Goal: Task Accomplishment & Management: Manage account settings

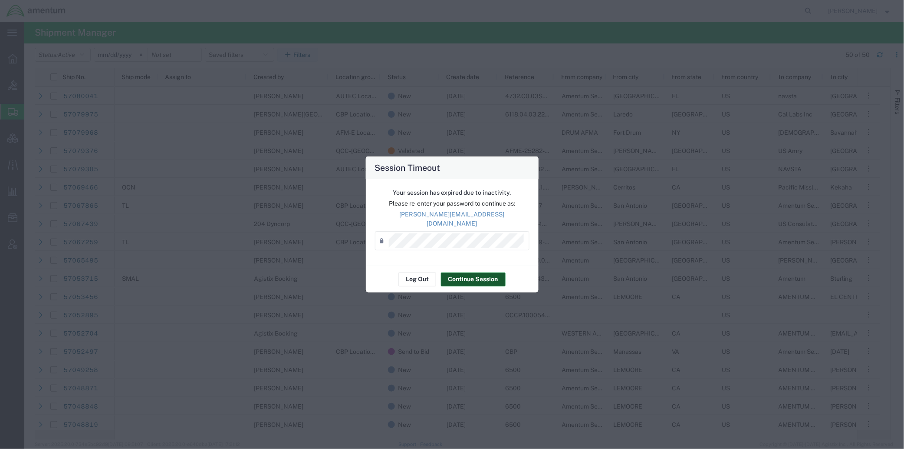
click at [472, 272] on button "Continue Session" at bounding box center [473, 279] width 65 height 14
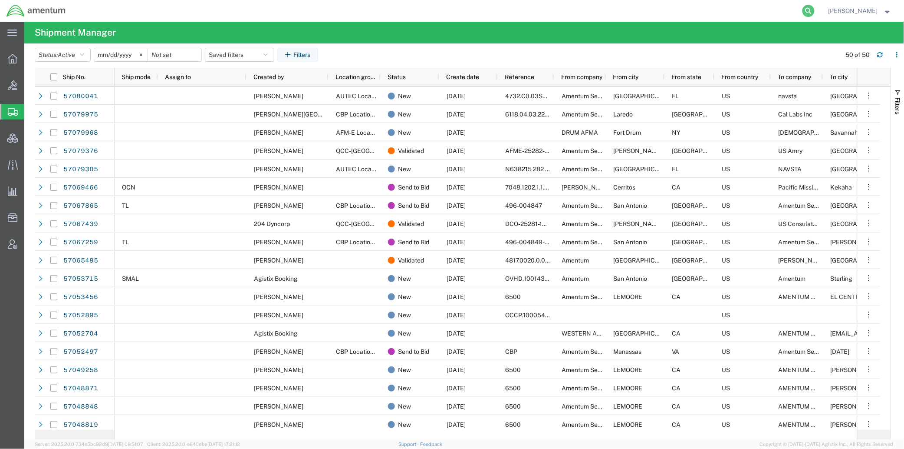
click at [807, 10] on icon at bounding box center [809, 11] width 12 height 12
drag, startPoint x: 807, startPoint y: 10, endPoint x: 736, endPoint y: 7, distance: 70.8
paste input "57069466"
type input "57069466"
click at [803, 9] on icon at bounding box center [809, 11] width 12 height 12
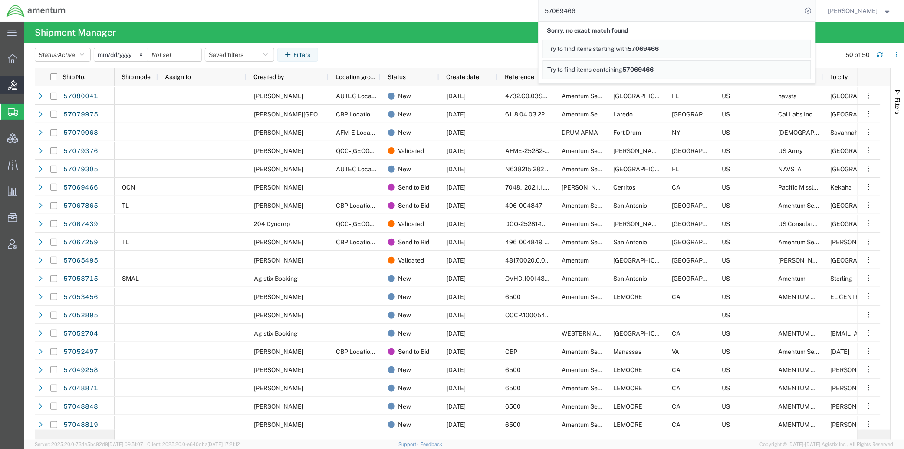
click at [30, 85] on span "Bids" at bounding box center [27, 84] width 6 height 17
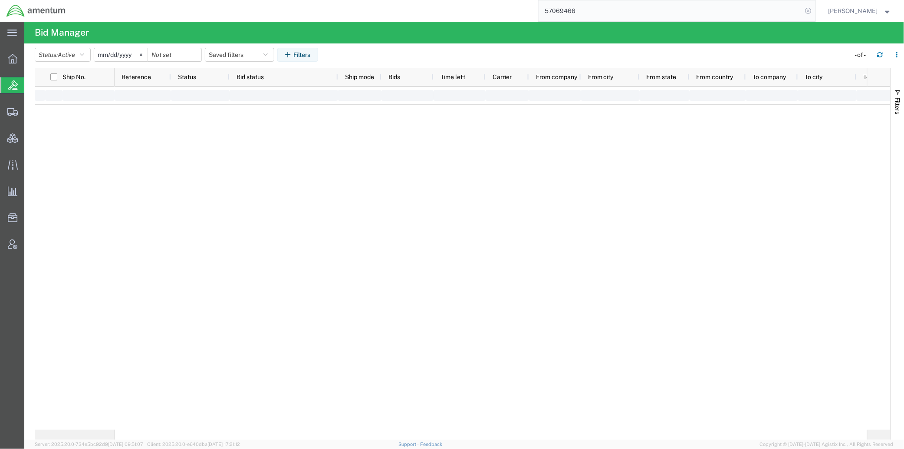
click at [807, 12] on icon at bounding box center [809, 11] width 12 height 12
click at [147, 58] on svg-icon at bounding box center [141, 54] width 13 height 13
click at [30, 109] on span "Shipments" at bounding box center [27, 111] width 6 height 17
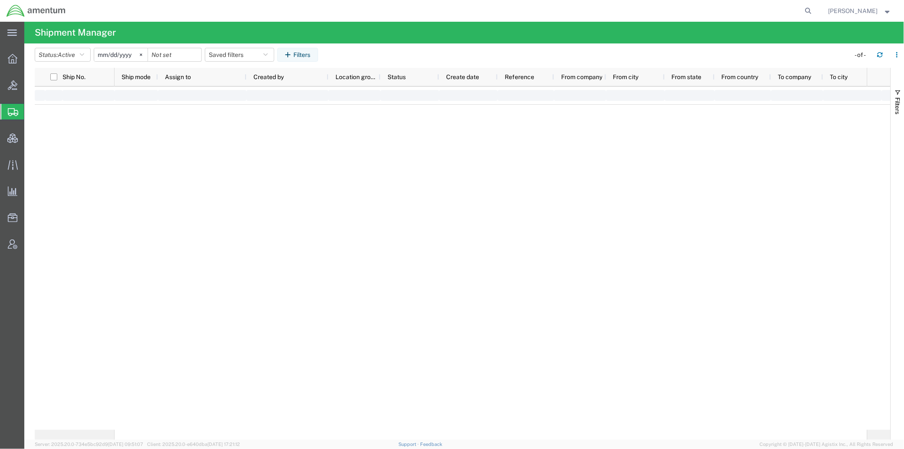
click at [878, 11] on span "[PERSON_NAME]" at bounding box center [854, 11] width 50 height 10
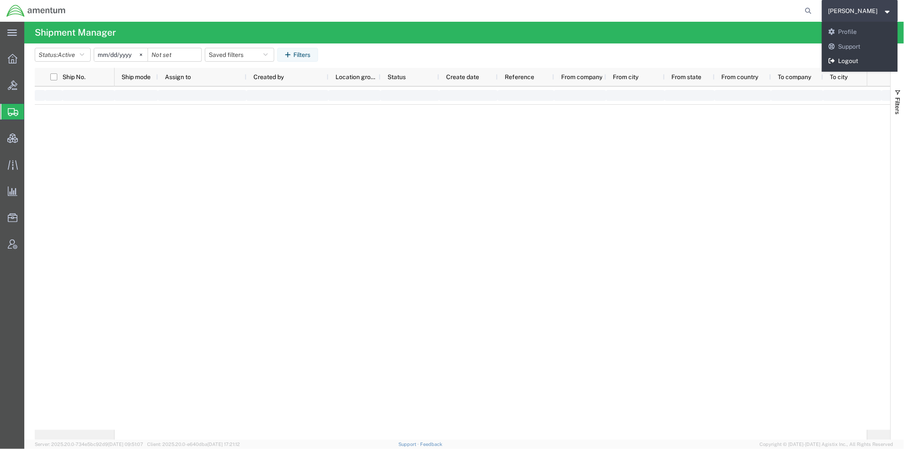
click at [850, 63] on link "Logout" at bounding box center [860, 61] width 76 height 15
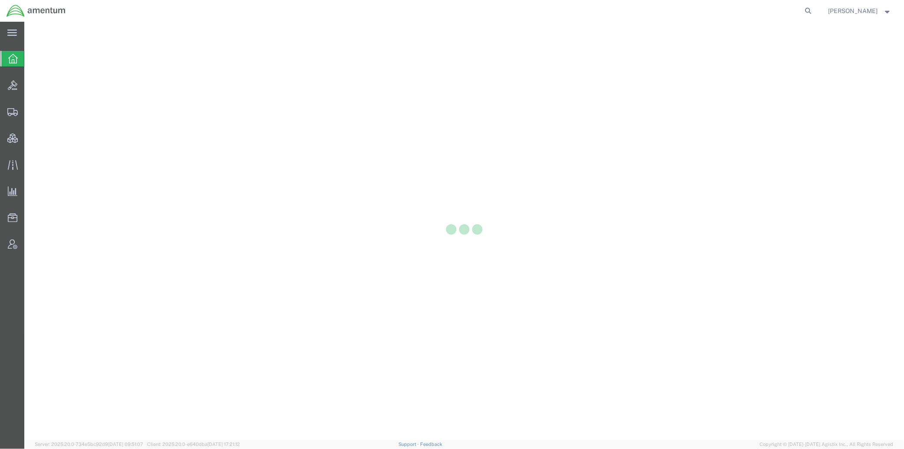
click at [40, 86] on div at bounding box center [464, 231] width 880 height 418
click at [20, 91] on div at bounding box center [12, 84] width 24 height 17
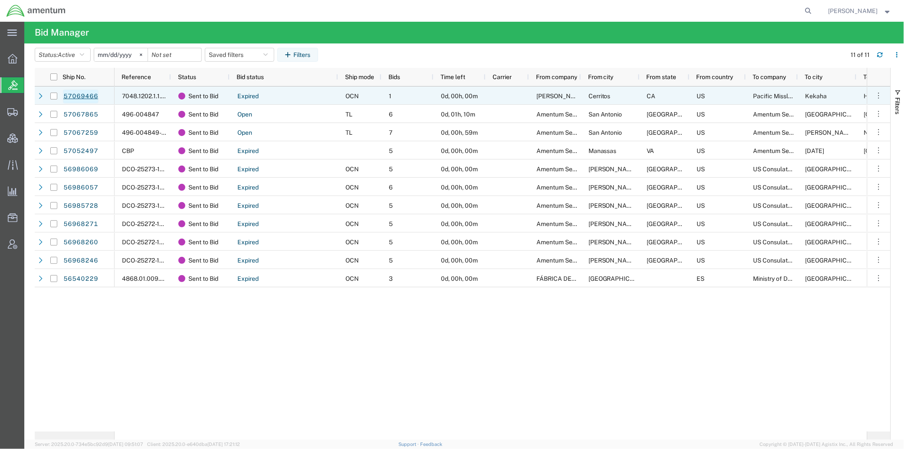
click at [82, 96] on link "57069466" at bounding box center [81, 96] width 36 height 14
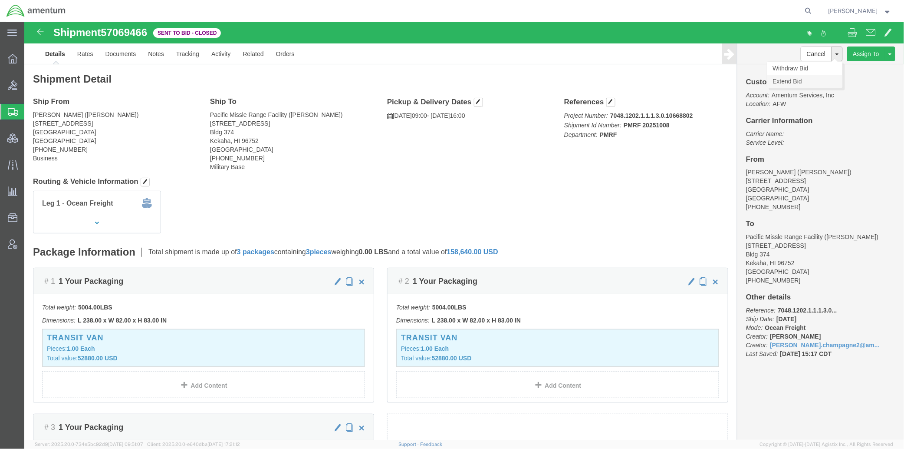
click link "Extend Bid"
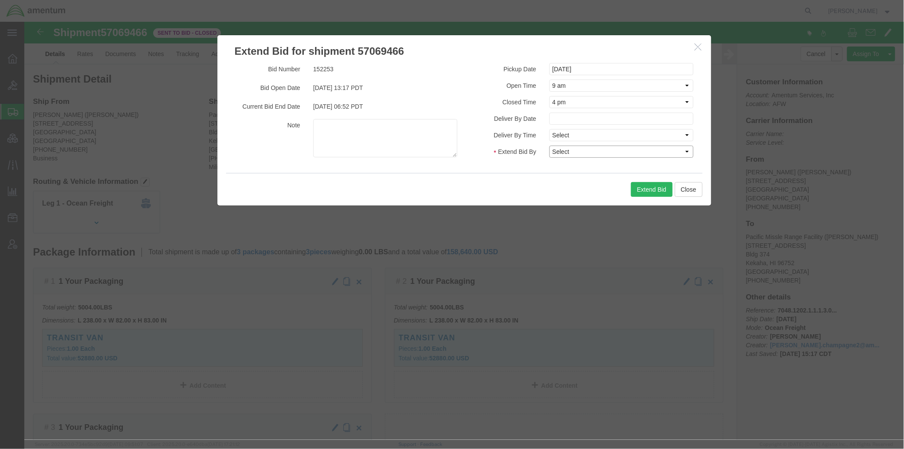
click select "Select 30 Min (Rush) 1 Hour (Rush) 2 Hours (Rush) 4 Hours (Rush) 8 Hours (Rush)…"
select select "1"
click select "Select 30 Min (Rush) 1 Hour (Rush) 2 Hours (Rush) 4 Hours (Rush) 8 Hours (Rush)…"
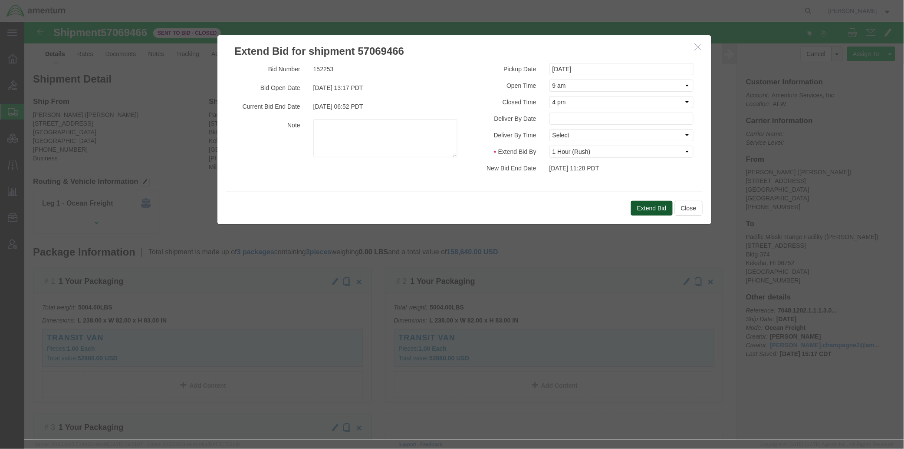
click button "Extend Bid"
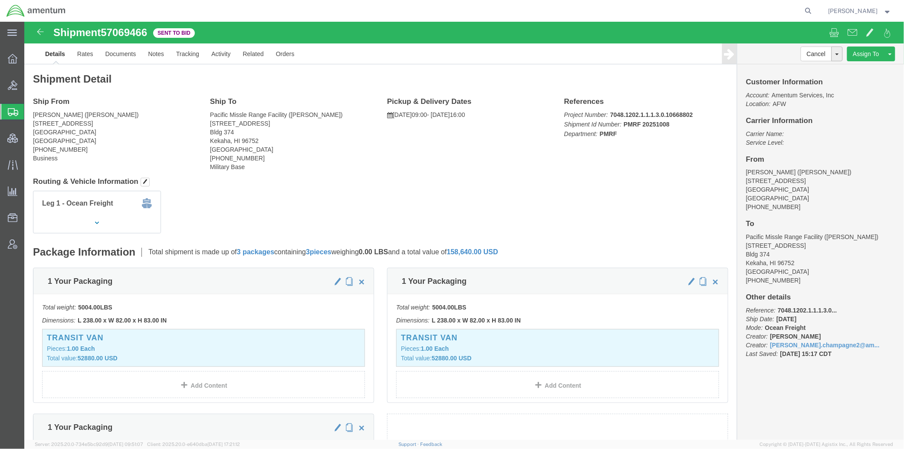
click at [858, 10] on span "[PERSON_NAME]" at bounding box center [854, 11] width 50 height 10
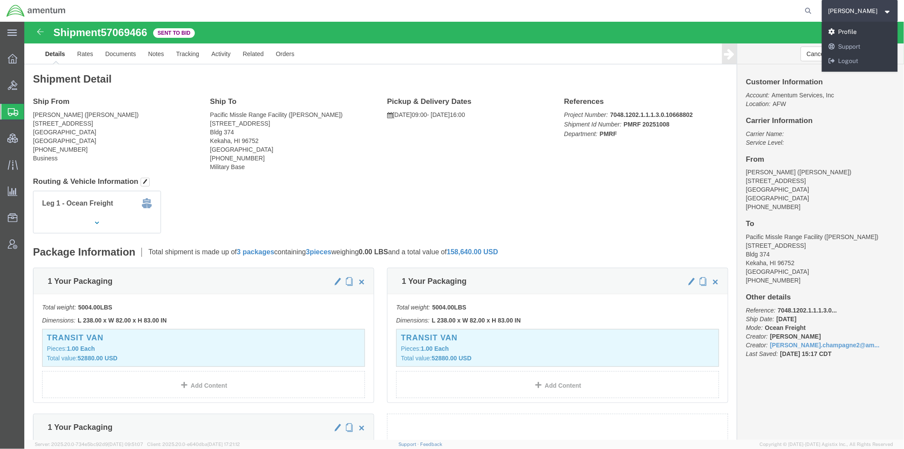
drag, startPoint x: 849, startPoint y: 30, endPoint x: 824, endPoint y: 42, distance: 27.6
click at [849, 30] on link "Profile" at bounding box center [860, 32] width 76 height 15
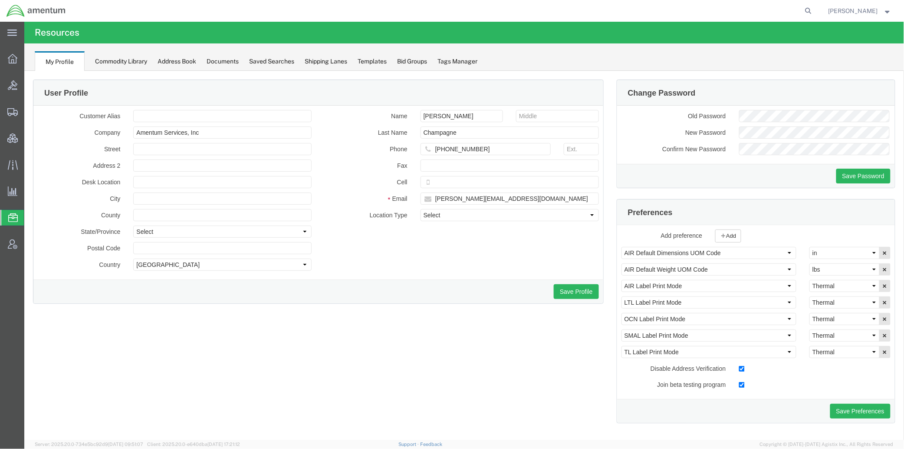
click at [888, 9] on strong "button" at bounding box center [888, 10] width 8 height 3
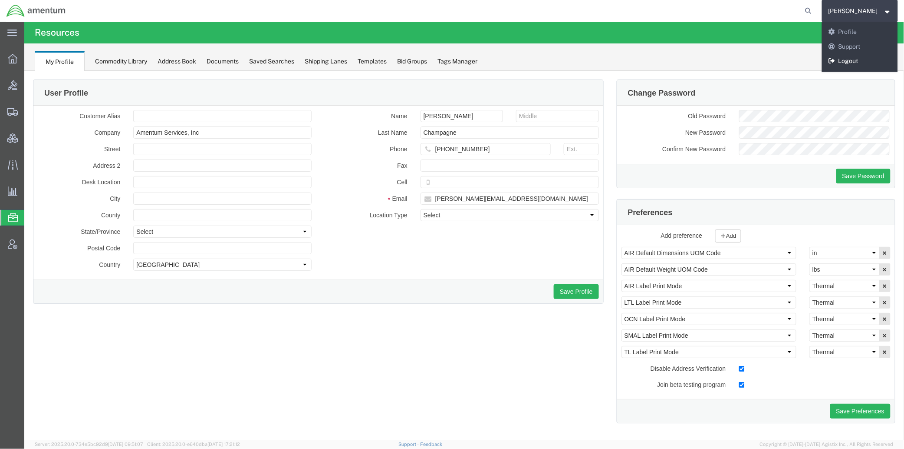
click at [869, 56] on link "Logout" at bounding box center [860, 61] width 76 height 15
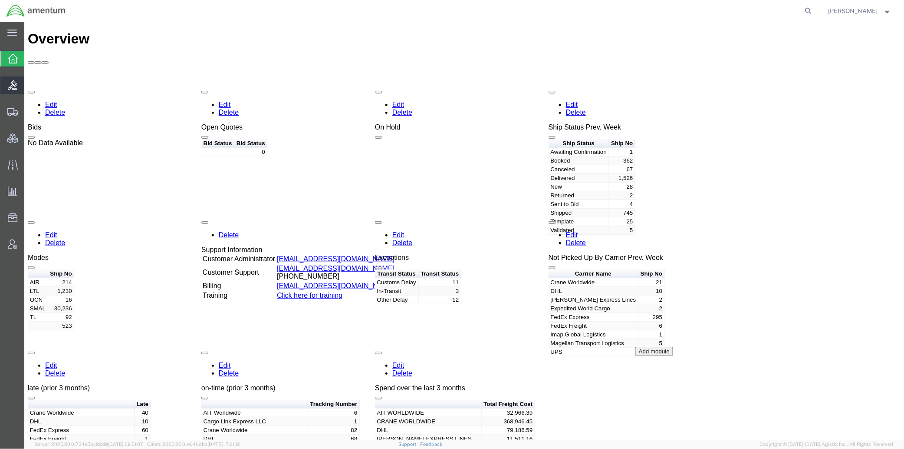
click at [30, 84] on span "Bids" at bounding box center [27, 84] width 6 height 17
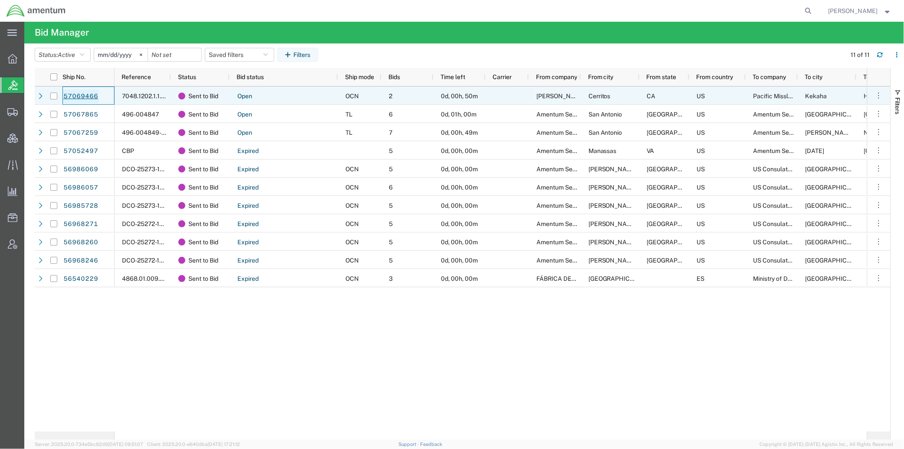
click at [85, 90] on link "57069466" at bounding box center [81, 96] width 36 height 14
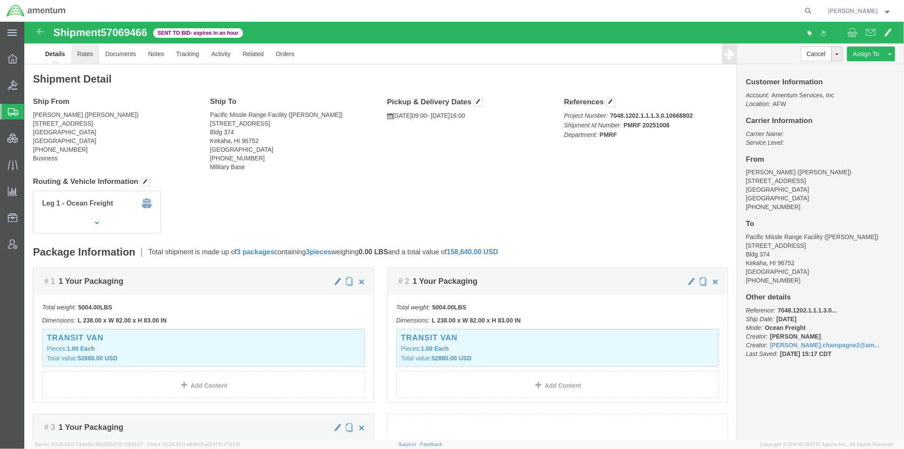
click link "Rates"
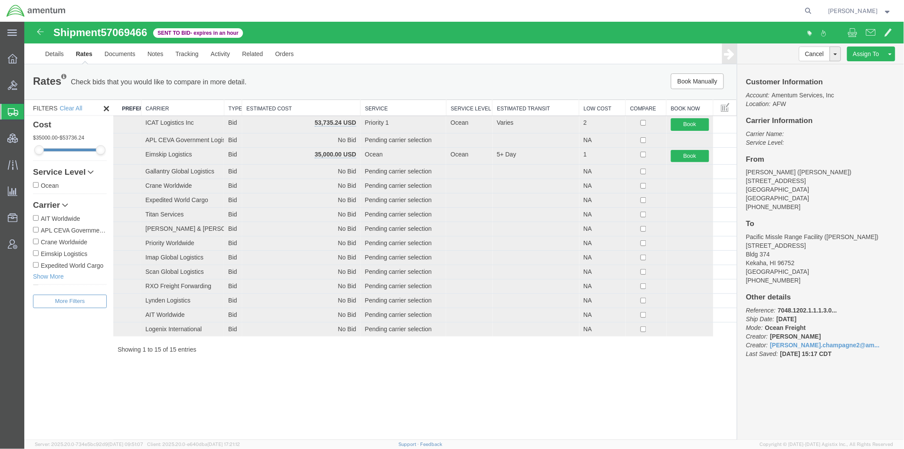
click at [287, 104] on th "Estimated Cost" at bounding box center [301, 107] width 119 height 16
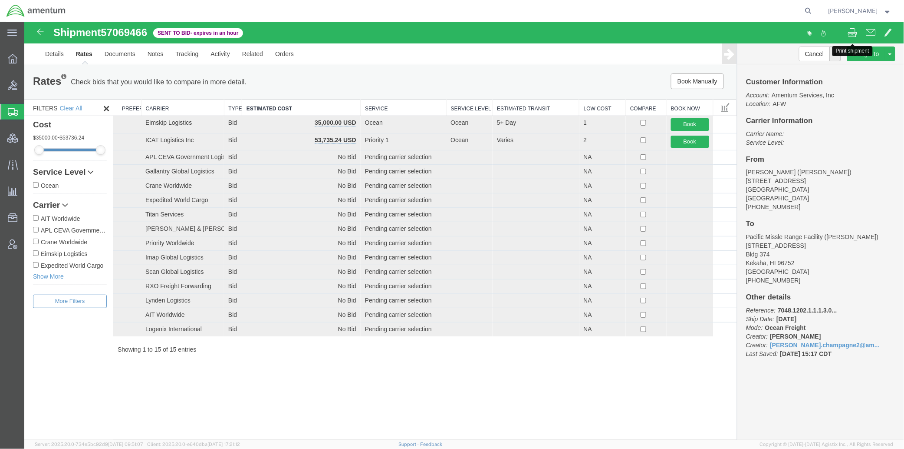
click at [860, 36] on button at bounding box center [853, 33] width 18 height 18
click at [31, 111] on span "Shipments" at bounding box center [27, 111] width 7 height 17
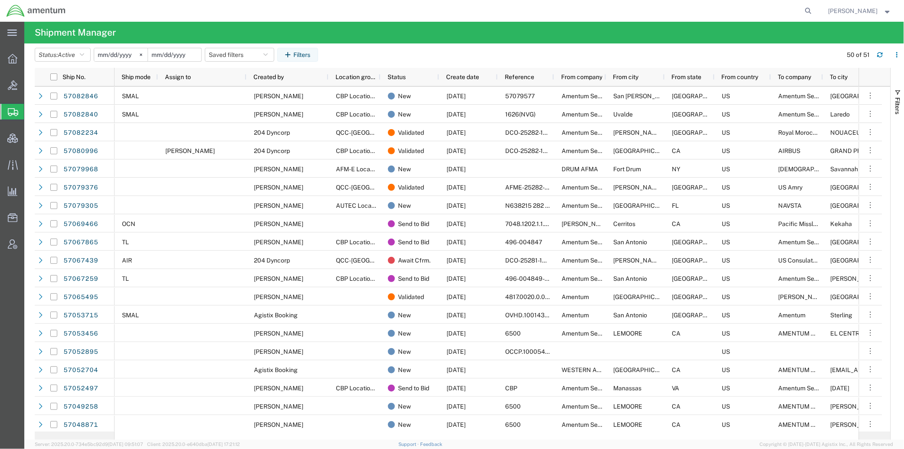
click at [177, 53] on input "date" at bounding box center [174, 54] width 53 height 13
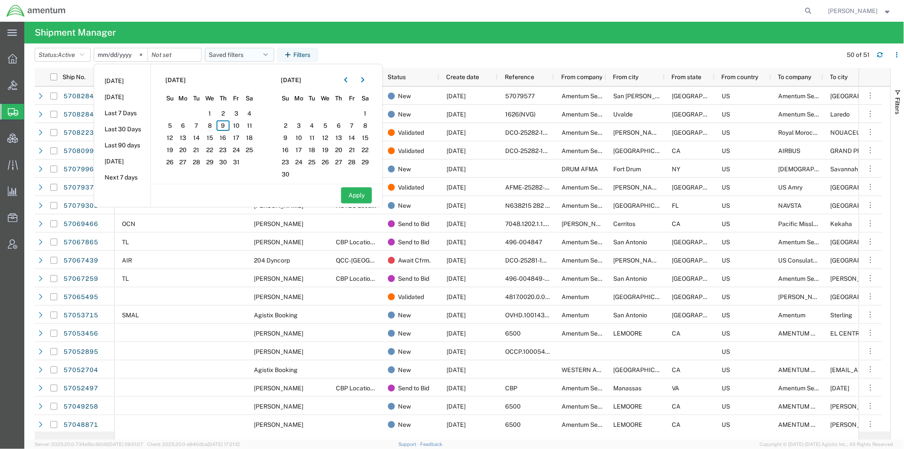
click at [240, 53] on button "Saved filters" at bounding box center [239, 55] width 69 height 14
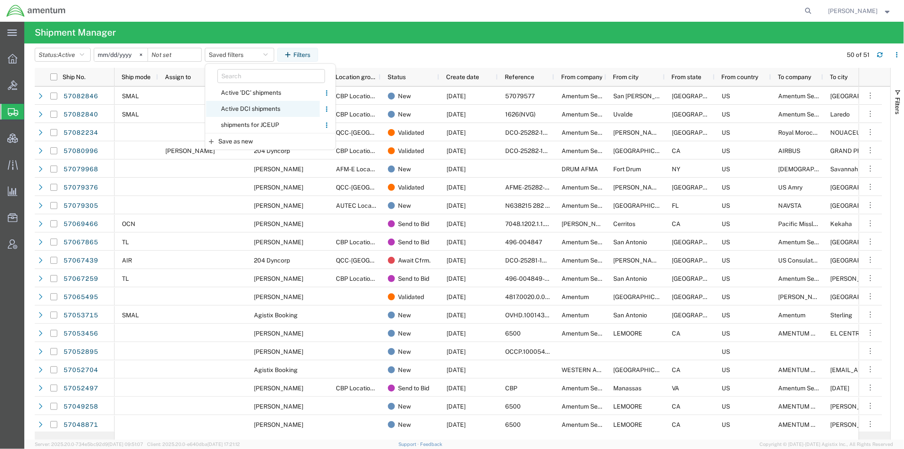
click at [250, 107] on span "Active DCI shipments" at bounding box center [263, 109] width 114 height 16
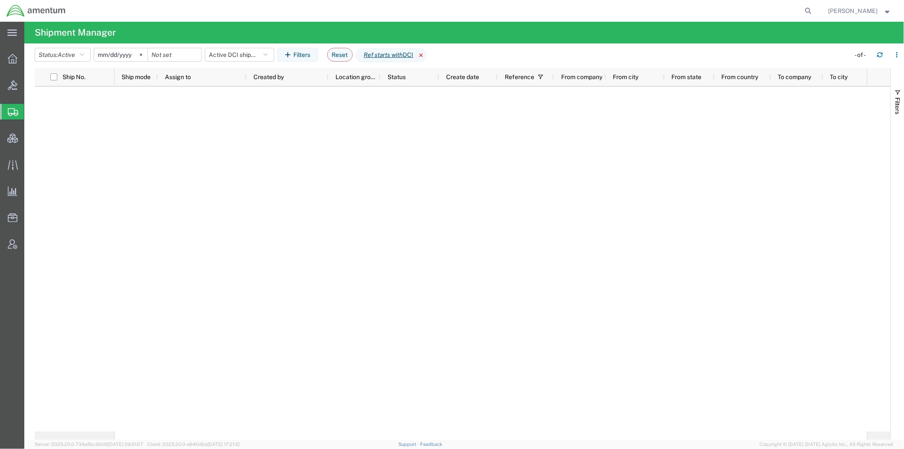
click at [427, 53] on icon at bounding box center [422, 55] width 10 height 14
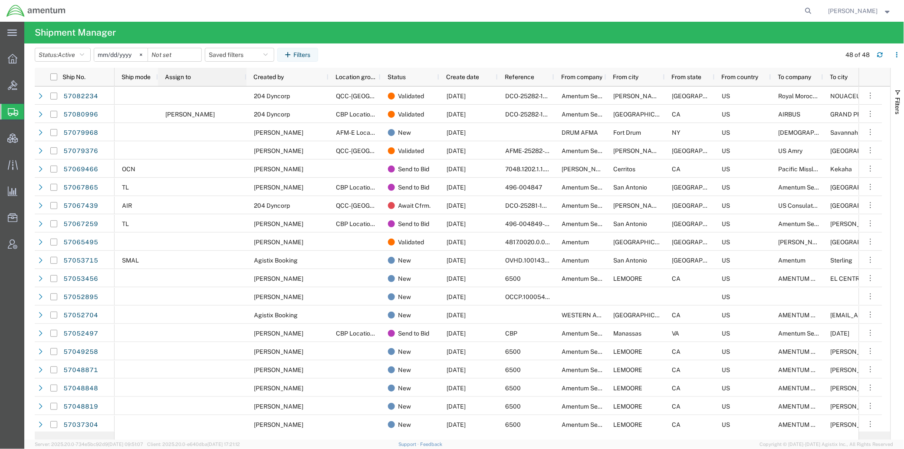
click at [191, 77] on span "Assign to" at bounding box center [178, 76] width 26 height 7
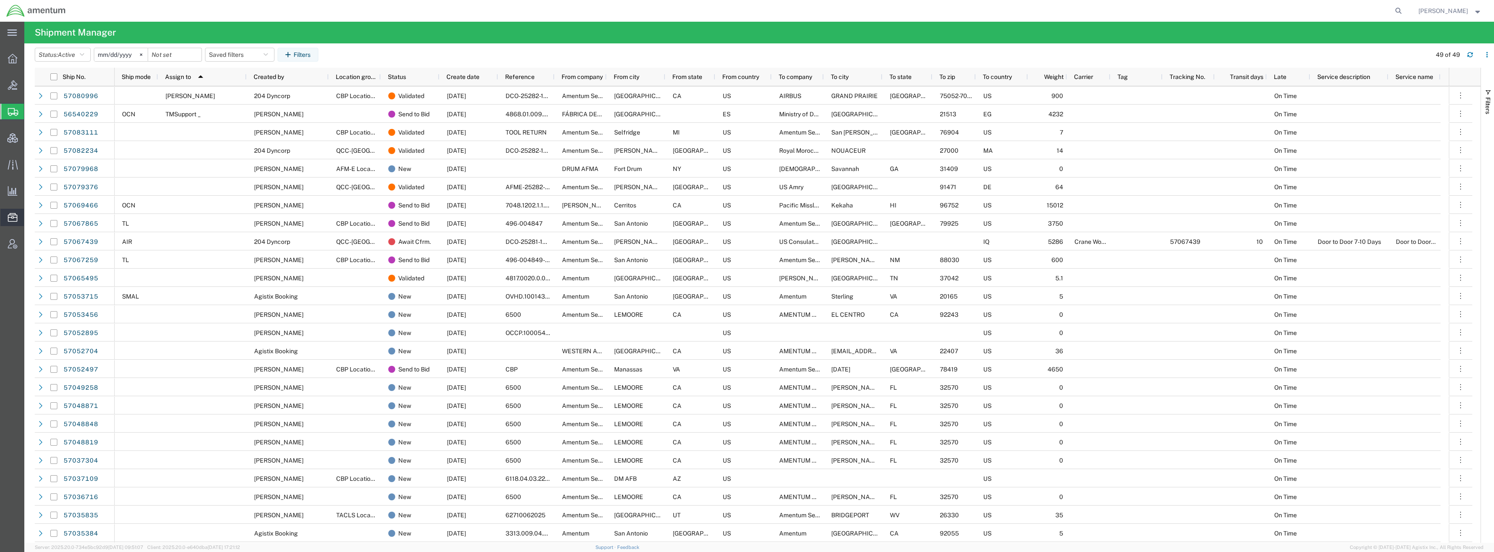
click at [30, 217] on span "Resources" at bounding box center [27, 217] width 6 height 17
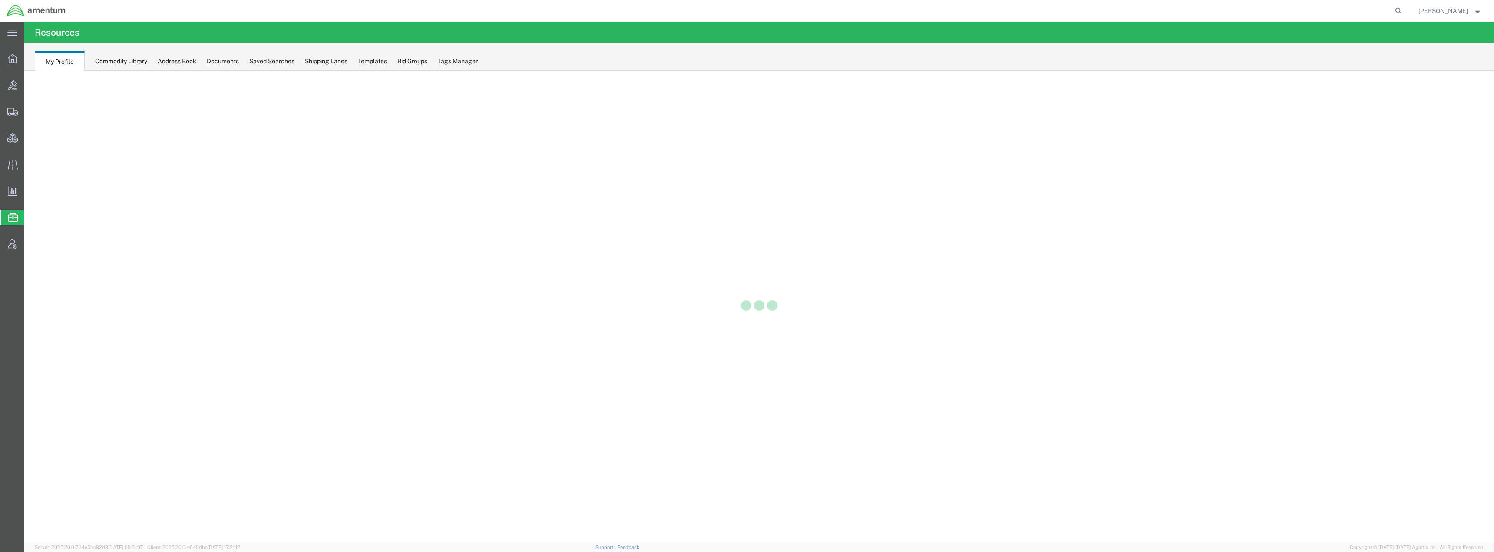
click at [53, 245] on div at bounding box center [758, 307] width 1469 height 472
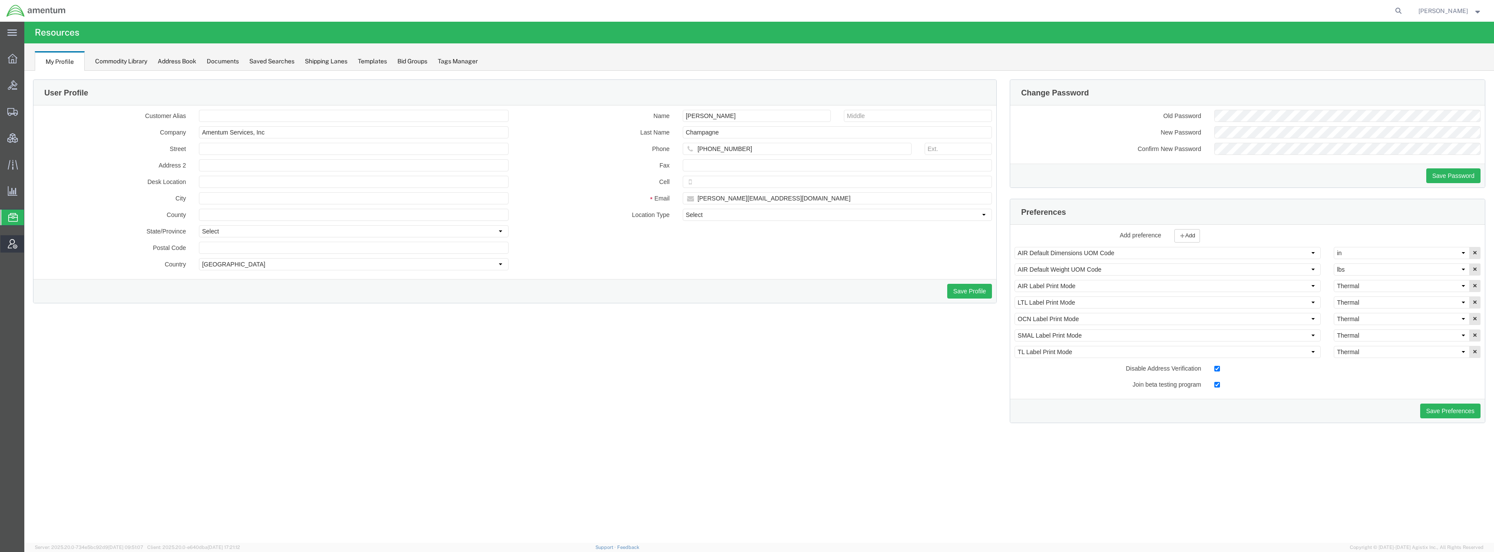
click at [30, 246] on span "Account Admin" at bounding box center [27, 243] width 6 height 17
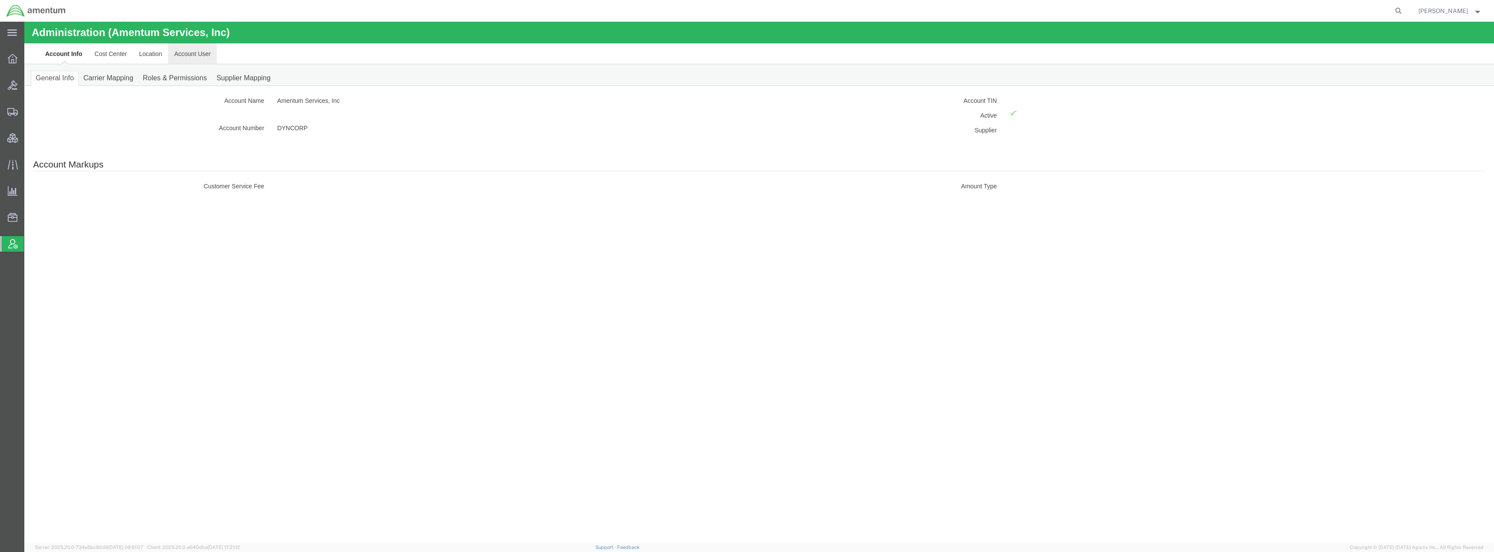
click at [196, 58] on link "Account User" at bounding box center [192, 53] width 49 height 21
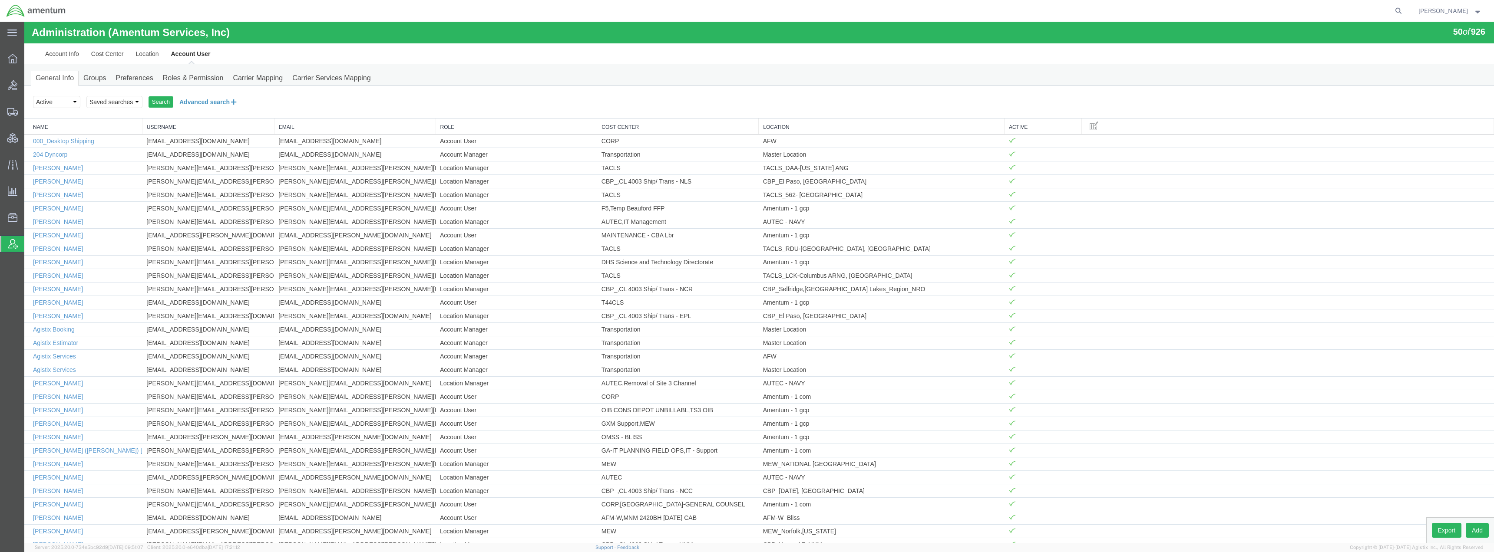
click at [194, 97] on button "Advanced search" at bounding box center [208, 102] width 71 height 15
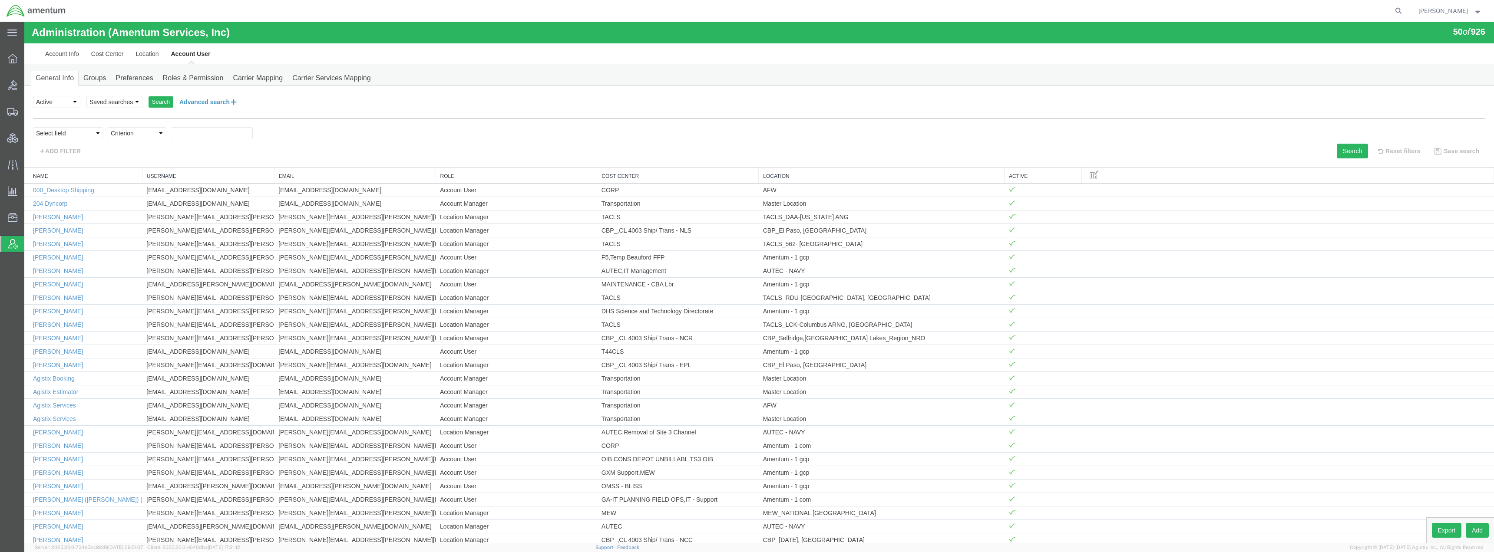
click at [194, 100] on button "Advanced search" at bounding box center [208, 102] width 71 height 15
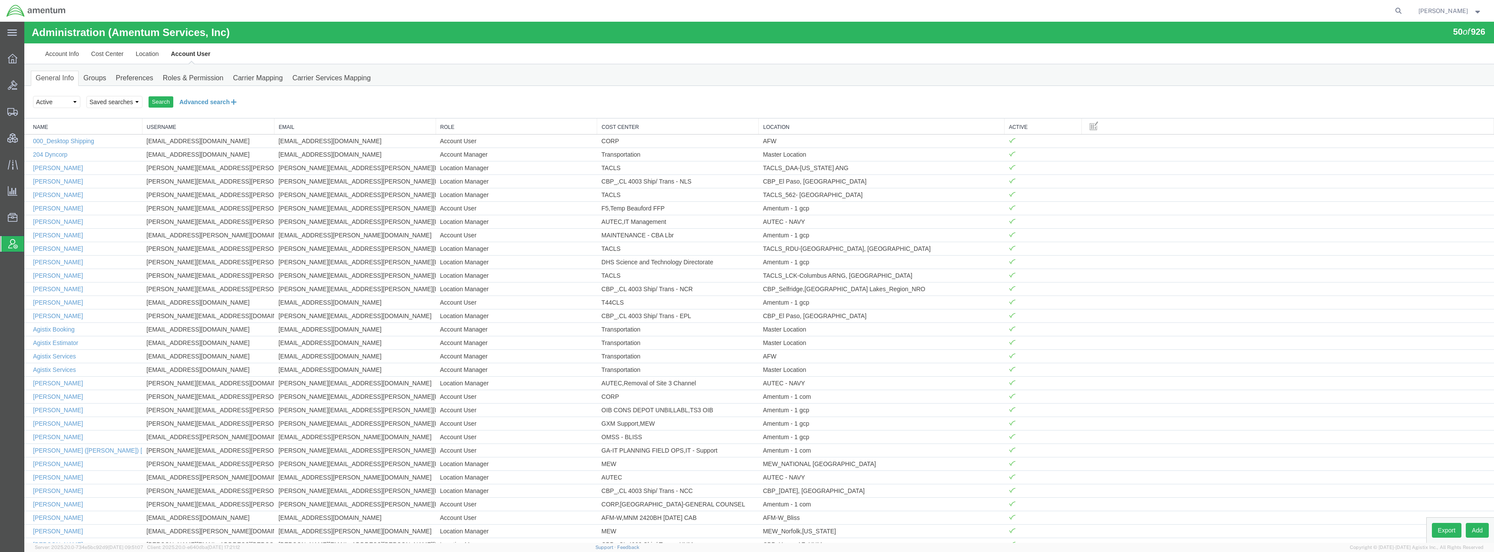
click at [194, 102] on button "Advanced search" at bounding box center [208, 102] width 71 height 15
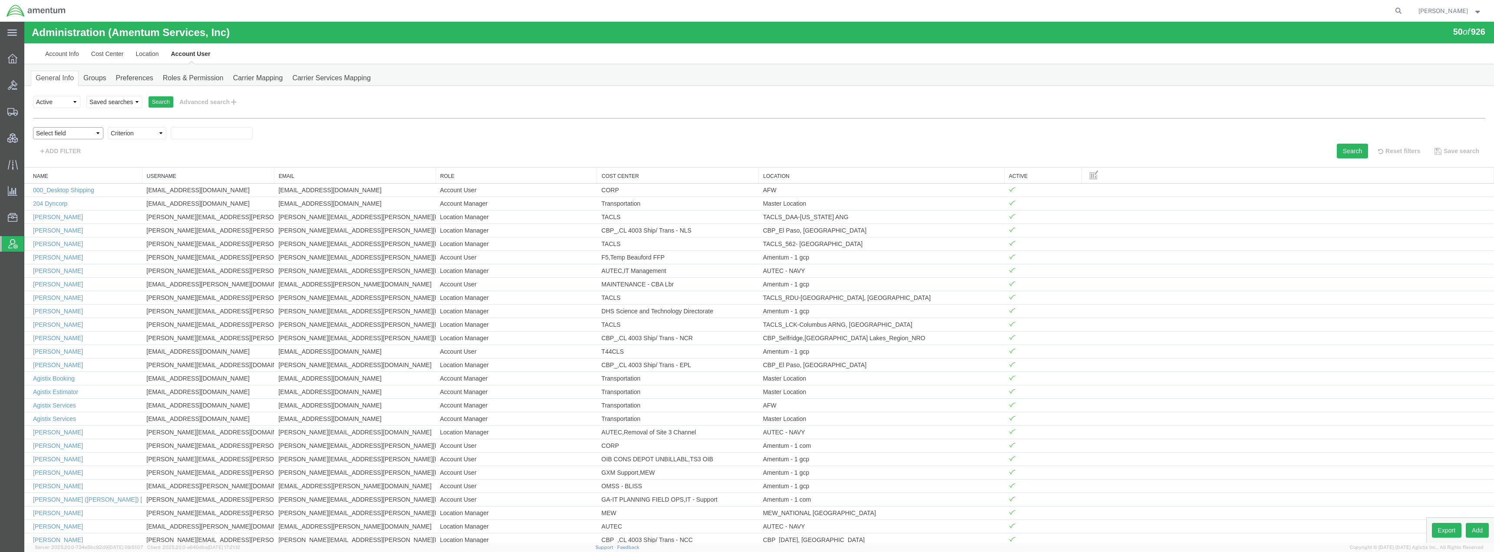
click at [77, 137] on select "Select field Cost Center Email Location Name Role Username" at bounding box center [68, 133] width 70 height 12
select select "locationName"
click at [33, 127] on select "Select field Cost Center Email Location Name Role Username" at bounding box center [68, 133] width 70 height 12
click at [135, 133] on select "Criterion contains does not contain is is blank is not blank starts with" at bounding box center [137, 133] width 59 height 12
select select "is"
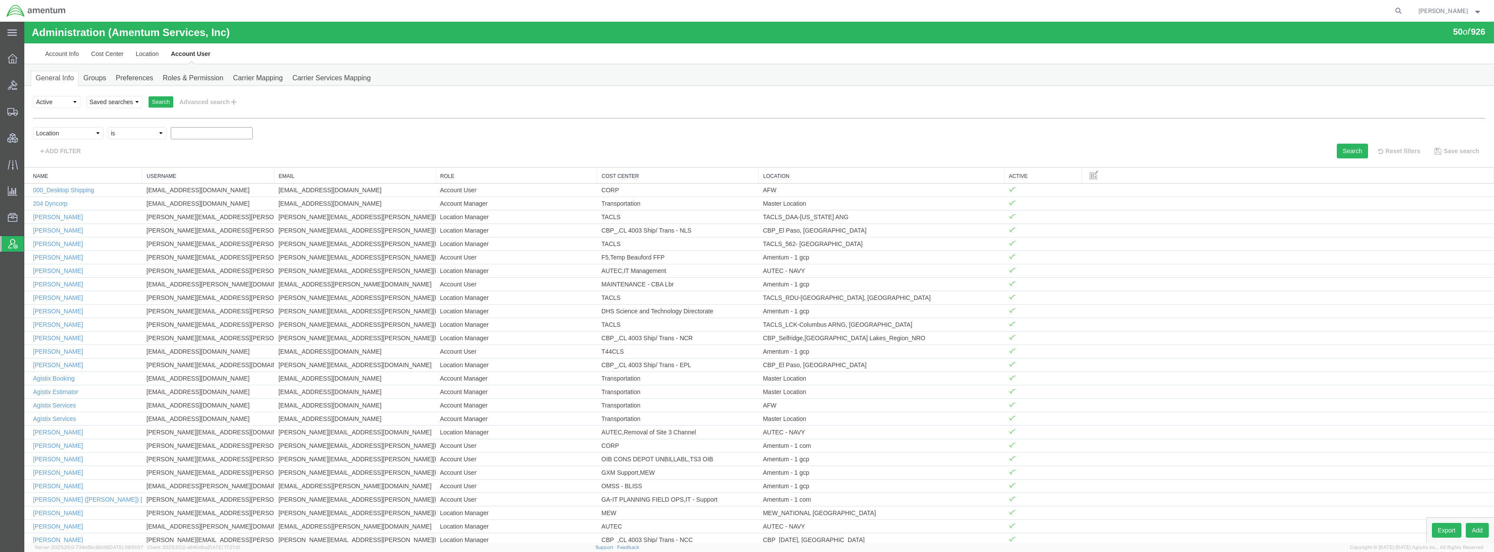
click at [108, 127] on select "Criterion contains does not contain is is blank is not blank starts with" at bounding box center [137, 133] width 59 height 12
click at [85, 133] on select "Select field Cost Center Email Location Name Role Username" at bounding box center [68, 133] width 70 height 12
select select "personName"
click at [33, 127] on select "Select field Cost Center Email Location Name Role Username" at bounding box center [68, 133] width 70 height 12
click at [183, 133] on input "text" at bounding box center [212, 133] width 82 height 12
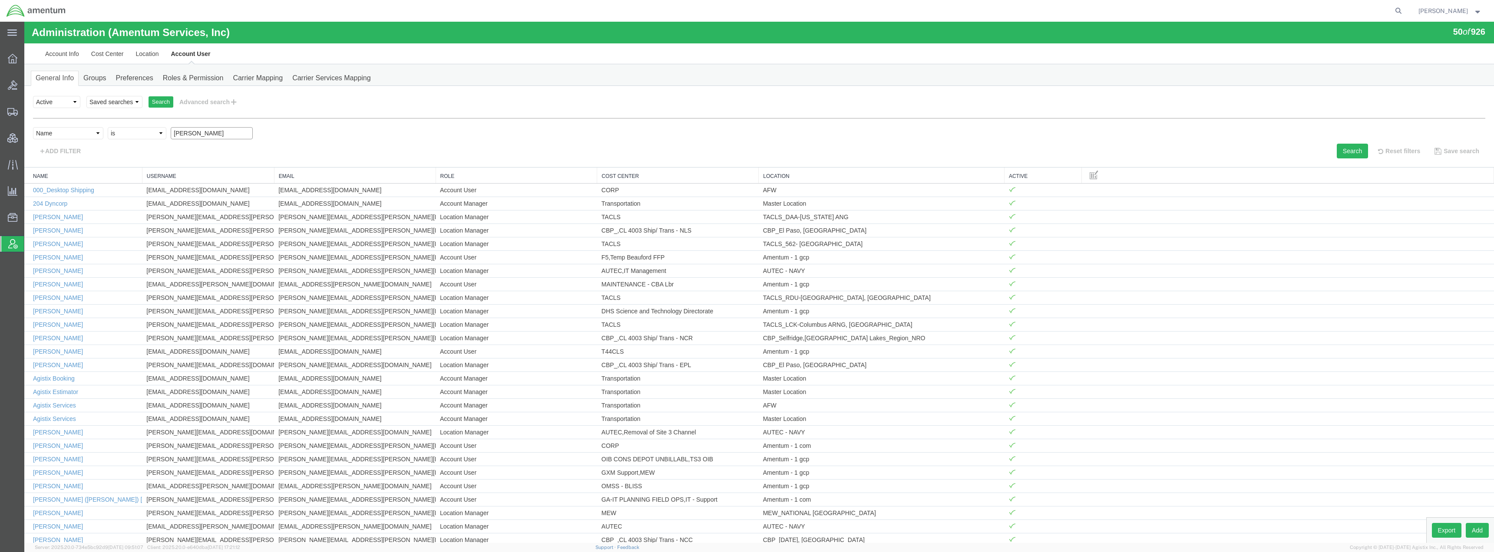
type input "lourdes"
click at [904, 165] on div "Search Select status Active All Inactive Saved searches Search Advanced search …" at bounding box center [758, 127] width 1469 height 82
click at [904, 153] on button "Search" at bounding box center [1352, 151] width 31 height 15
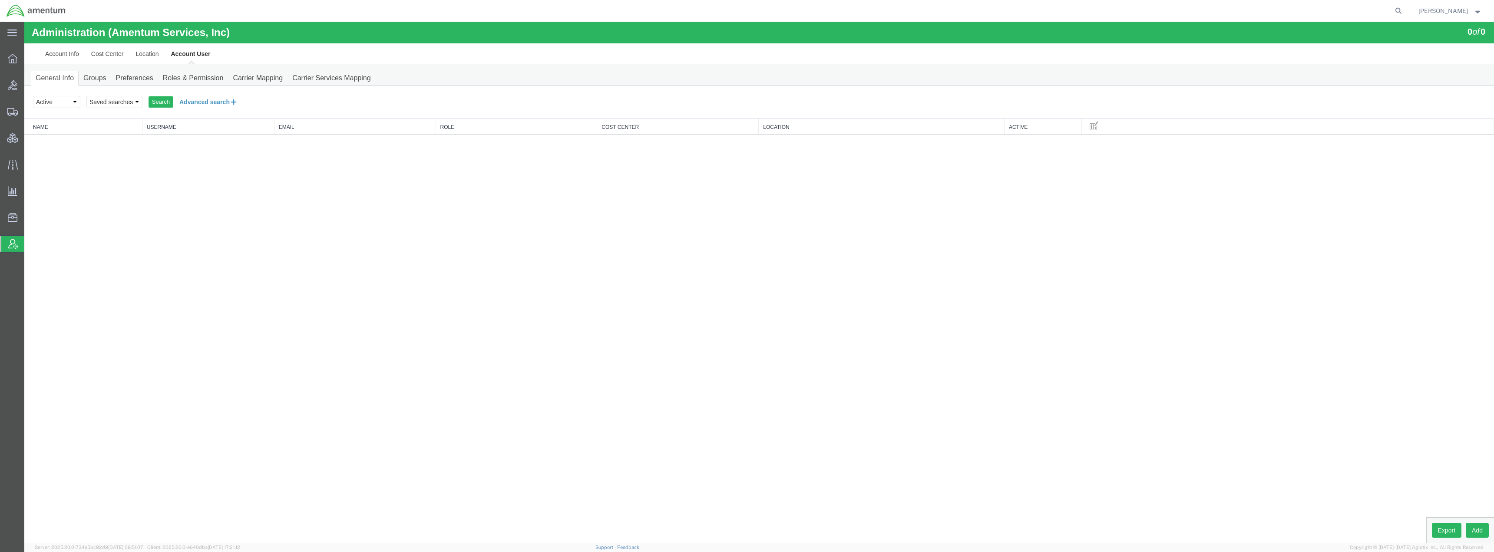
click at [187, 107] on button "Advanced search" at bounding box center [208, 102] width 71 height 15
click at [133, 133] on select "Criterion contains does not contain is is blank is not blank starts with" at bounding box center [137, 133] width 59 height 12
select select "contains"
click at [108, 127] on select "Criterion contains does not contain is is blank is not blank starts with" at bounding box center [137, 133] width 59 height 12
click at [904, 153] on button "Search" at bounding box center [1352, 151] width 31 height 15
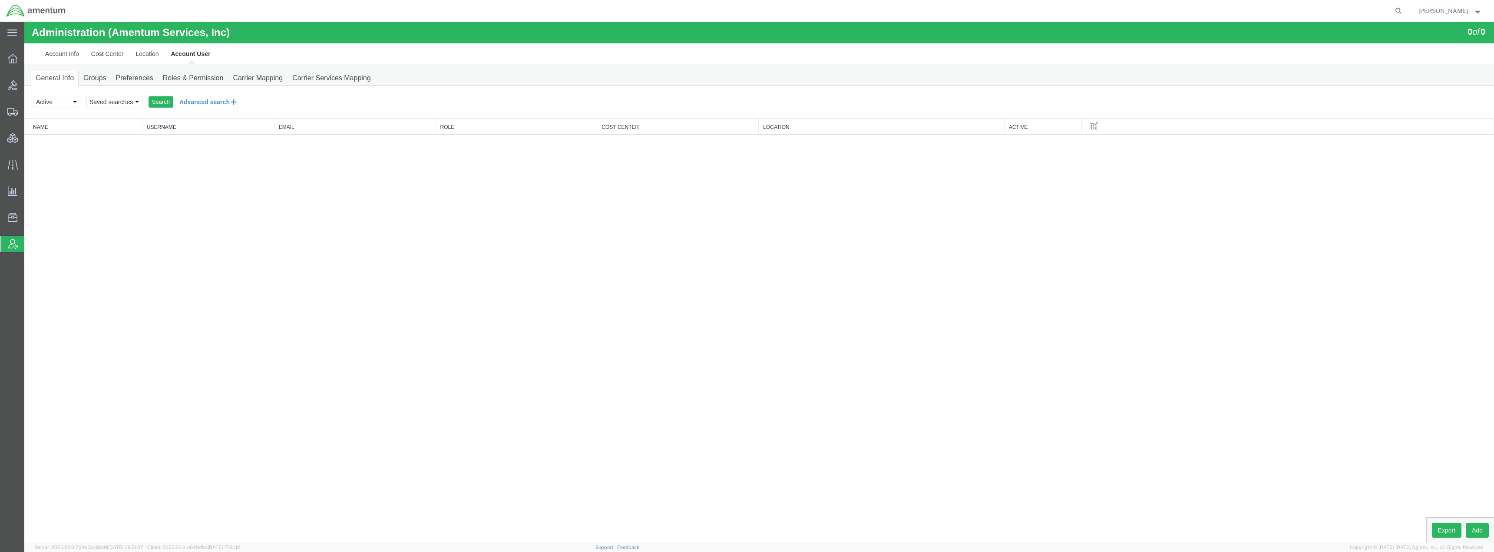
click at [211, 107] on button "Advanced search" at bounding box center [208, 102] width 71 height 15
drag, startPoint x: 200, startPoint y: 133, endPoint x: 118, endPoint y: 131, distance: 82.1
click at [118, 132] on div "Select field Cost Center Email Location Name Role Username Criterion contains d…" at bounding box center [759, 135] width 1452 height 17
type input "brio"
click at [904, 153] on button "Search" at bounding box center [1352, 151] width 31 height 15
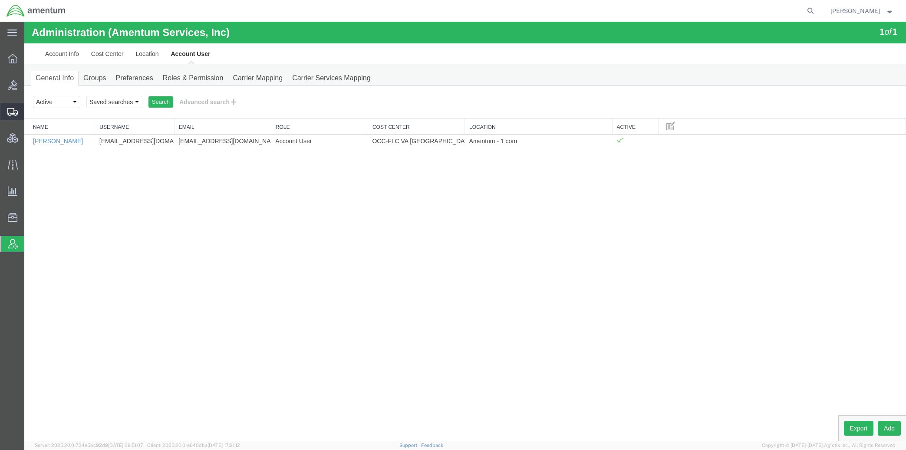
click at [30, 109] on span "Shipments" at bounding box center [27, 111] width 6 height 17
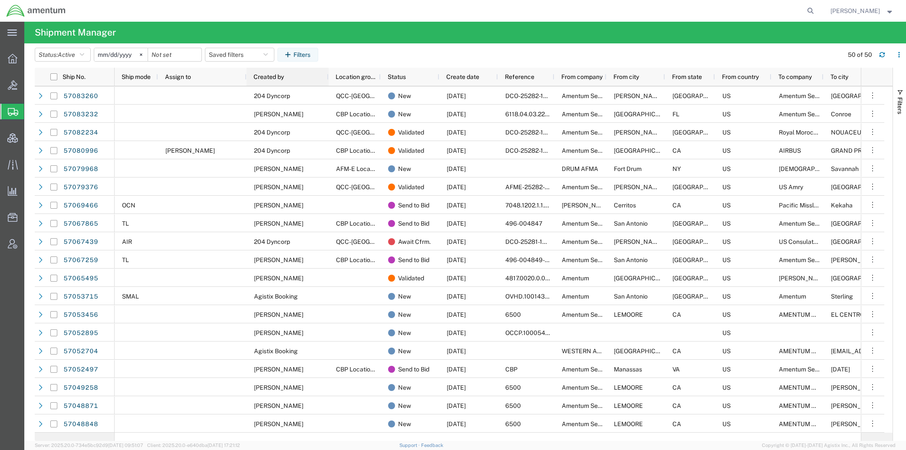
click at [289, 76] on div "Created by" at bounding box center [290, 77] width 72 height 14
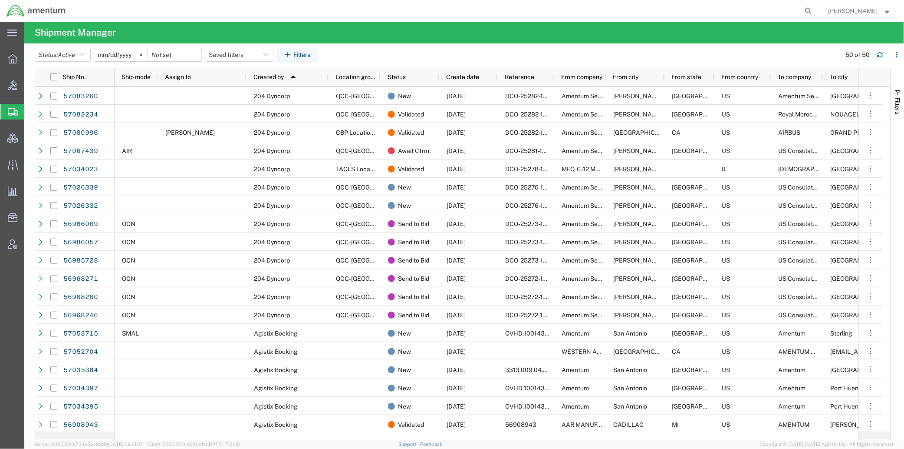
click at [5, 370] on div "main_menu Created with Sketch. Collapse Menu Overview Bids Shipments Shipment M…" at bounding box center [12, 235] width 24 height 427
click at [805, 9] on icon at bounding box center [809, 11] width 12 height 12
click at [746, 6] on input "search" at bounding box center [671, 10] width 264 height 21
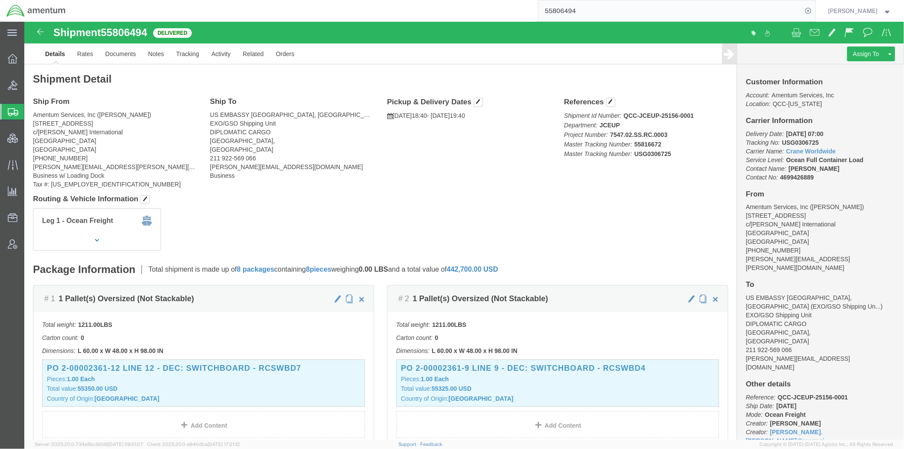
drag, startPoint x: 609, startPoint y: 13, endPoint x: 425, endPoint y: 7, distance: 184.2
click at [425, 7] on div "55806494" at bounding box center [444, 11] width 744 height 22
drag, startPoint x: 606, startPoint y: 11, endPoint x: 552, endPoint y: 11, distance: 54.3
click at [552, 11] on input "55806538" at bounding box center [671, 10] width 264 height 21
type input "55806541"
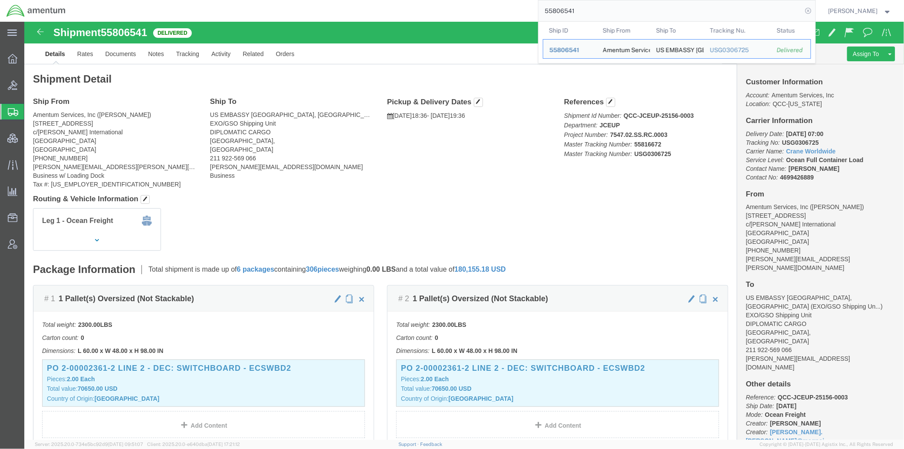
click at [808, 11] on icon at bounding box center [809, 11] width 12 height 12
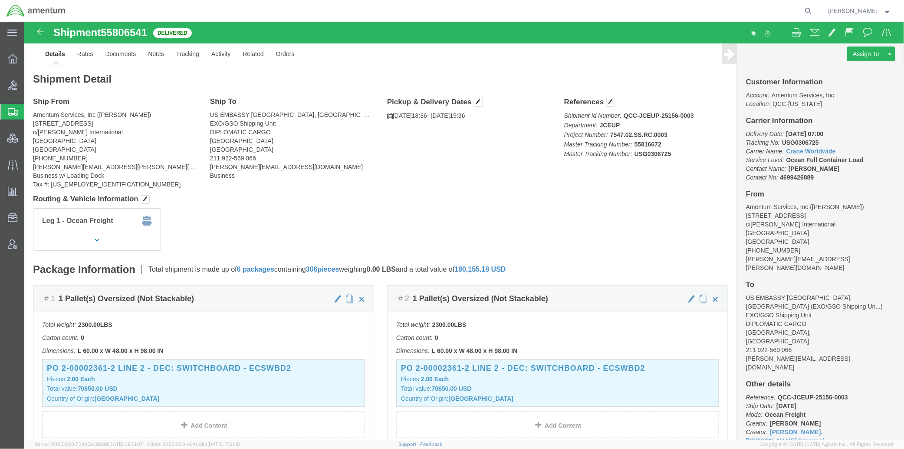
drag, startPoint x: 40, startPoint y: 111, endPoint x: 48, endPoint y: 112, distance: 8.3
click at [31, 111] on span "Shipments" at bounding box center [27, 111] width 7 height 17
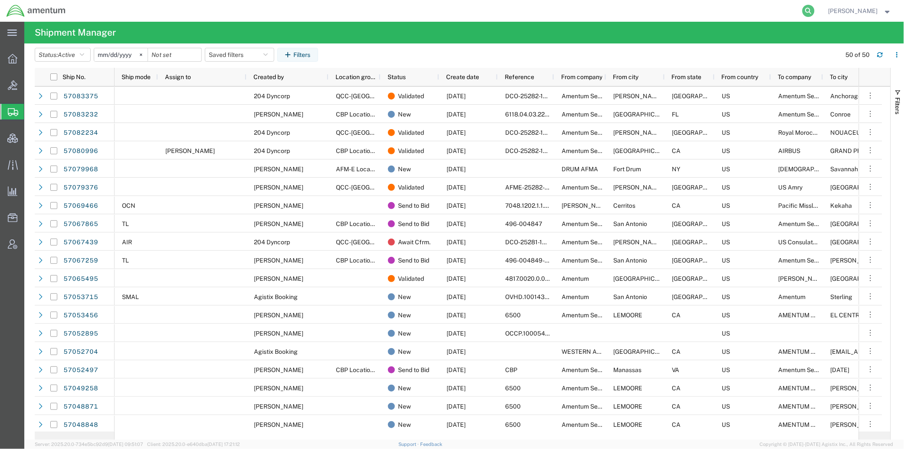
click at [808, 7] on icon at bounding box center [809, 11] width 12 height 12
type input "885049337280"
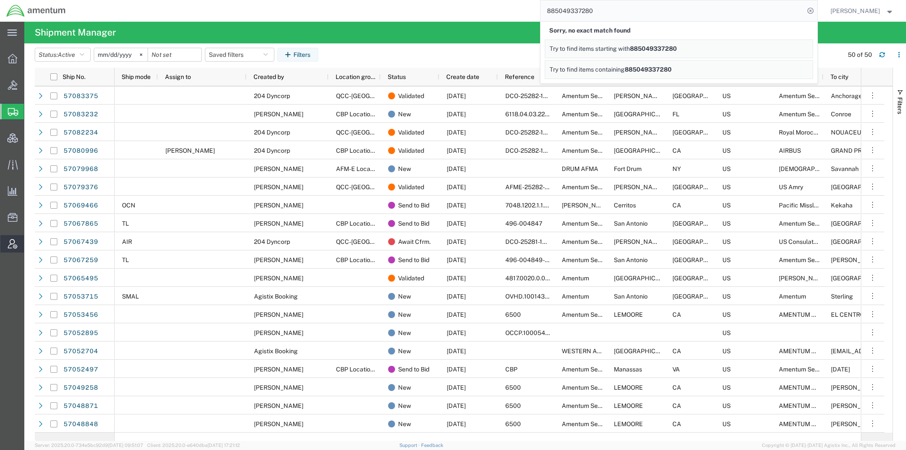
click at [30, 244] on span "Account Admin" at bounding box center [27, 243] width 6 height 17
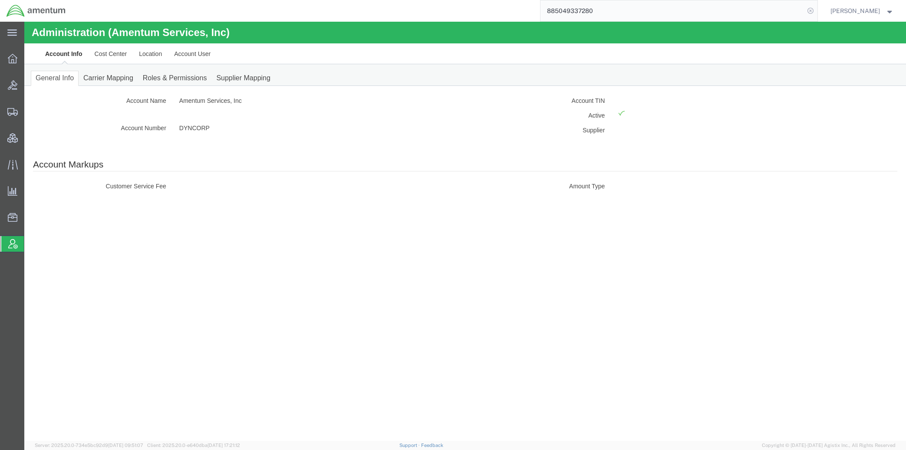
drag, startPoint x: 812, startPoint y: 10, endPoint x: 630, endPoint y: 13, distance: 181.5
click at [812, 10] on icon at bounding box center [811, 11] width 12 height 12
click at [157, 54] on link "Location" at bounding box center [150, 53] width 35 height 21
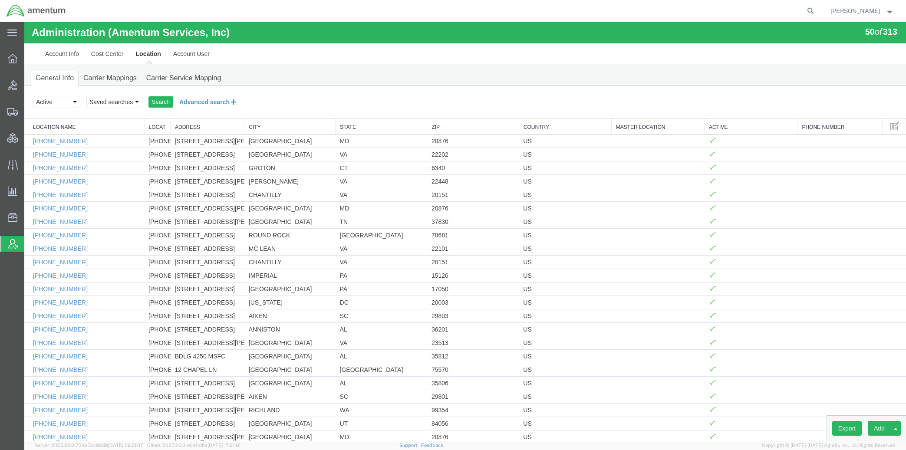
click at [200, 101] on button "Advanced search" at bounding box center [208, 102] width 71 height 15
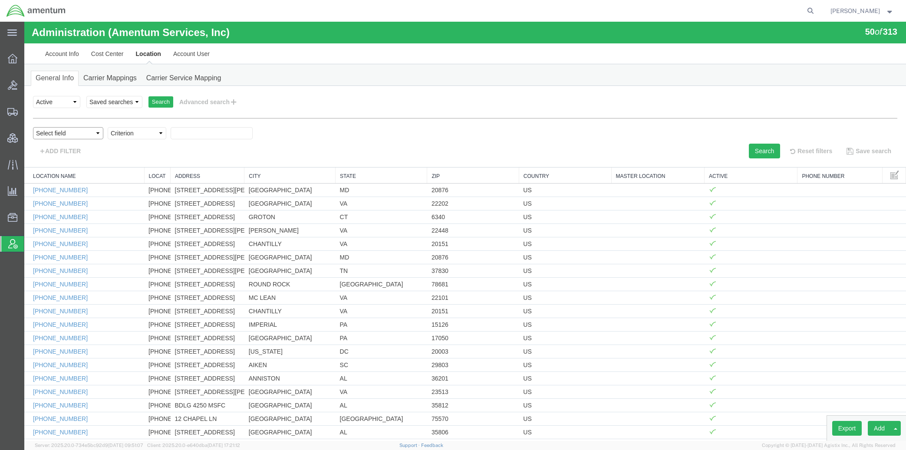
click at [71, 132] on select "Select field Address City Country County Location Name Location Num Master Loca…" at bounding box center [68, 133] width 70 height 12
select select "zip"
click at [33, 127] on select "Select field Address City Country County Location Name Location Num Master Loca…" at bounding box center [68, 133] width 70 height 12
click at [149, 130] on select "Criterion contains does not contain is is blank is not blank starts with" at bounding box center [137, 133] width 59 height 12
select select "contains"
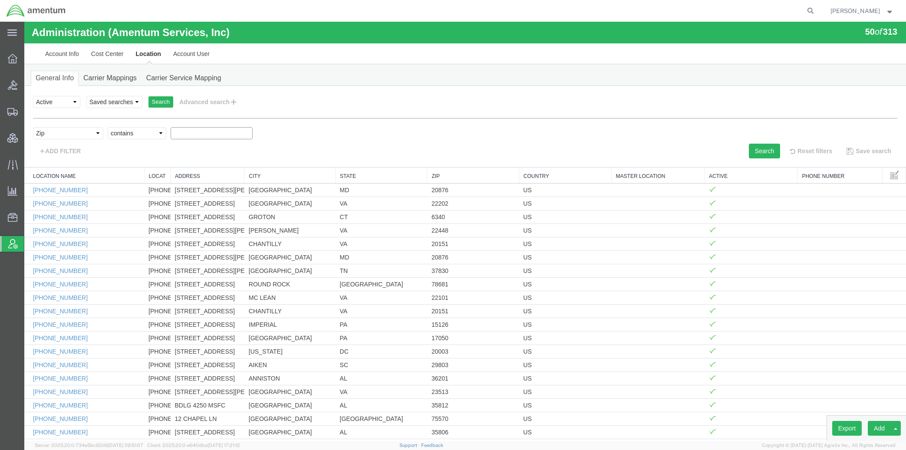
click at [108, 127] on select "Criterion contains does not contain is is blank is not blank starts with" at bounding box center [137, 133] width 59 height 12
click at [187, 133] on input "text" at bounding box center [212, 133] width 82 height 12
type input "94035"
click at [764, 151] on button "Search" at bounding box center [764, 151] width 31 height 15
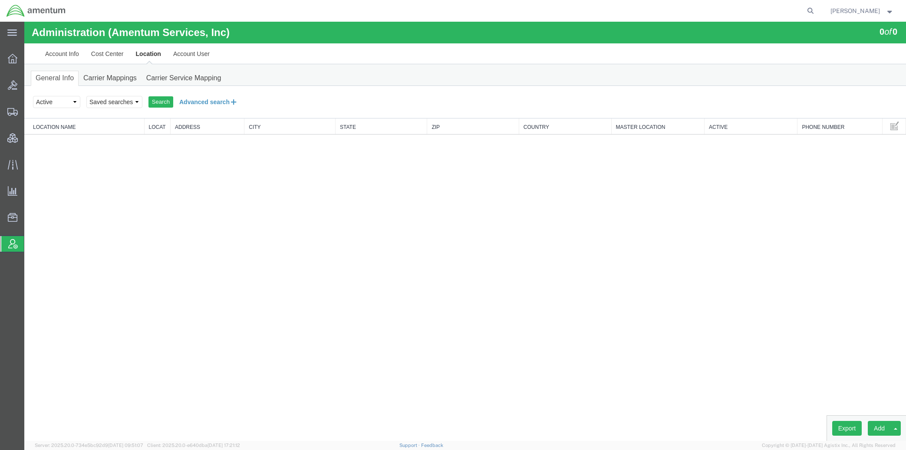
click at [192, 102] on button "Advanced search" at bounding box center [208, 102] width 71 height 15
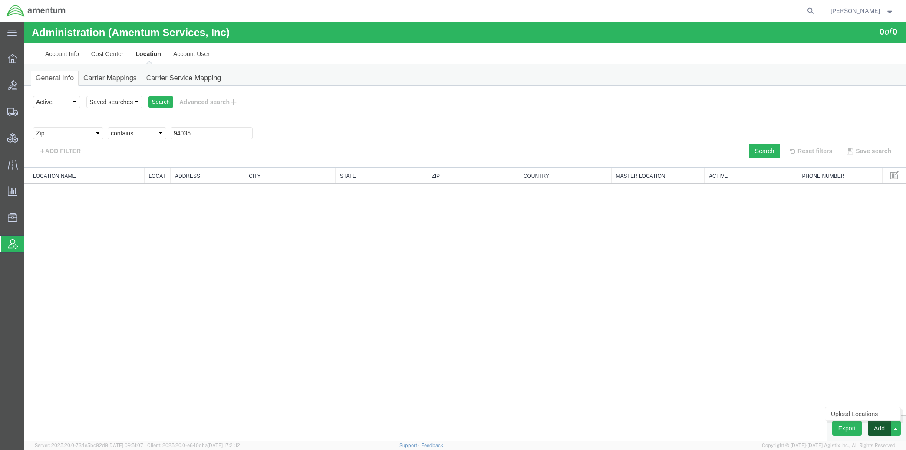
click at [884, 431] on button "Add" at bounding box center [879, 428] width 23 height 15
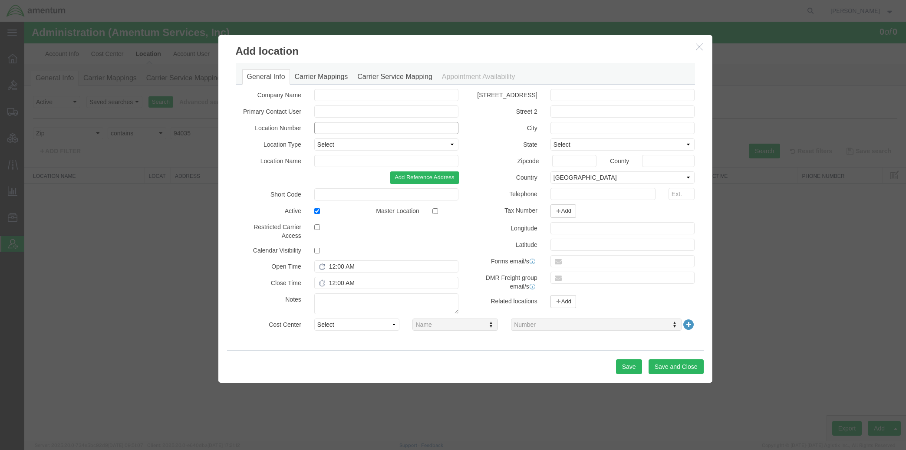
paste input "205348393"
type input "205348393"
click at [408, 97] on input "text" at bounding box center [386, 95] width 145 height 12
paste input "Amentum Services, Inc."
type input "Amentum Services, Inc."
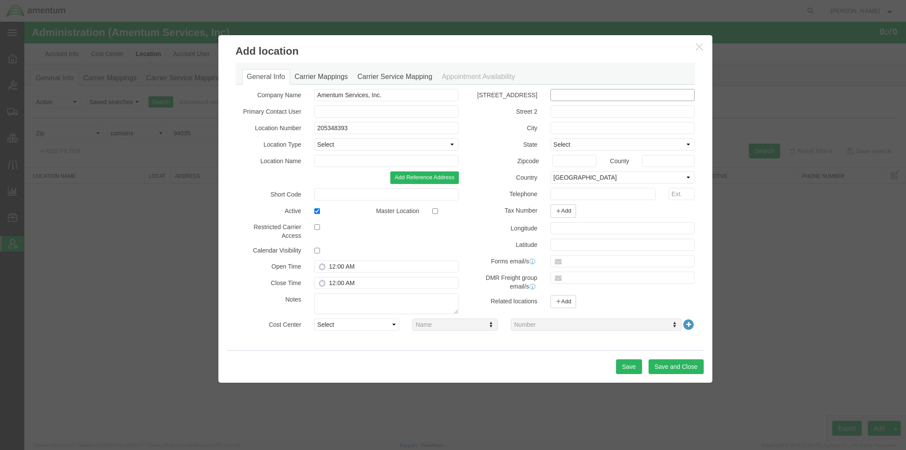
click at [614, 97] on input "text" at bounding box center [623, 95] width 145 height 12
paste input "NASA Ames Research Center"
type input "NASA Ames Research Center"
click at [607, 110] on input "text" at bounding box center [623, 112] width 145 height 12
paste input "Central Shipping and Receiving Bldg 255"
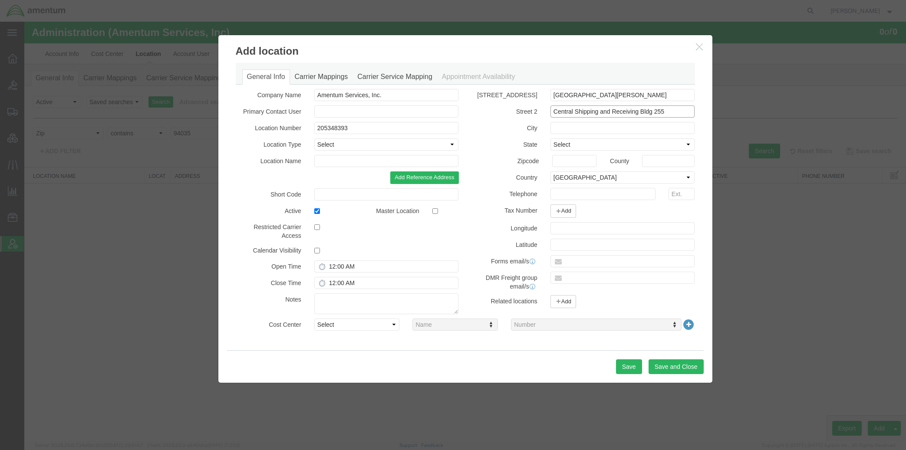
drag, startPoint x: 664, startPoint y: 113, endPoint x: 674, endPoint y: 111, distance: 9.8
click at [664, 113] on input "Central Shipping and Receiving Bldg 255" at bounding box center [623, 112] width 145 height 12
paste input "Mail Stop 255-10"
type input "Central Shipping and Receiving Bldg 255, Mail Stop 255-10"
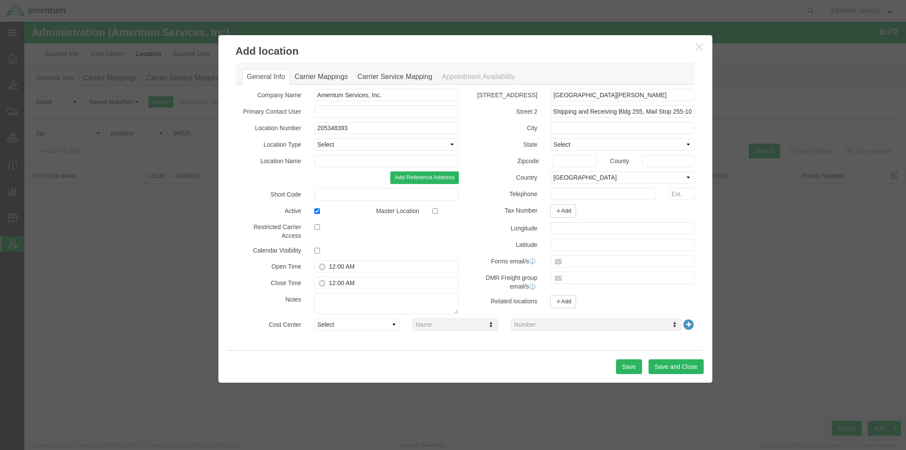
scroll to position [0, 0]
click at [594, 127] on input "text" at bounding box center [623, 128] width 145 height 12
paste input "Moffett Field"
type input "Moffett Field"
select select "CA"
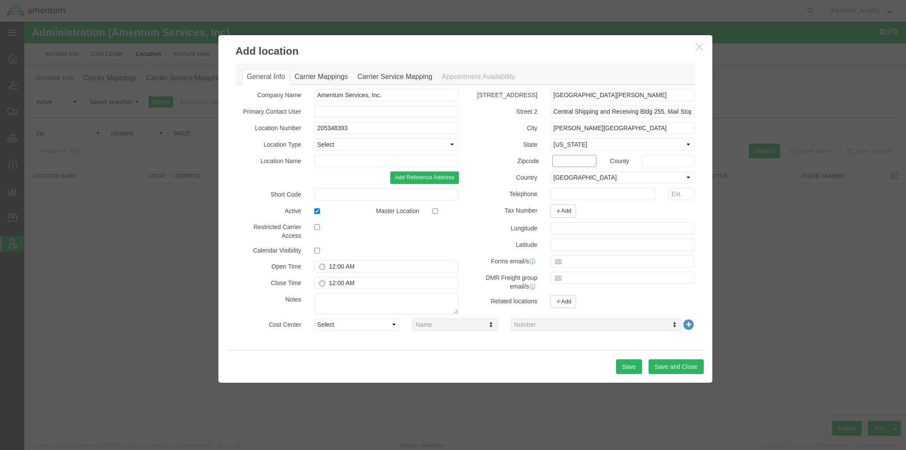
click at [574, 161] on input "text" at bounding box center [574, 161] width 44 height 12
type input "94035"
click at [569, 195] on input "text" at bounding box center [603, 194] width 105 height 12
paste input "650-604-6201"
type input "+1-650-604-6201"
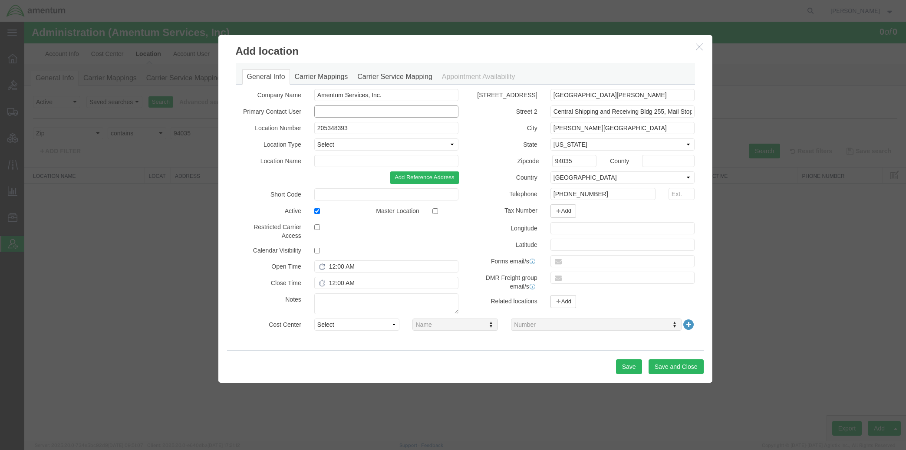
click at [349, 109] on input "text" at bounding box center [386, 112] width 145 height 12
paste input "Lourdes Briones"
type input "Lourdes Briones"
click at [335, 271] on input "12:00 AM" at bounding box center [386, 267] width 145 height 12
type input "8:00 AM"
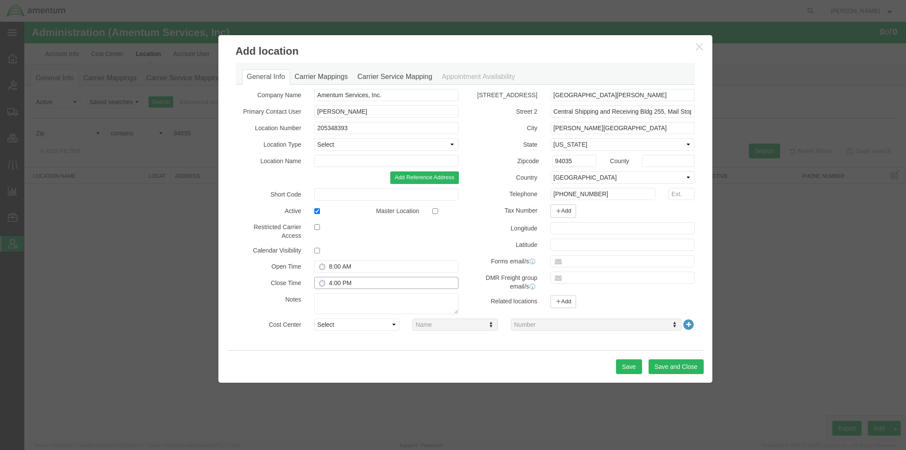
type input "4:00 PM"
drag, startPoint x: 342, startPoint y: 304, endPoint x: 352, endPoint y: 302, distance: 10.6
click at [342, 304] on textarea at bounding box center [386, 304] width 145 height 21
paste textarea "FILMSS2 program"
type textarea "FILMSS2 program"
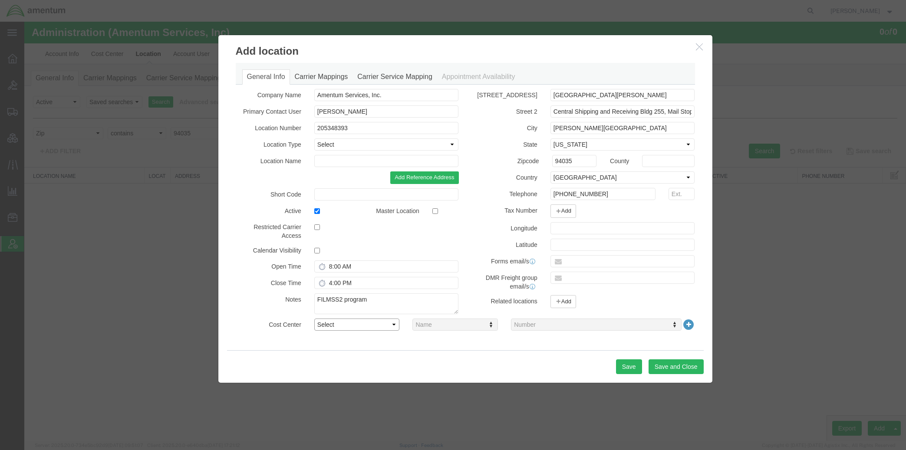
click at [366, 325] on select "Select Buyer Cost Center Department Operations Number Order Number Sales Person" at bounding box center [357, 325] width 86 height 12
select select "DEPARTMENT"
click at [314, 319] on select "Select Buyer Cost Center Department Operations Number Order Number Sales Person" at bounding box center [357, 325] width 86 height 12
type input "f"
click at [382, 327] on select "Select Buyer Cost Center Department Operations Number Order Number Sales Person" at bounding box center [357, 325] width 86 height 12
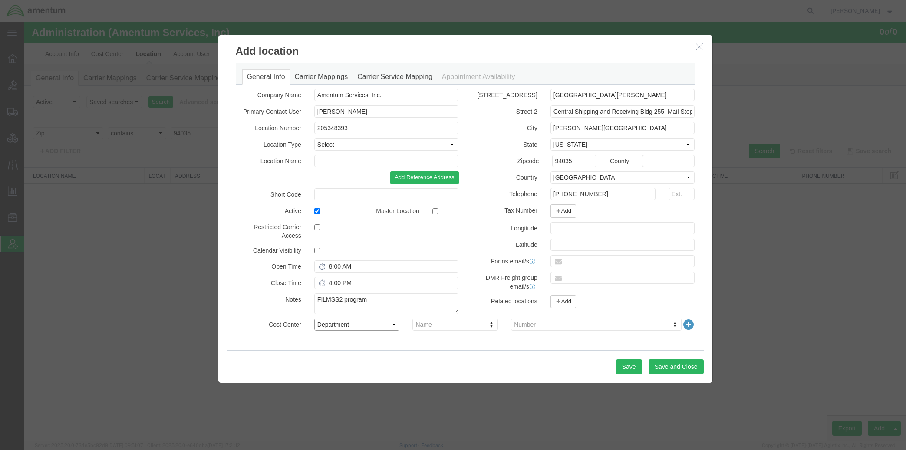
select select "COSTCENTER"
click at [314, 319] on select "Select Buyer Cost Center Department Operations Number Order Number Sales Person" at bounding box center [357, 325] width 86 height 12
click at [537, 342] on input "text" at bounding box center [596, 339] width 163 height 12
type input "4952.01.00.C.0004.ID4209.0004"
drag, startPoint x: 366, startPoint y: 132, endPoint x: 216, endPoint y: 126, distance: 149.9
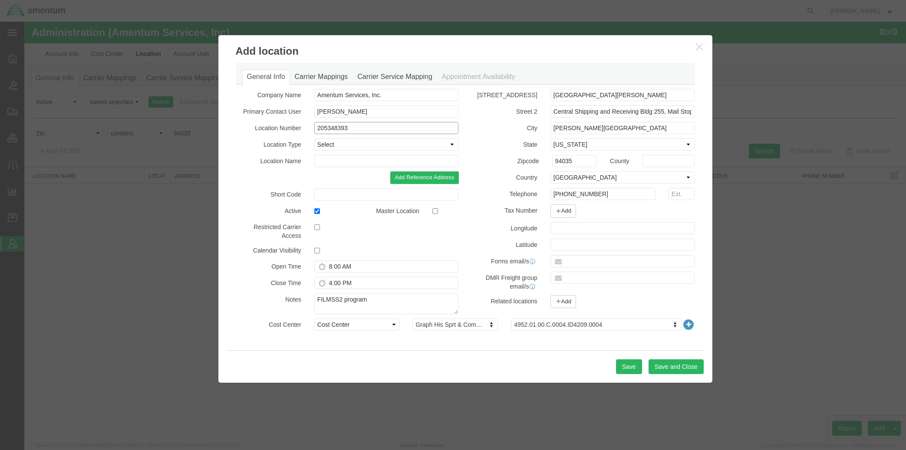
click at [216, 126] on div "Add location General Info Carrier Mappings Carrier Service Mapping Appointment …" at bounding box center [465, 209] width 508 height 349
click at [665, 368] on button "Save and Close" at bounding box center [676, 367] width 55 height 15
click at [679, 367] on button "Save and Close" at bounding box center [676, 367] width 55 height 15
click at [377, 129] on input "205348393" at bounding box center [386, 128] width 145 height 12
drag, startPoint x: 377, startPoint y: 129, endPoint x: 230, endPoint y: 124, distance: 146.9
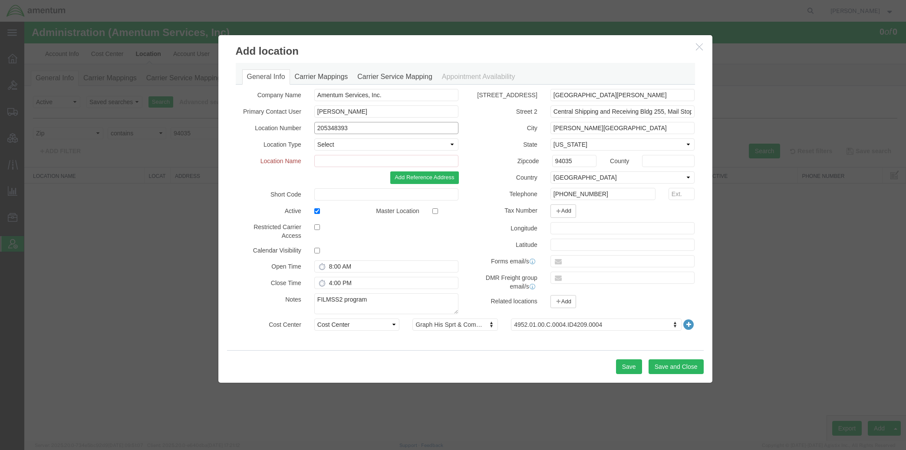
click at [230, 124] on div "Location Number 205348393" at bounding box center [347, 128] width 236 height 12
click at [355, 161] on input "text" at bounding box center [386, 161] width 145 height 12
drag, startPoint x: 363, startPoint y: 127, endPoint x: 228, endPoint y: 124, distance: 135.1
click at [228, 124] on div "General Info Carrier Mappings Carrier Service Mapping Appointment Availability …" at bounding box center [465, 204] width 494 height 291
click at [345, 162] on input "text" at bounding box center [386, 161] width 145 height 12
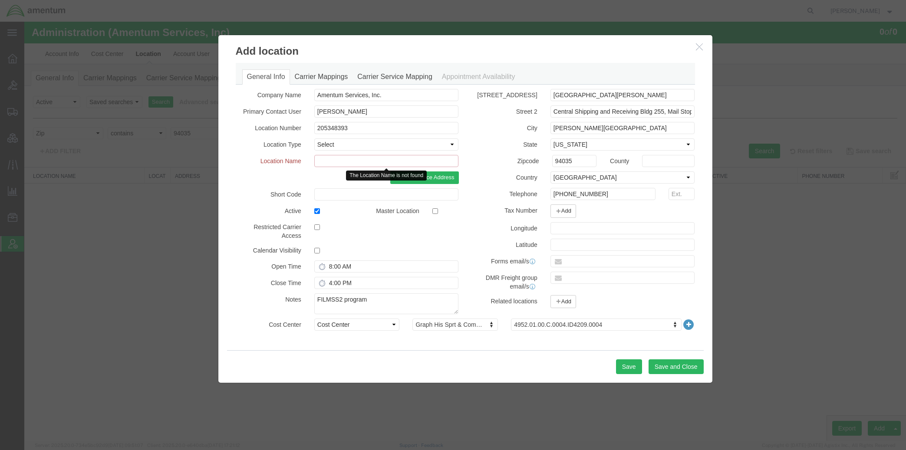
paste input "205348393"
drag, startPoint x: 358, startPoint y: 162, endPoint x: 221, endPoint y: 162, distance: 137.2
click at [221, 162] on div "General Info Carrier Mappings Carrier Service Mapping Appointment Availability …" at bounding box center [465, 204] width 494 height 291
paste input "FILMSS2 program"
click at [439, 162] on input "FILMSS2 program_" at bounding box center [386, 161] width 145 height 12
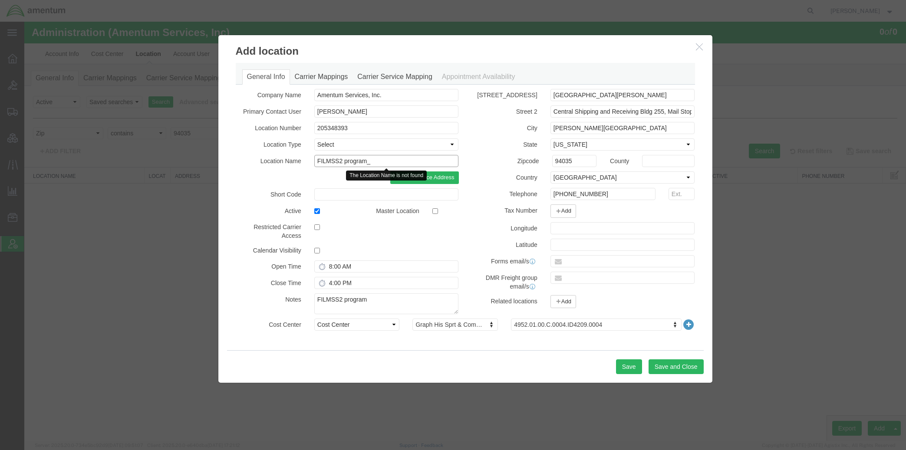
paste input "NASA Ames Research Center"
type input "FILMSS2 program_NASA [PERSON_NAME][GEOGRAPHIC_DATA]"
click at [406, 302] on textarea "FILMSS2 program" at bounding box center [386, 304] width 145 height 21
paste textarea "Contract # 80ARC024DA004"
click at [374, 297] on textarea "FILMSS2 program - Contract # 80ARC024DA004" at bounding box center [386, 304] width 145 height 21
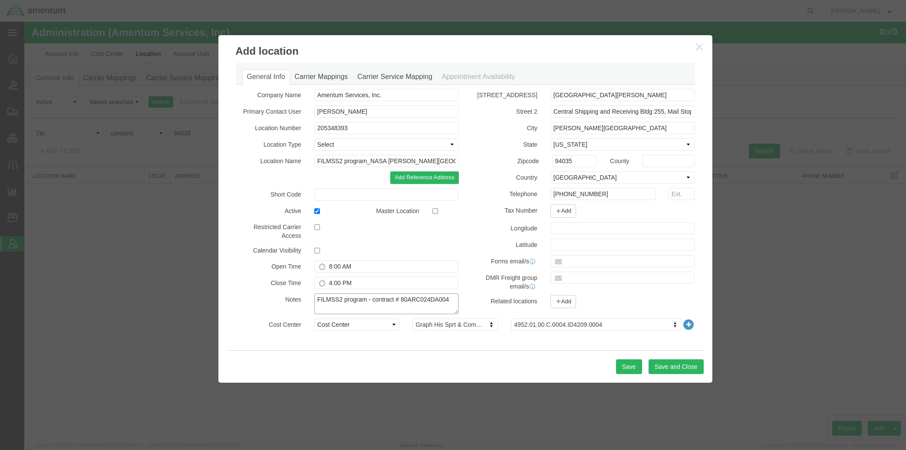
type textarea "FILMSS2 program - contract # 80ARC024DA004"
drag, startPoint x: 353, startPoint y: 127, endPoint x: 192, endPoint y: 106, distance: 162.6
click at [192, 106] on div "Add location General Info Carrier Mappings Carrier Service Mapping Appointment …" at bounding box center [465, 231] width 882 height 419
click at [670, 371] on button "Save and Close" at bounding box center [676, 367] width 55 height 15
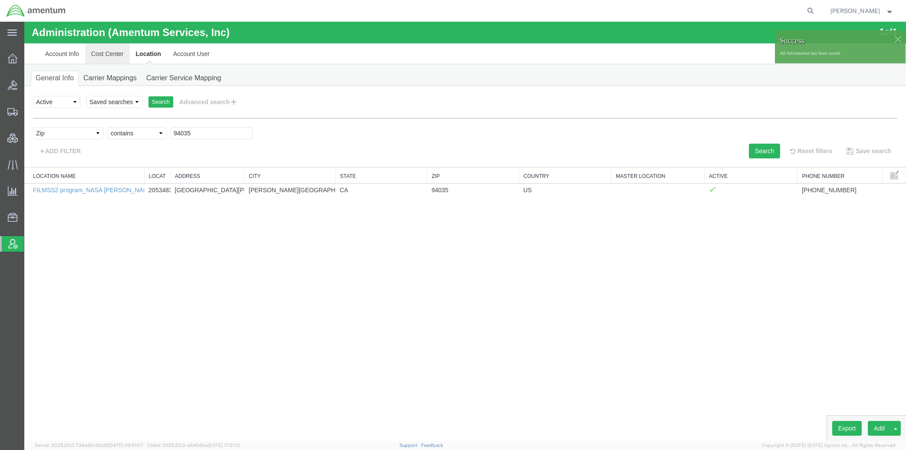
click at [119, 56] on link "Cost Center" at bounding box center [107, 53] width 45 height 21
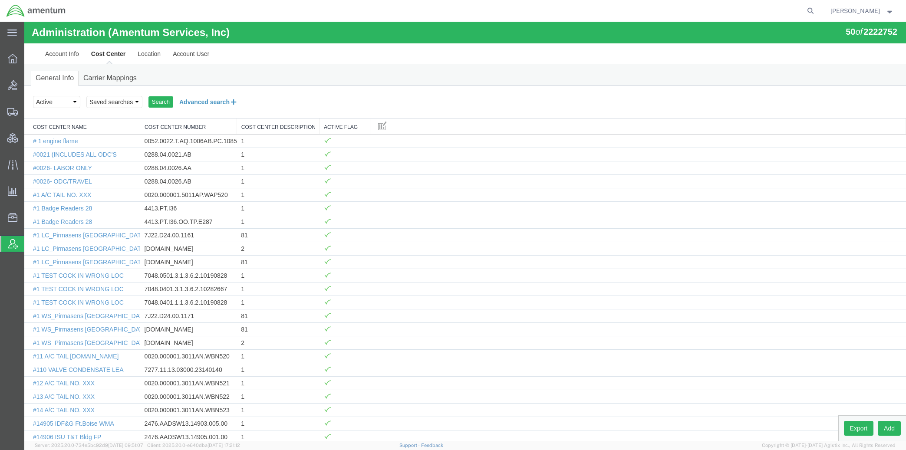
click at [188, 103] on button "Advanced search" at bounding box center [208, 102] width 71 height 15
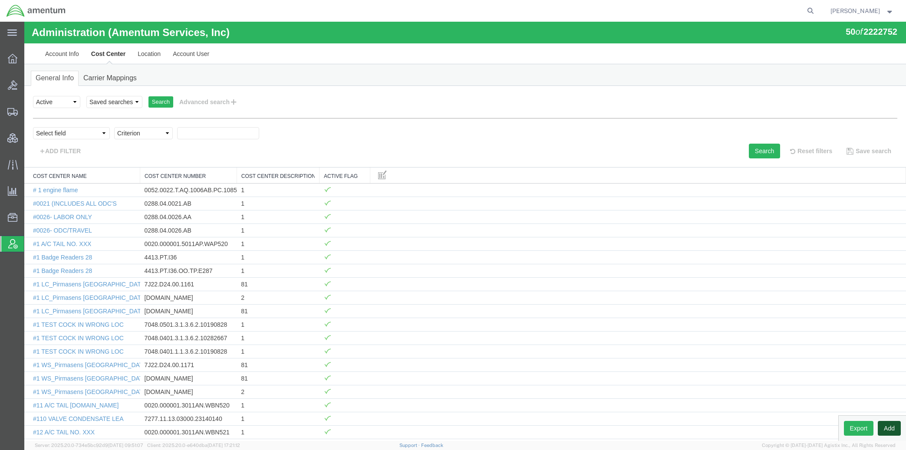
click at [888, 427] on button "Add" at bounding box center [889, 428] width 23 height 15
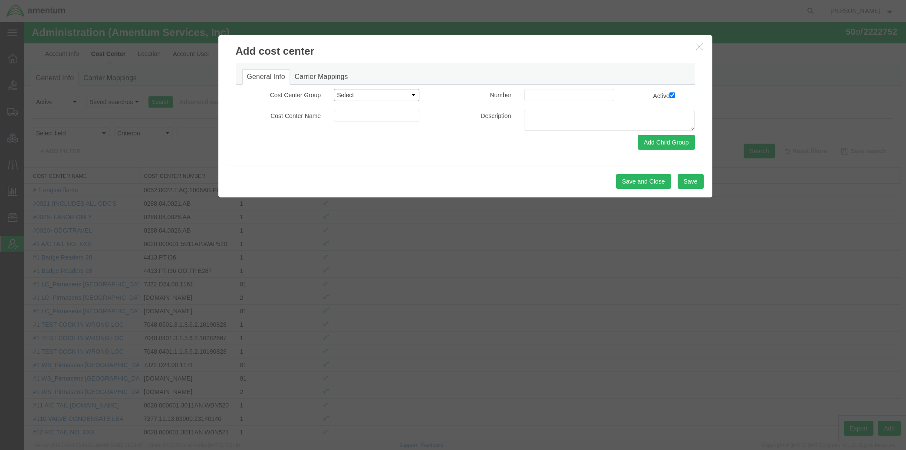
click at [374, 96] on select "Select Buyer Cost Center Department Operations Number Order Number Sales Person" at bounding box center [377, 95] width 86 height 12
select select "DEPARTMENT"
click at [334, 89] on select "Select Buyer Cost Center Department Operations Number Order Number Sales Person" at bounding box center [377, 95] width 86 height 12
click at [377, 119] on input at bounding box center [377, 116] width 86 height 12
paste input "FILMSS2 program"
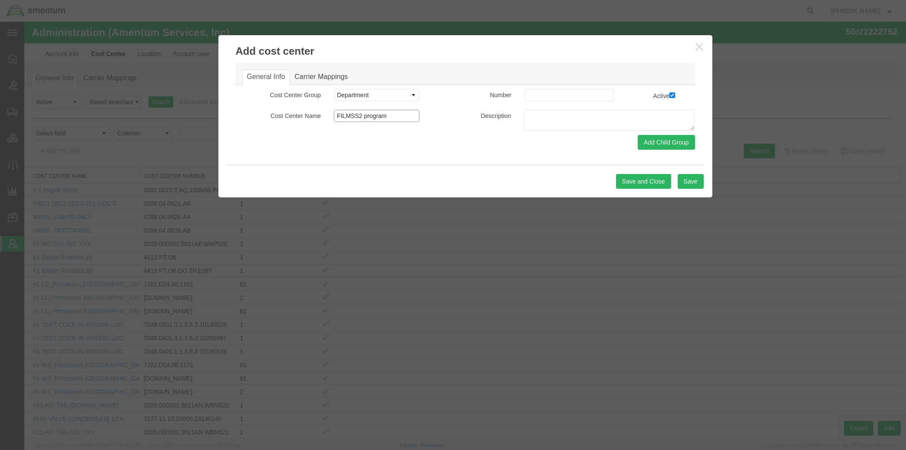
type input "FILMSS2 program"
click at [539, 96] on input at bounding box center [570, 95] width 90 height 12
click at [536, 99] on input at bounding box center [570, 95] width 90 height 12
paste input "FILMSS2 program"
type input "FILMSS2 program"
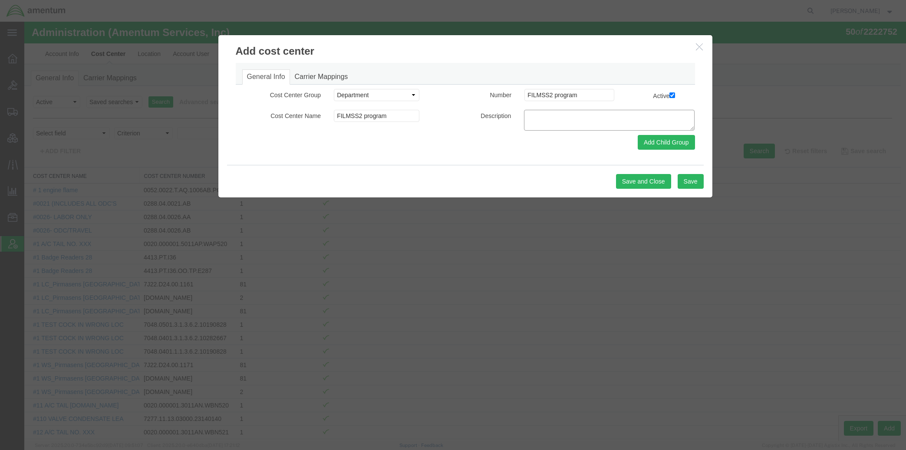
click at [598, 117] on textarea at bounding box center [609, 120] width 171 height 21
paste textarea "Fully Integrated Lifecycle Mission Support Services 2 (FILMSS 2)"
click at [572, 126] on textarea "Fully Integrated Lifecycle Mission Support Services 2 (FILMSS 2)" at bounding box center [609, 120] width 171 height 21
paste textarea "Contract # 80ARC024DA004"
type textarea "Fully Integrated Lifecycle Mission Support Services 2 (FILMSS 2) - contract # 8…"
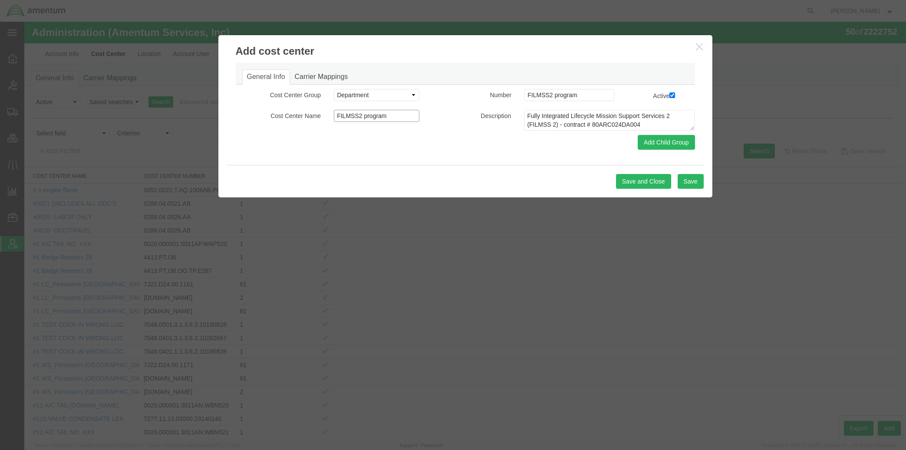
drag, startPoint x: 394, startPoint y: 116, endPoint x: 194, endPoint y: 95, distance: 200.8
click at [194, 95] on div "Add cost center General Info Carrier Mappings Child Group Number Active Child N…" at bounding box center [465, 231] width 882 height 419
click at [661, 181] on button "Save and Close" at bounding box center [643, 181] width 55 height 15
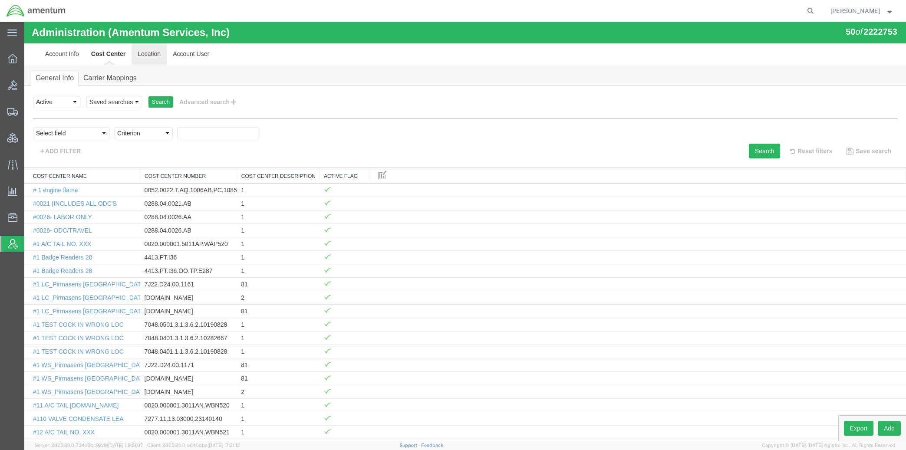
click at [137, 53] on link "Location" at bounding box center [149, 53] width 35 height 21
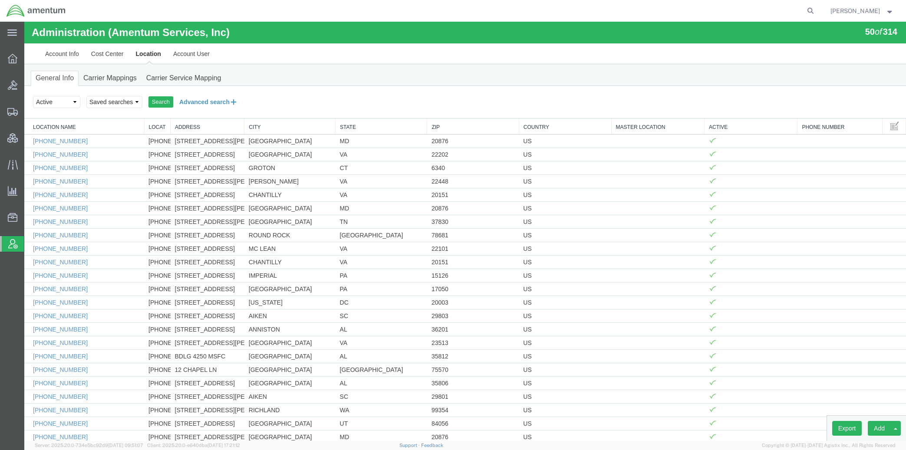
click at [194, 100] on button "Advanced search" at bounding box center [208, 102] width 71 height 15
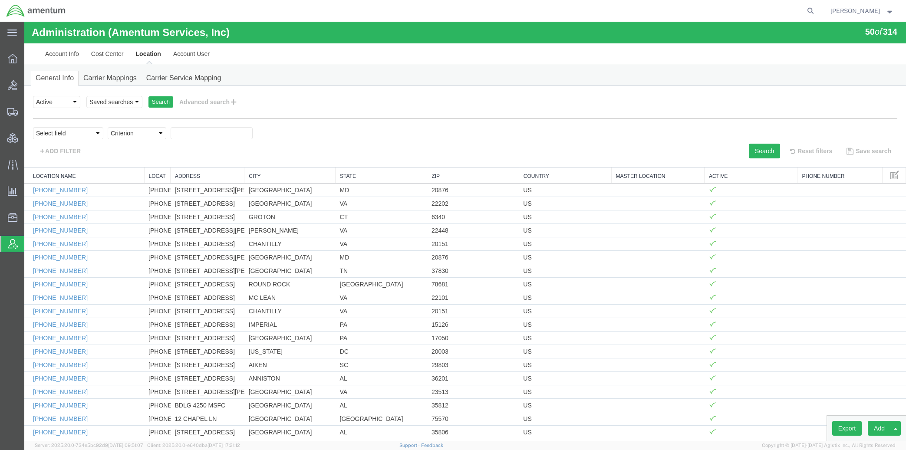
click at [68, 126] on div "Select field Address City Country County Location Name Location Num Master Loca…" at bounding box center [465, 138] width 865 height 40
click at [68, 135] on select "Select field Address City Country County Location Name Location Num Master Loca…" at bounding box center [68, 133] width 70 height 12
select select "locationName"
click at [33, 127] on select "Select field Address City Country County Location Name Location Num Master Loca…" at bounding box center [68, 133] width 70 height 12
click at [125, 133] on select "Criterion contains does not contain is is blank is not blank starts with" at bounding box center [137, 133] width 59 height 12
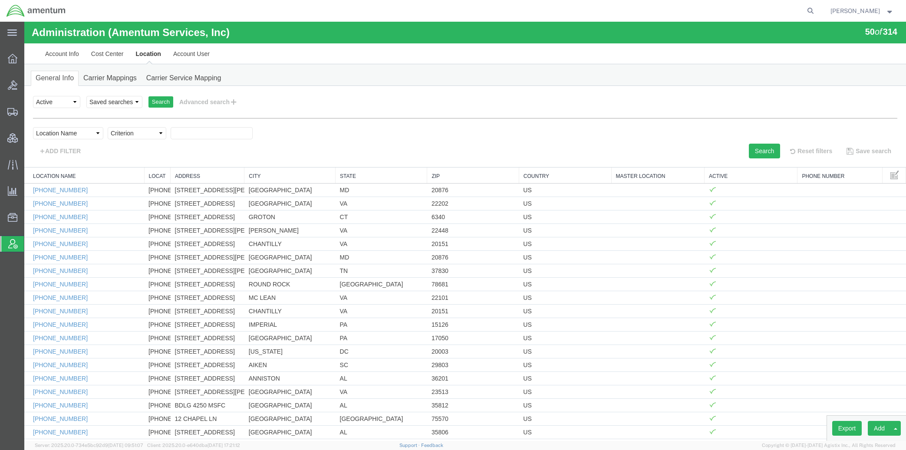
select select "contains"
click at [108, 127] on select "Criterion contains does not contain is is blank is not blank starts with" at bounding box center [137, 133] width 59 height 12
paste input "FILMSS2 program"
type input "FILMSS2 program"
click at [753, 154] on button "Search" at bounding box center [764, 151] width 31 height 15
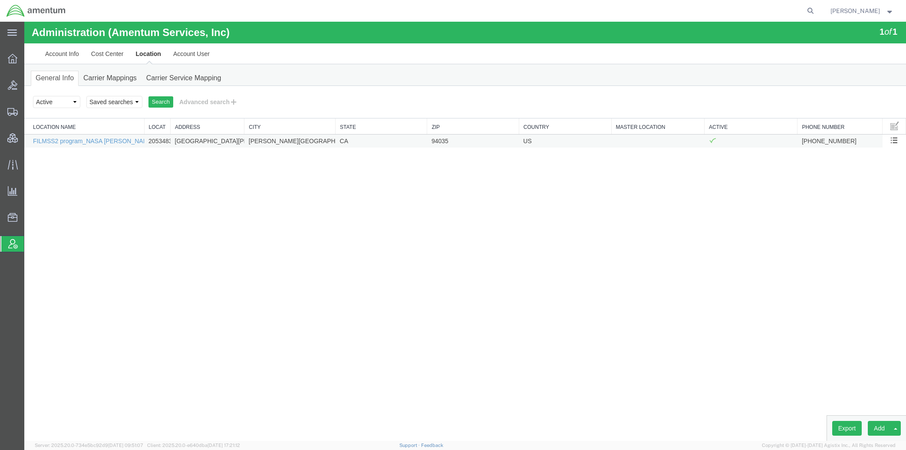
click at [111, 137] on td "FILMSS2 program_NASA [PERSON_NAME][GEOGRAPHIC_DATA]" at bounding box center [84, 140] width 120 height 13
click at [129, 142] on link "FILMSS2 program_NASA [PERSON_NAME][GEOGRAPHIC_DATA]" at bounding box center [125, 141] width 184 height 7
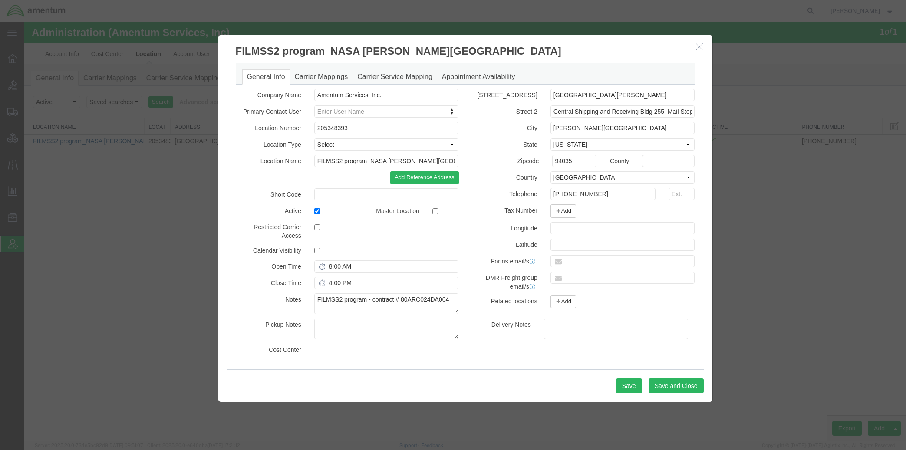
select select "COSTCENTER"
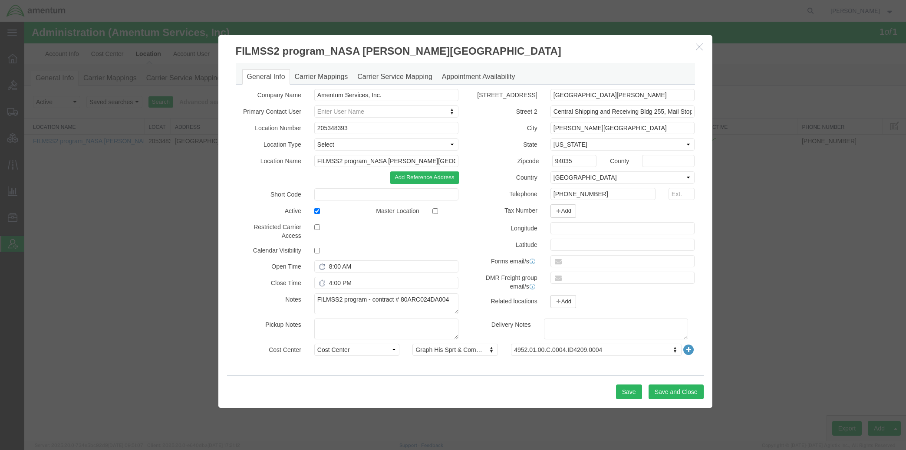
click at [686, 353] on icon at bounding box center [689, 350] width 12 height 12
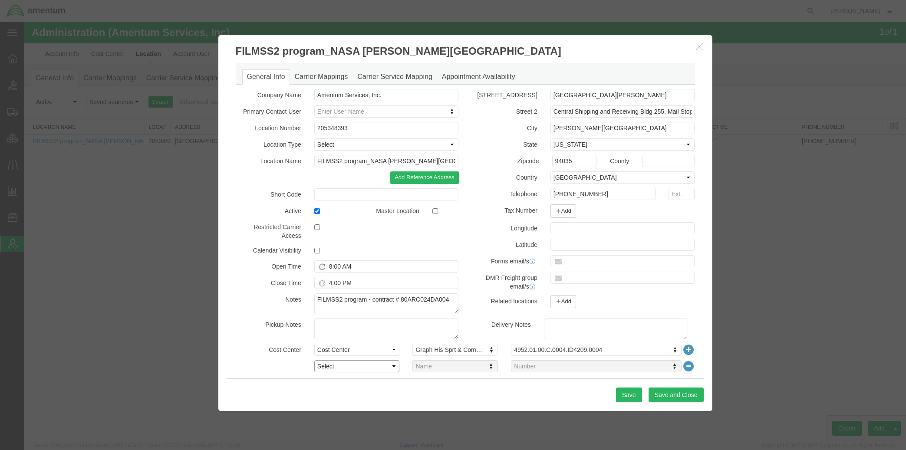
click at [378, 366] on select "Select Buyer Cost Center Department Operations Number Order Number Sales Person" at bounding box center [357, 366] width 86 height 12
select select "DEPARTMENT"
click at [314, 360] on select "Select Buyer Cost Center Department Operations Number Order Number Sales Person" at bounding box center [357, 366] width 86 height 12
type input "film"
click at [670, 395] on button "Save and Close" at bounding box center [676, 395] width 55 height 15
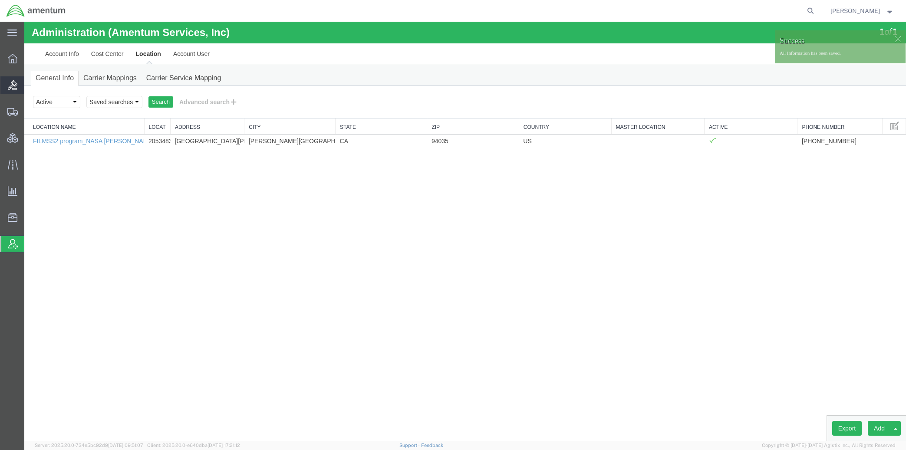
click at [30, 83] on span "Bids" at bounding box center [27, 84] width 6 height 17
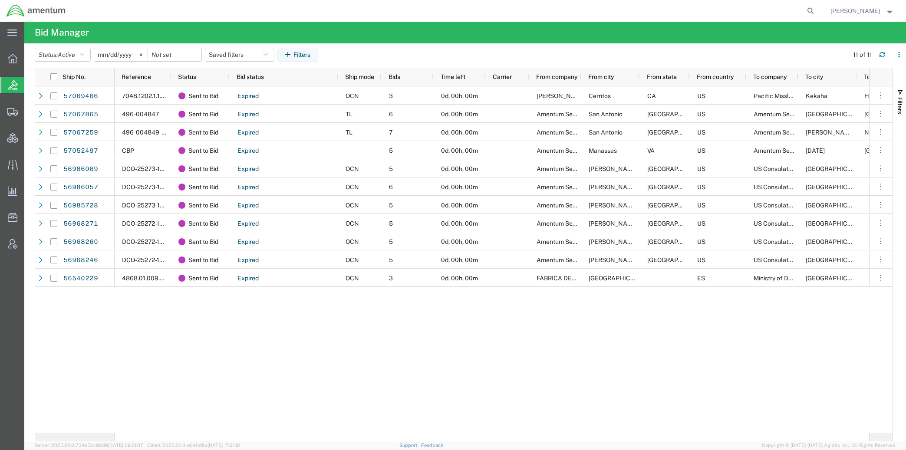
drag, startPoint x: 61, startPoint y: 86, endPoint x: 68, endPoint y: 86, distance: 7.0
click at [31, 86] on span "Bids" at bounding box center [27, 84] width 7 height 17
click at [680, 355] on div "7048.1202.1.1.1.3.0.10668802 Sent to Bid Expired OCN 3 0d, 00h, 00m Norm Reeves…" at bounding box center [492, 259] width 755 height 347
click at [30, 109] on span "Shipments" at bounding box center [27, 111] width 6 height 17
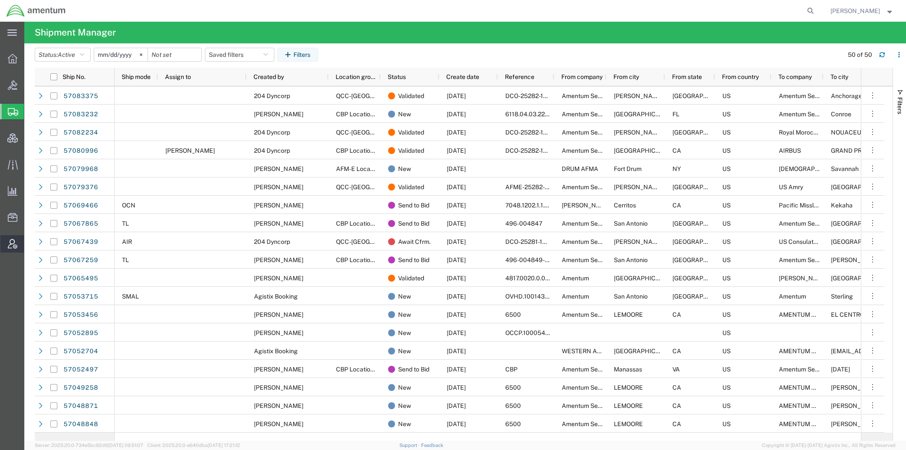
click at [30, 243] on span "Account Admin" at bounding box center [27, 243] width 6 height 17
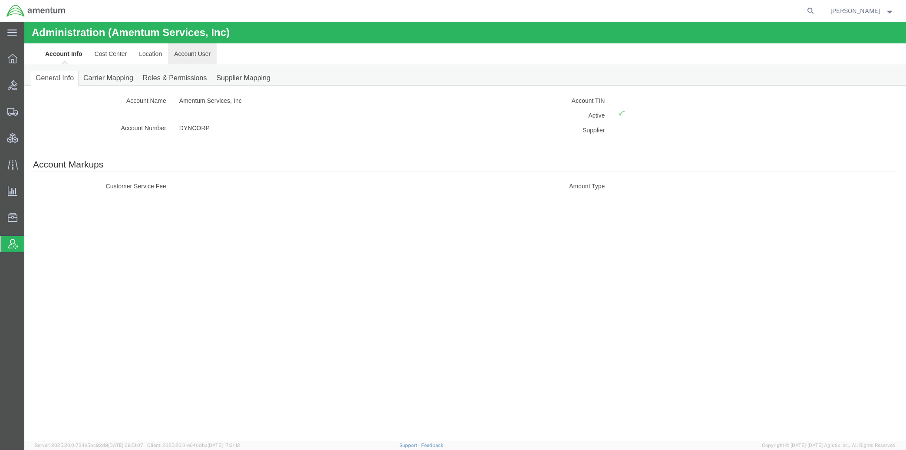
click at [194, 59] on link "Account User" at bounding box center [192, 53] width 49 height 21
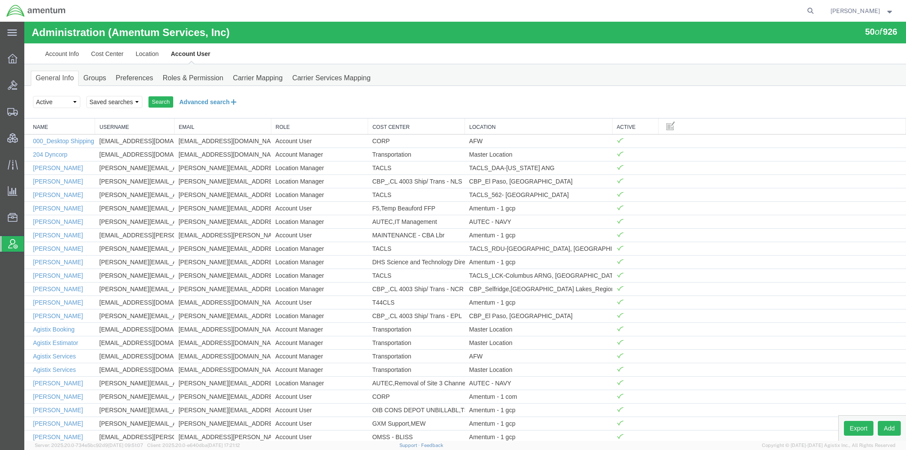
click at [194, 106] on button "Advanced search" at bounding box center [208, 102] width 71 height 15
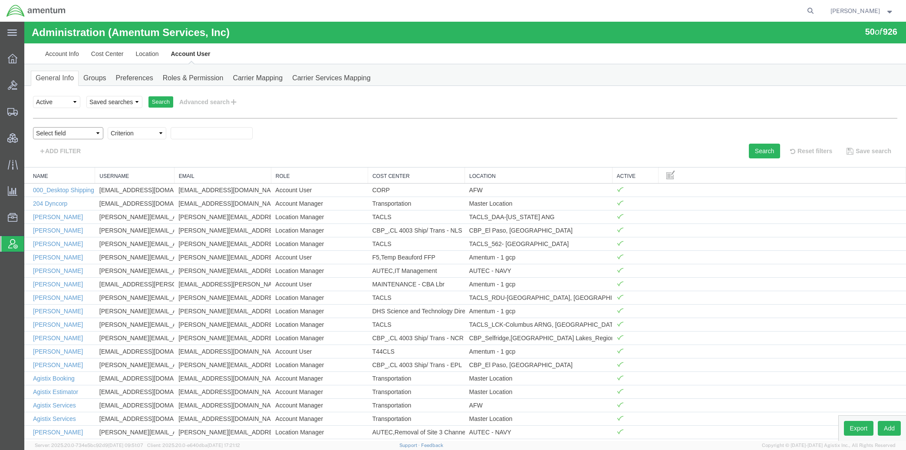
click at [79, 134] on select "Select field Cost Center Email Location Name Role Username" at bounding box center [68, 133] width 70 height 12
select select "costCenterName"
click at [33, 127] on select "Select field Cost Center Email Location Name Role Username" at bounding box center [68, 133] width 70 height 12
click at [119, 137] on select "Criterion contains does not contain is is blank is not blank starts with" at bounding box center [137, 133] width 59 height 12
select select "contains"
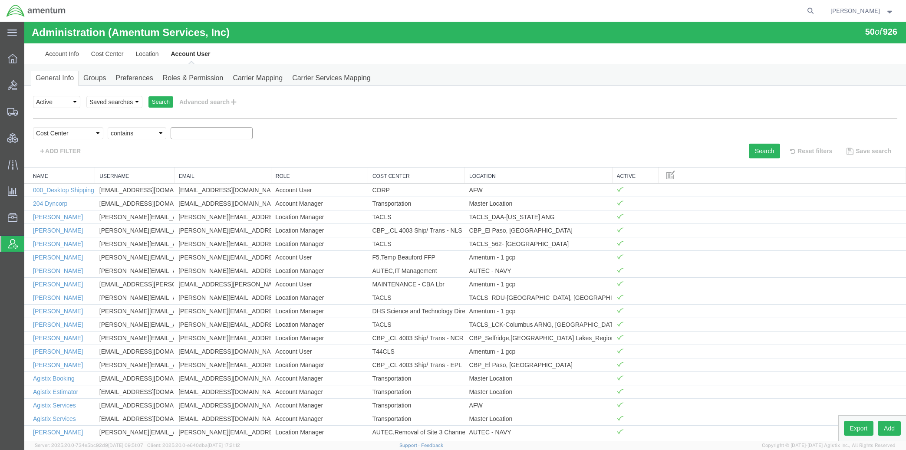
click at [108, 127] on select "Criterion contains does not contain is is blank is not blank starts with" at bounding box center [137, 133] width 59 height 12
type input "eglin"
click at [752, 153] on button "Search" at bounding box center [764, 151] width 31 height 15
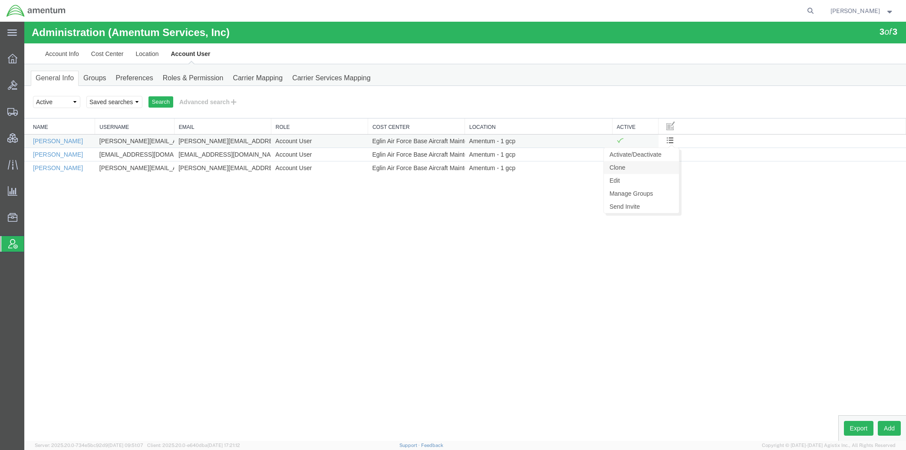
click at [648, 166] on link "Clone" at bounding box center [641, 167] width 75 height 13
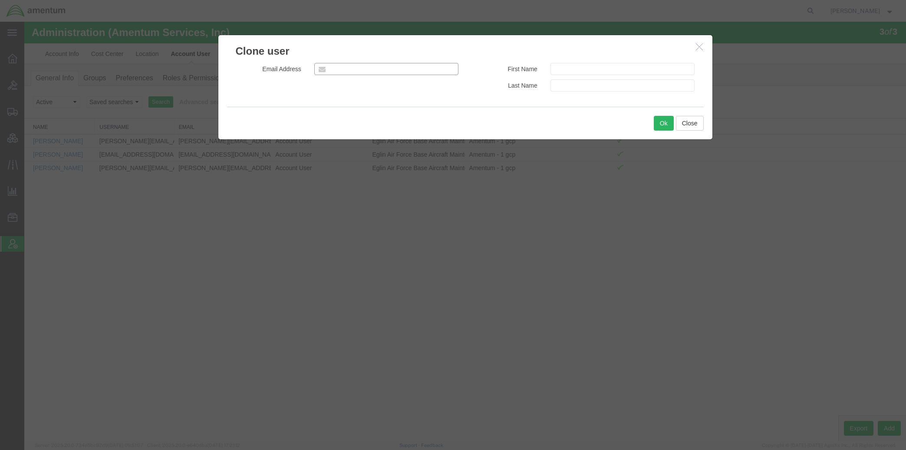
click at [366, 69] on input "email" at bounding box center [386, 69] width 145 height 12
paste input "sandra.callahan@amentum.com"
type input "sandra.callahan@amentum.com"
drag, startPoint x: 617, startPoint y: 75, endPoint x: 620, endPoint y: 70, distance: 5.4
click at [617, 74] on input "text" at bounding box center [623, 69] width 145 height 12
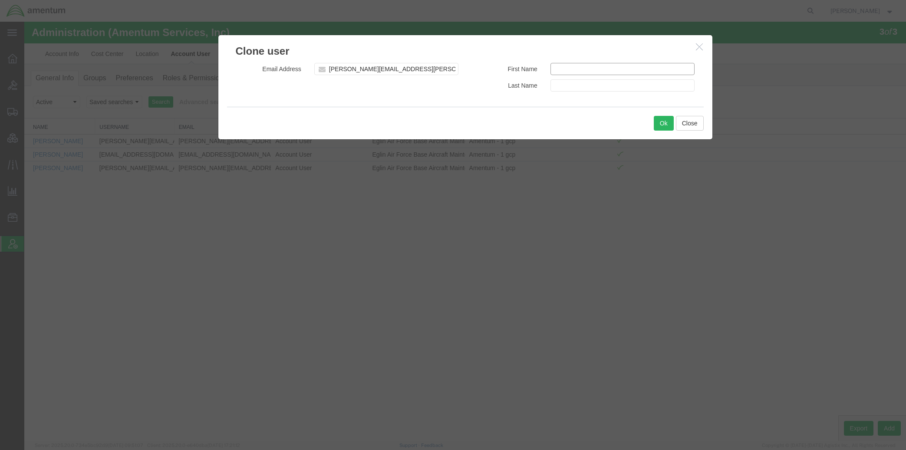
click at [620, 70] on input "text" at bounding box center [623, 69] width 145 height 12
paste input "Sandra Callahan"
drag, startPoint x: 611, startPoint y: 72, endPoint x: 575, endPoint y: 74, distance: 36.1
click at [575, 74] on input "Sandra Callahan" at bounding box center [623, 69] width 145 height 12
type input "Sandra"
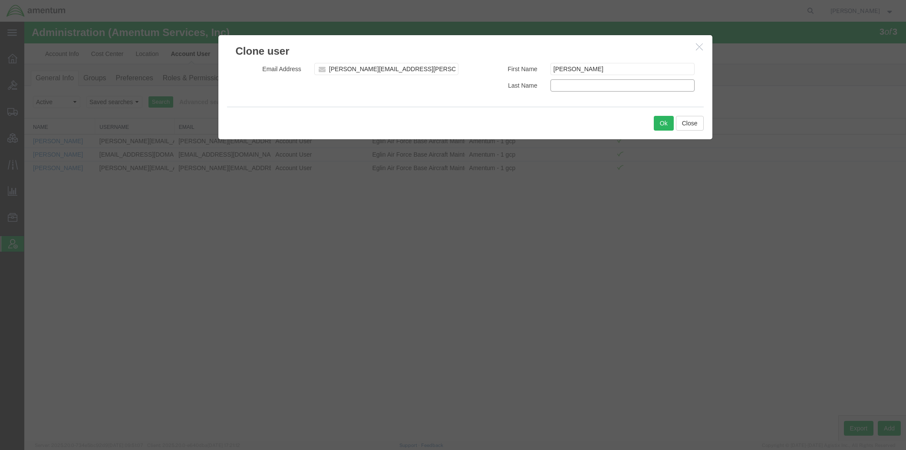
paste input "Callahan"
type input "Callahan"
click at [668, 124] on button "Ok" at bounding box center [664, 123] width 20 height 15
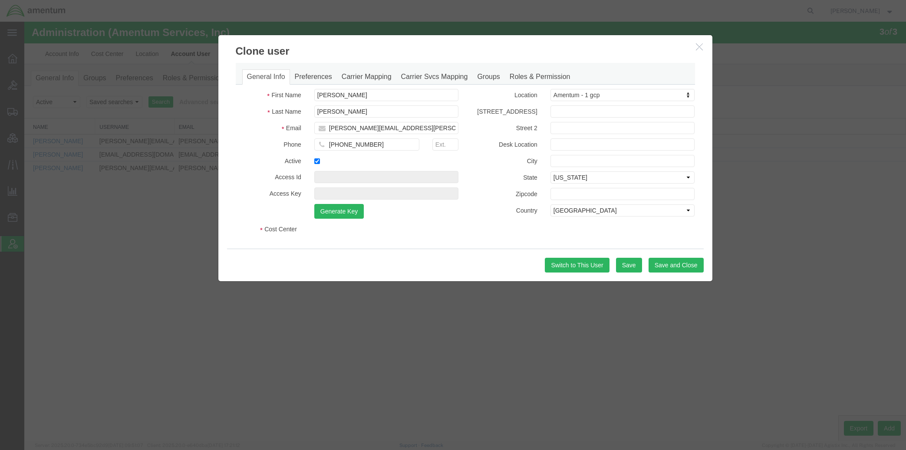
select select "COSTCENTER"
select select "DEPARTMENT"
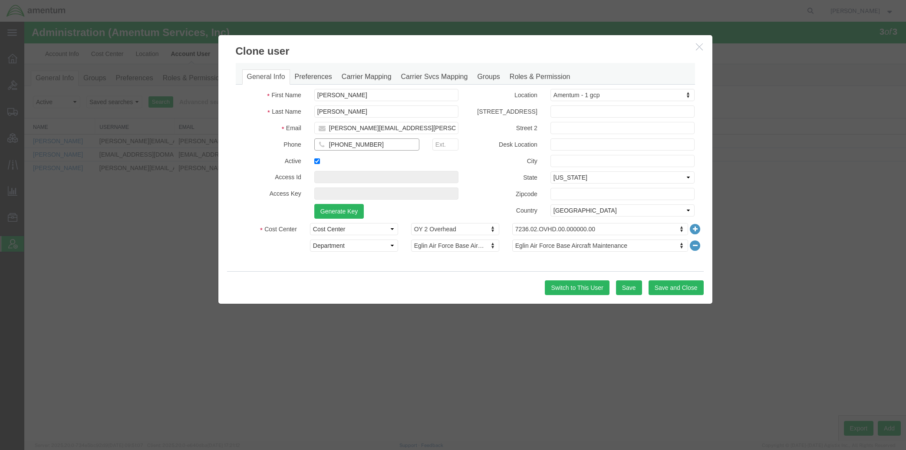
drag, startPoint x: 372, startPoint y: 145, endPoint x: 291, endPoint y: 140, distance: 80.9
click at [291, 140] on div "Phone 786-230-6713" at bounding box center [347, 147] width 236 height 17
paste input "850.279-6646"
click at [341, 145] on input "850.279-6646" at bounding box center [366, 145] width 105 height 12
type input "+1-850-279-6646"
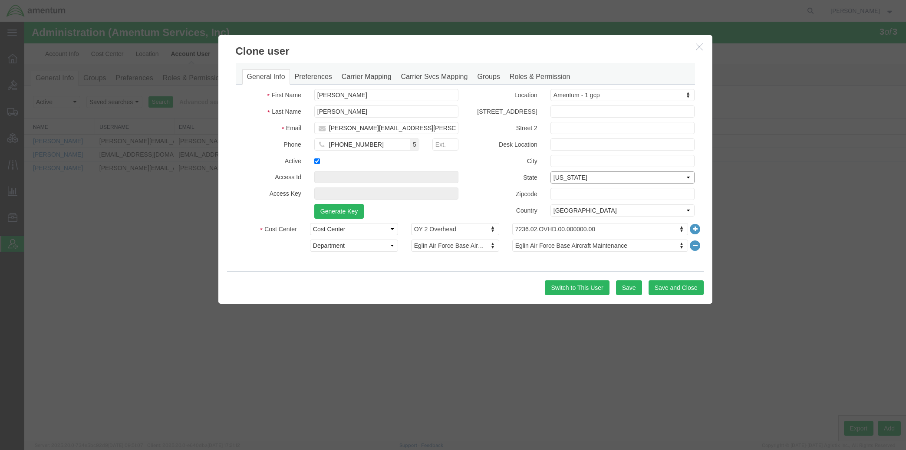
click at [636, 176] on select "Select Alabama Alaska Arizona Arkansas Armed Forces Americas Armed Forces Europ…" at bounding box center [623, 178] width 145 height 12
select select "NE"
click at [551, 172] on select "Select Alabama Alaska Arizona Arkansas Armed Forces Americas Armed Forces Europ…" at bounding box center [623, 178] width 145 height 12
click at [627, 183] on select "Select Alabama Alaska Arizona Arkansas Armed Forces Americas Armed Forces Europ…" at bounding box center [623, 178] width 145 height 12
click at [638, 175] on select "Select Alabama Alaska Arizona Arkansas Armed Forces Americas Armed Forces Europ…" at bounding box center [623, 178] width 145 height 12
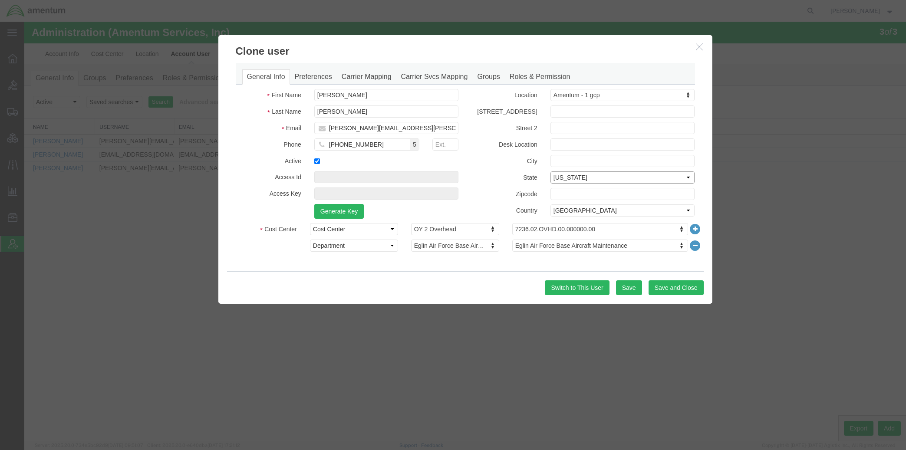
select select
click at [551, 172] on select "Select Alabama Alaska Arizona Arkansas Armed Forces Americas Armed Forces Europ…" at bounding box center [623, 178] width 145 height 12
click at [636, 290] on button "Save" at bounding box center [629, 288] width 26 height 15
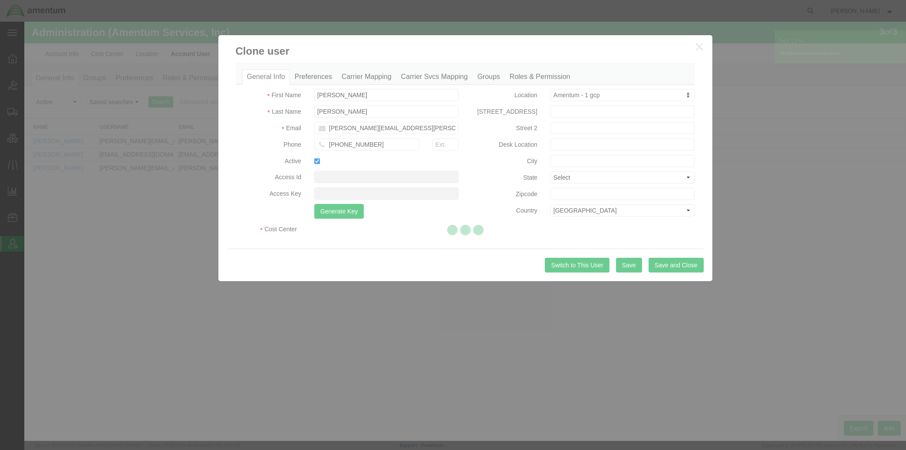
select select "COSTCENTER"
select select "DEPARTMENT"
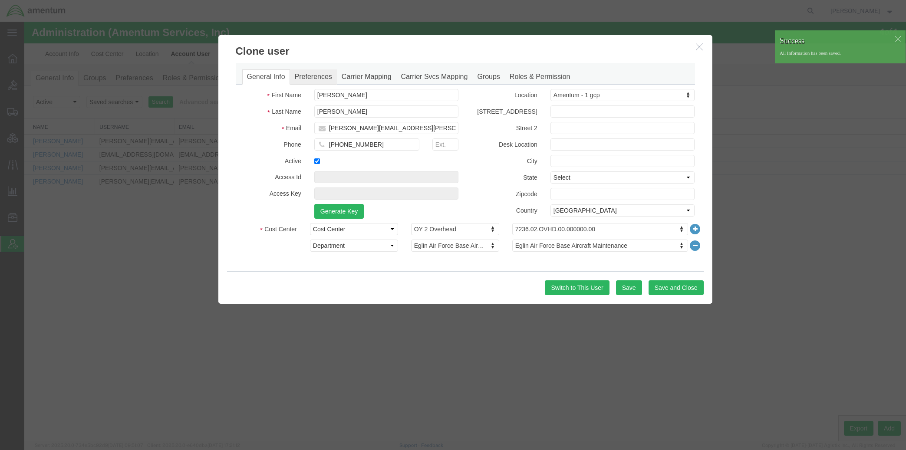
click at [323, 79] on link "Preferences" at bounding box center [313, 76] width 47 height 15
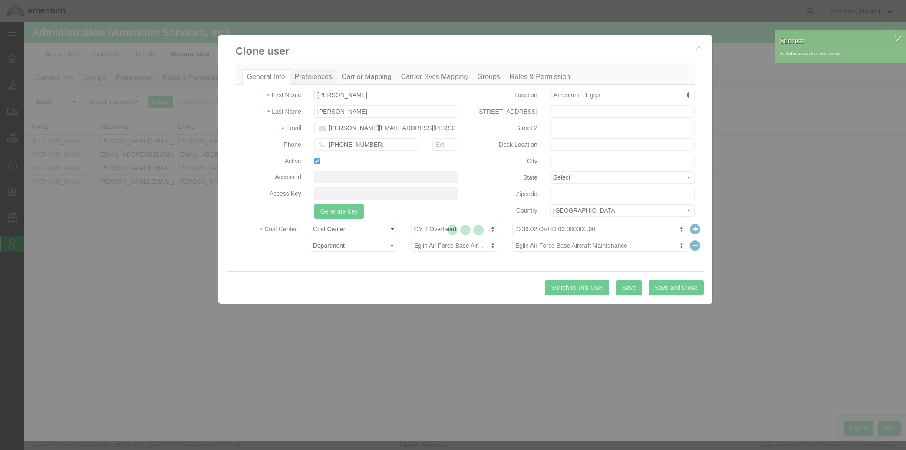
select select
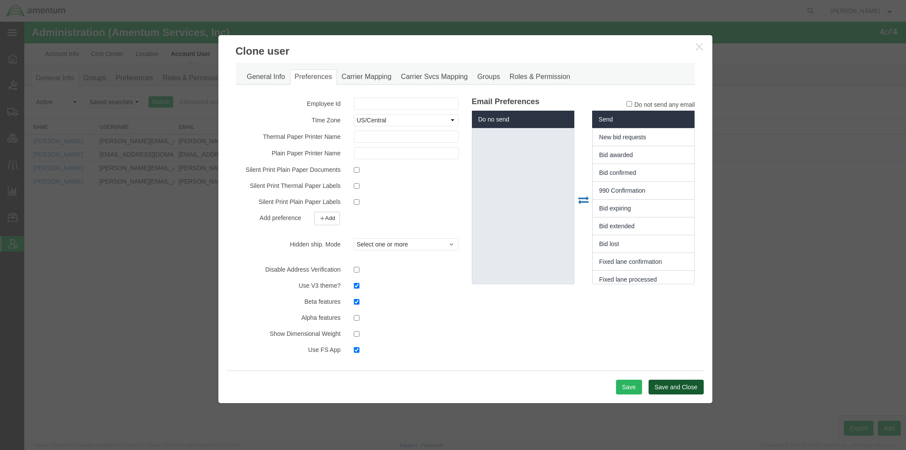
click at [678, 389] on button "Save and Close" at bounding box center [676, 387] width 55 height 15
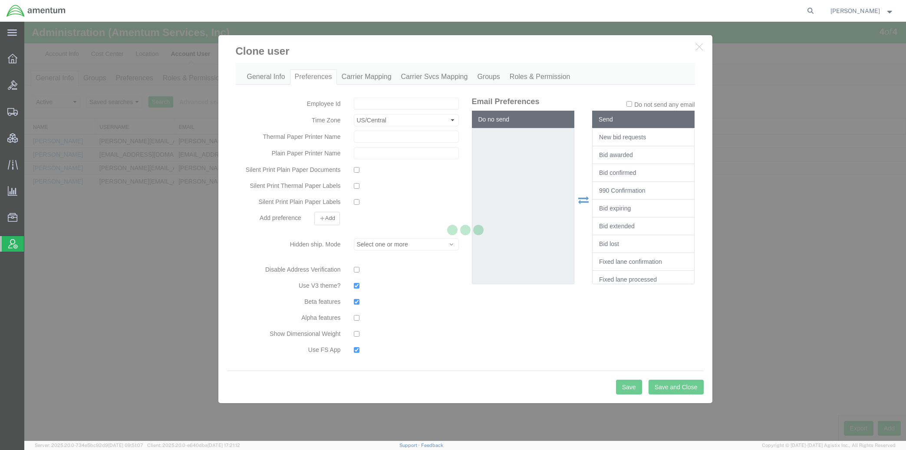
select select
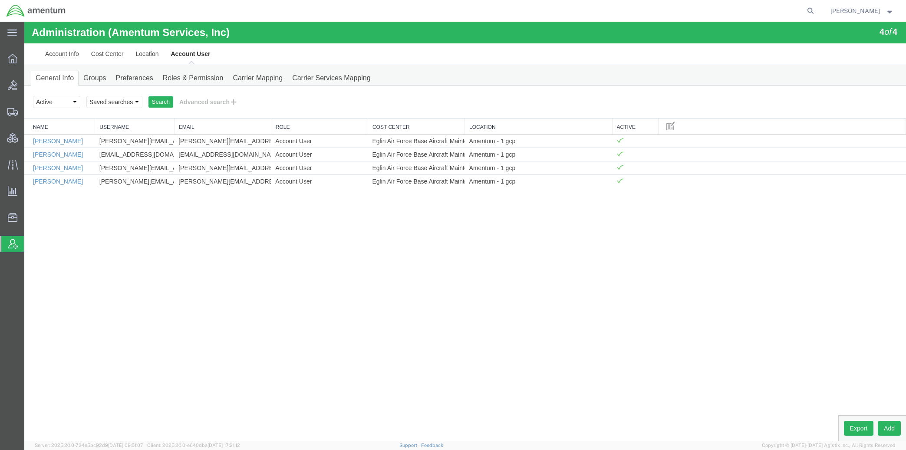
click at [525, 325] on div "Administration (Amentum Services, Inc) 4 of 4 Account Info Cost Center Location…" at bounding box center [465, 231] width 882 height 419
click at [758, 389] on div "Administration (Amentum Services, Inc) 4 of 4 Account Info Cost Center Location…" at bounding box center [465, 231] width 882 height 419
drag, startPoint x: 46, startPoint y: 110, endPoint x: 30, endPoint y: 114, distance: 17.5
click at [30, 110] on span "Shipments" at bounding box center [27, 111] width 6 height 17
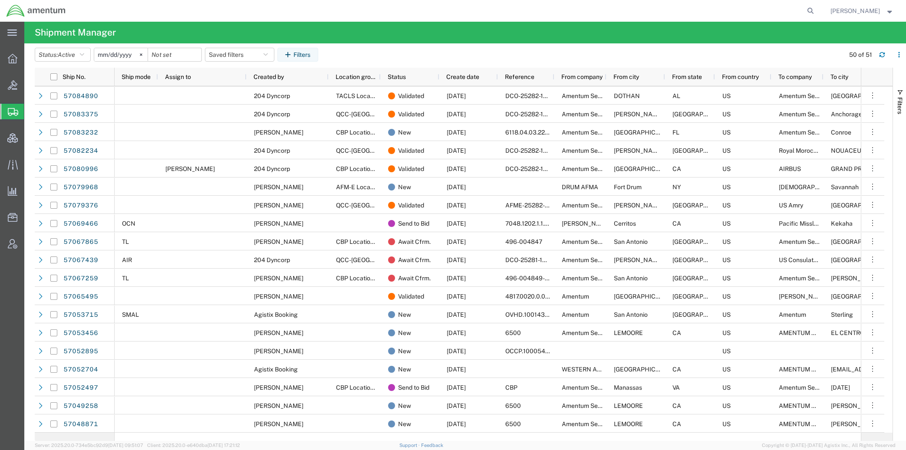
drag, startPoint x: 708, startPoint y: 8, endPoint x: 620, endPoint y: 28, distance: 90.1
click at [708, 8] on agx-global-search at bounding box center [679, 11] width 278 height 22
click at [239, 56] on button "Saved filters" at bounding box center [239, 55] width 69 height 14
click at [256, 107] on span "Active DCI shipments" at bounding box center [263, 109] width 114 height 16
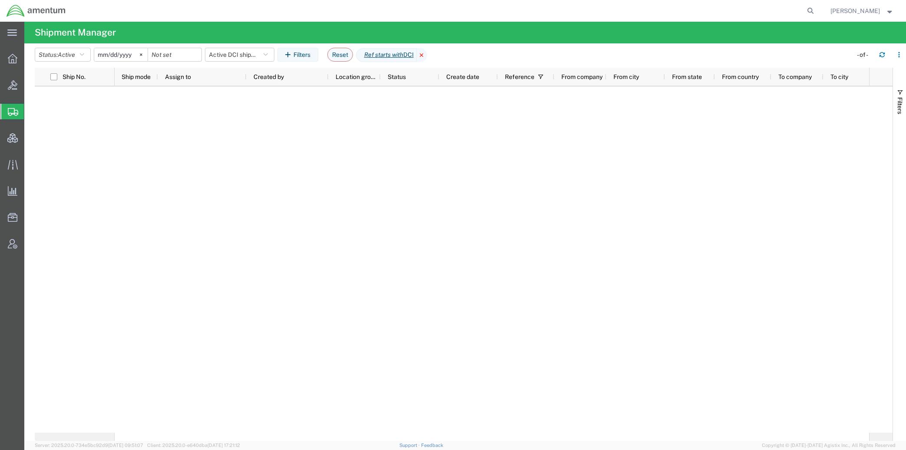
click at [427, 58] on icon at bounding box center [422, 55] width 10 height 14
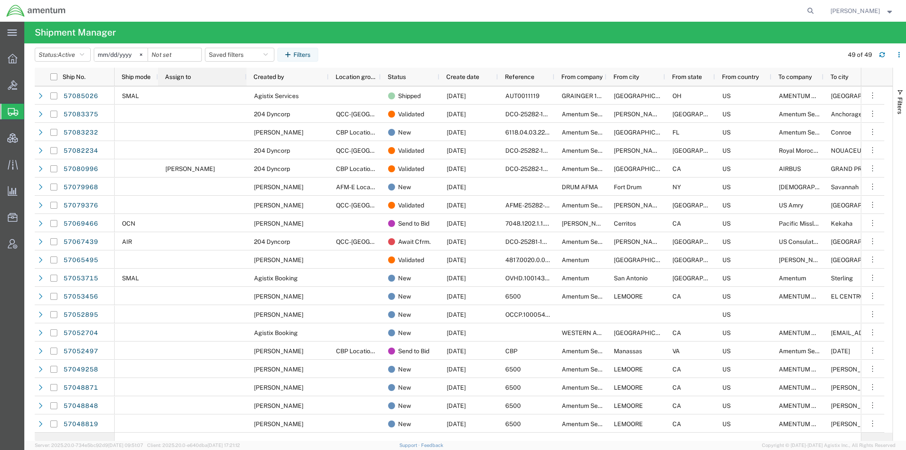
click at [183, 76] on span "Assign to" at bounding box center [178, 76] width 26 height 7
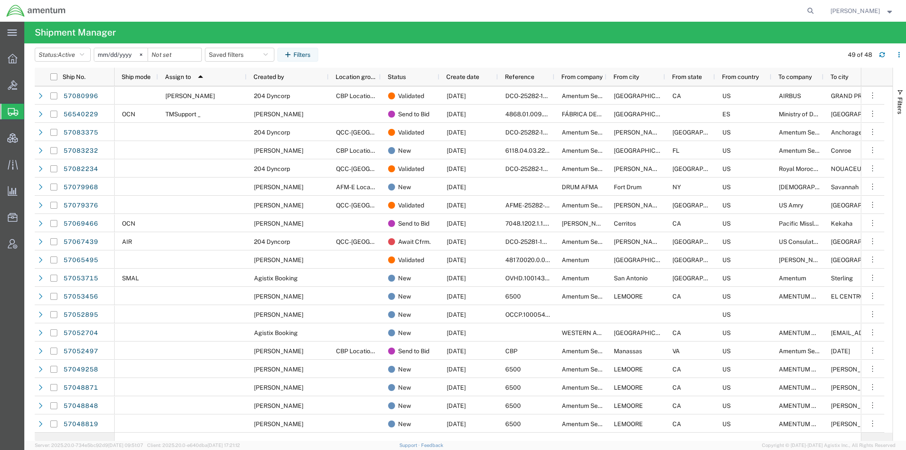
click at [31, 111] on span "Shipments" at bounding box center [27, 111] width 7 height 17
drag, startPoint x: 51, startPoint y: 245, endPoint x: 61, endPoint y: 244, distance: 10.0
click at [30, 245] on span "Account Admin" at bounding box center [27, 243] width 6 height 17
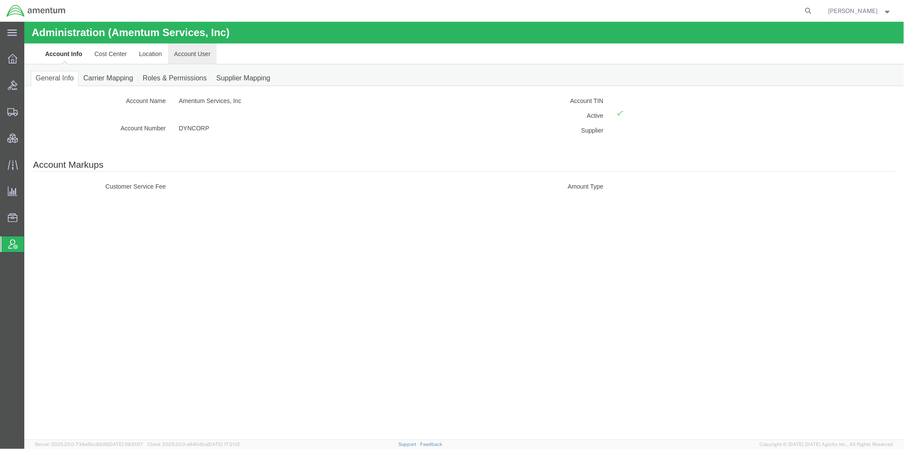
click at [173, 53] on link "Account User" at bounding box center [192, 53] width 49 height 21
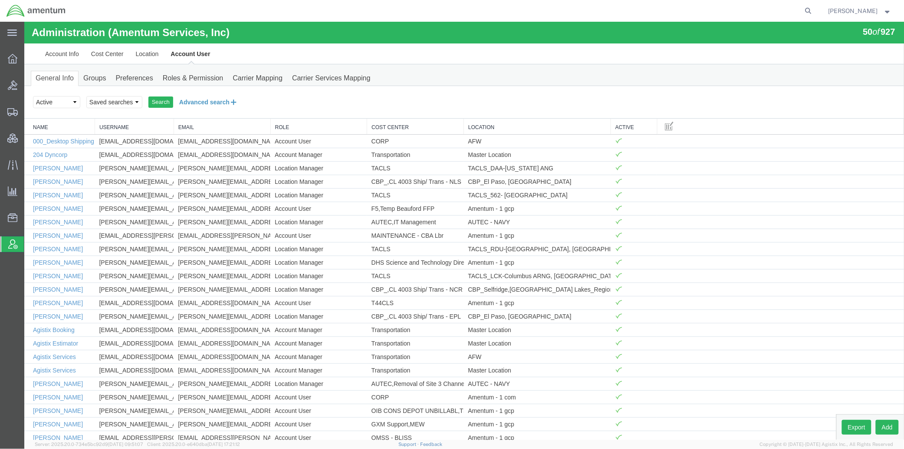
click at [205, 104] on button "Advanced search" at bounding box center [208, 101] width 71 height 15
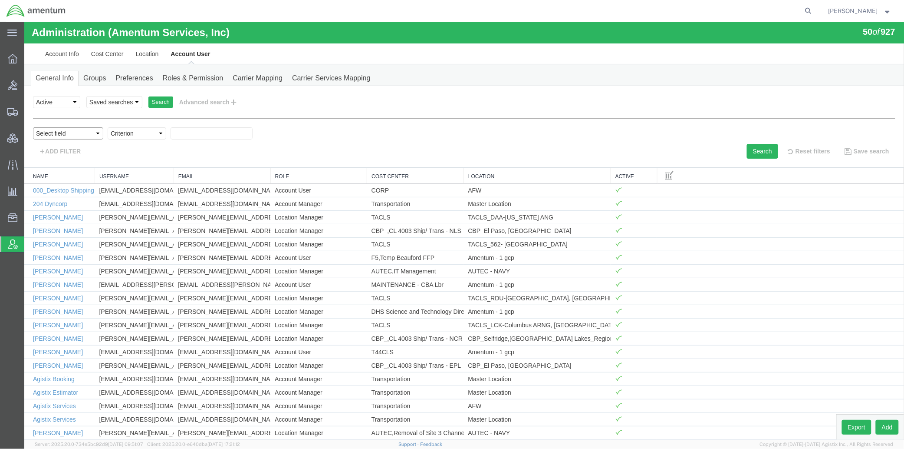
click at [76, 128] on select "Select field Cost Center Email Location Name Role Username" at bounding box center [68, 133] width 70 height 12
select select "personName"
click at [33, 127] on select "Select field Cost Center Email Location Name Role Username" at bounding box center [68, 133] width 70 height 12
click at [138, 135] on select "Criterion contains does not contain is is blank is not blank starts with" at bounding box center [136, 133] width 59 height 12
select select "contains"
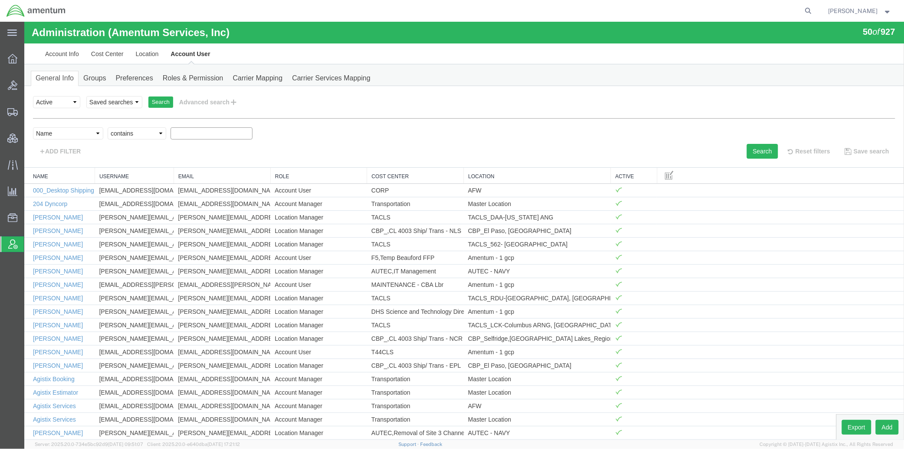
click at [107, 127] on select "Criterion contains does not contain is is blank is not blank starts with" at bounding box center [136, 133] width 59 height 12
click at [192, 134] on input "text" at bounding box center [211, 133] width 82 height 12
type input "sandra"
click at [747, 152] on button "Search" at bounding box center [762, 150] width 31 height 15
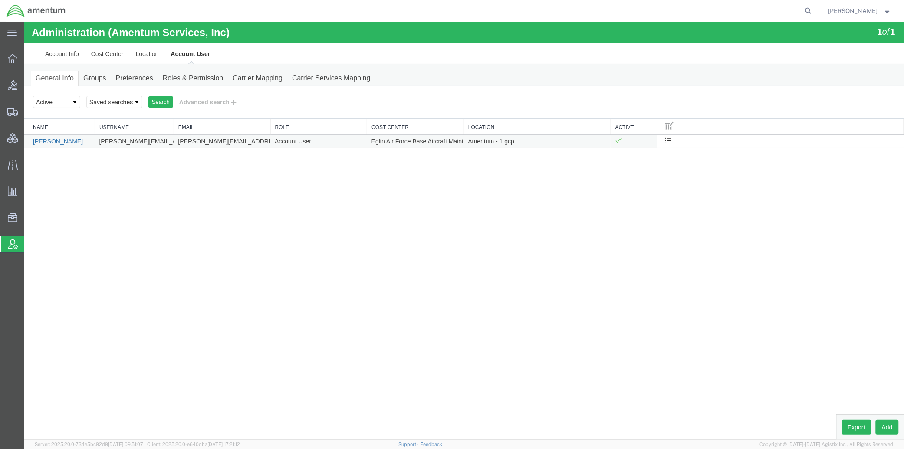
click at [59, 142] on link "Sandra Callahan" at bounding box center [58, 140] width 50 height 7
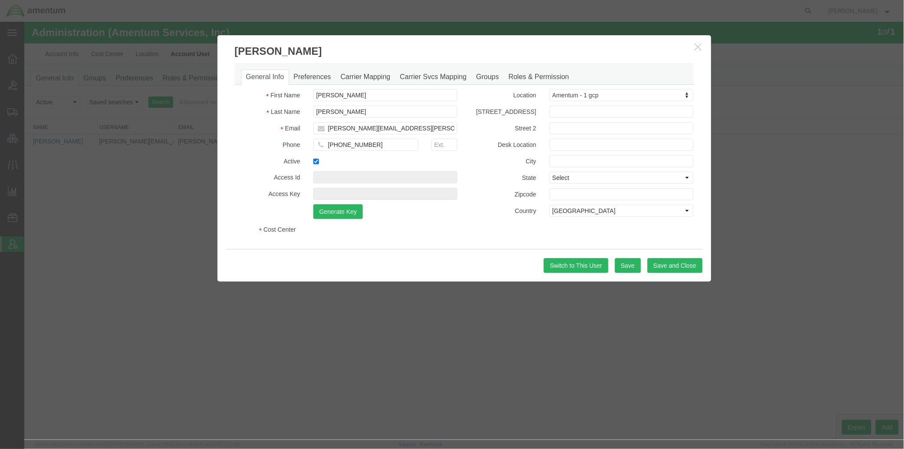
select select "COSTCENTER"
select select "DEPARTMENT"
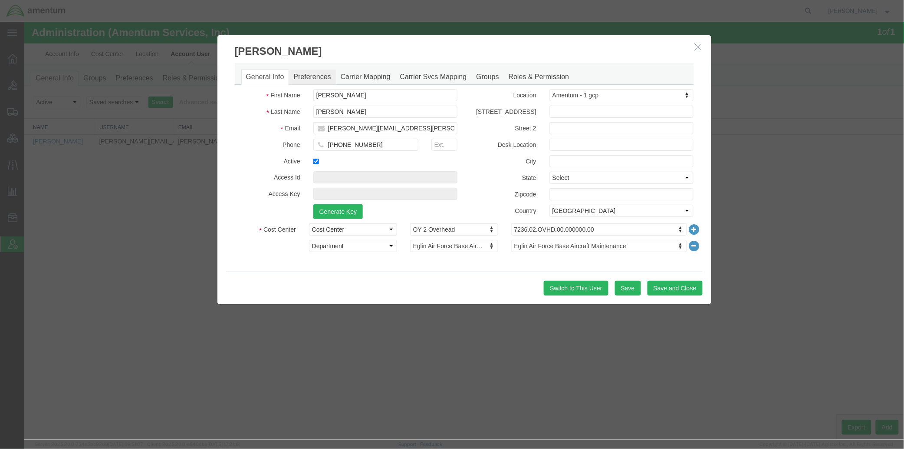
click at [319, 76] on link "Preferences" at bounding box center [312, 76] width 47 height 15
select select
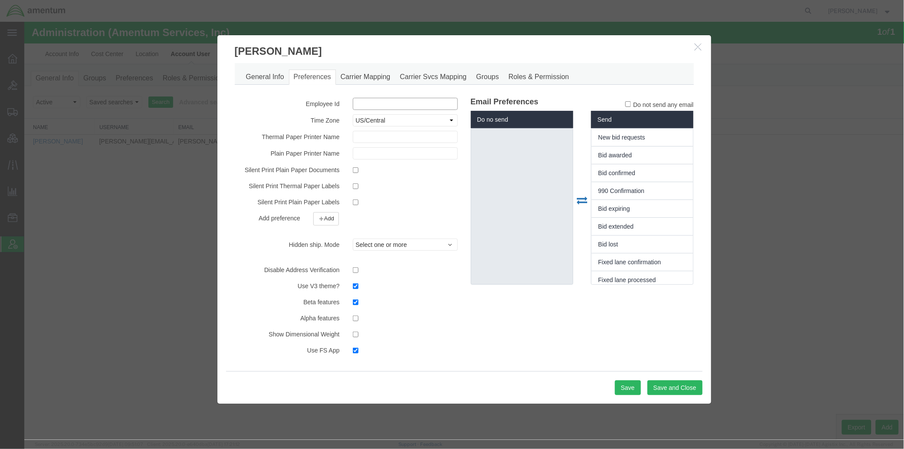
paste input "730411"
type input "730411"
click at [625, 385] on button "Save" at bounding box center [628, 387] width 26 height 15
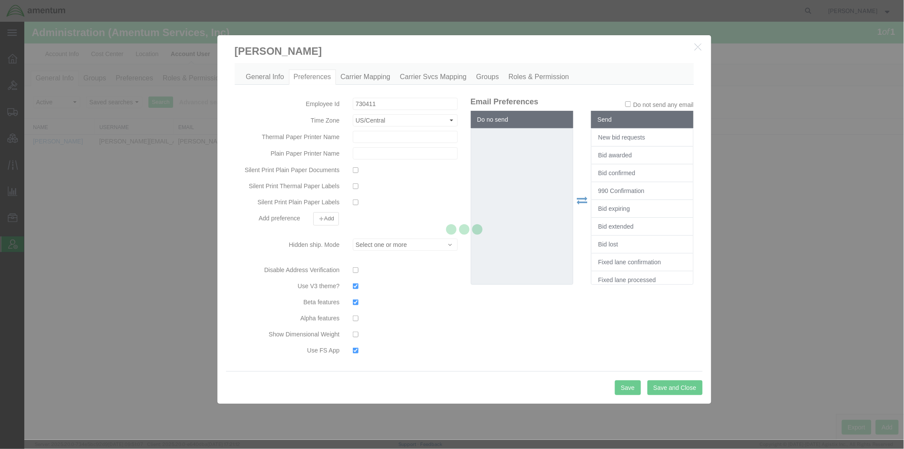
select select
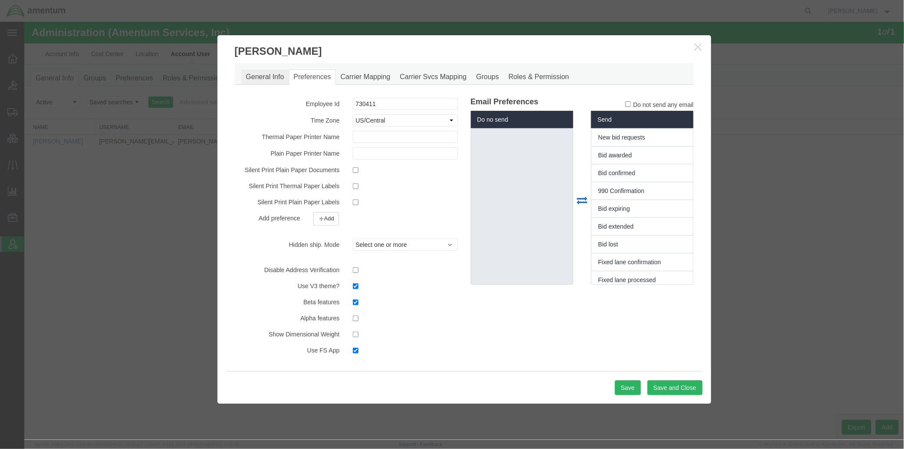
click at [275, 79] on link "General Info" at bounding box center [265, 76] width 48 height 15
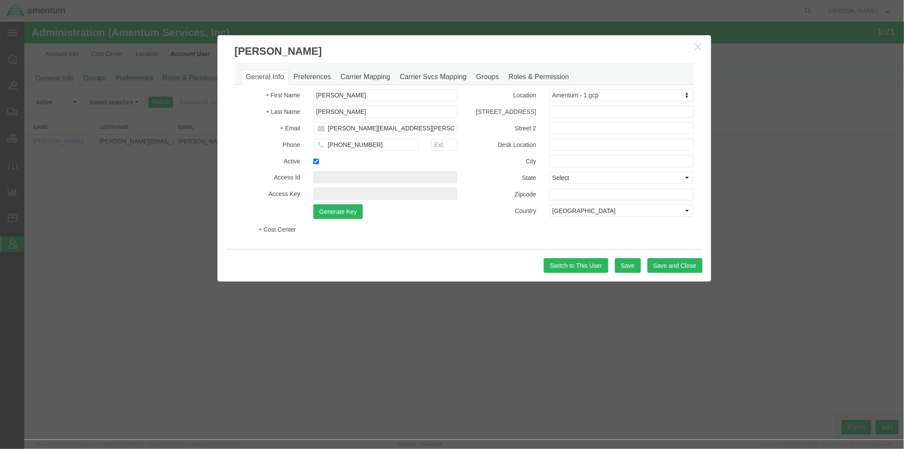
select select "COSTCENTER"
select select "DEPARTMENT"
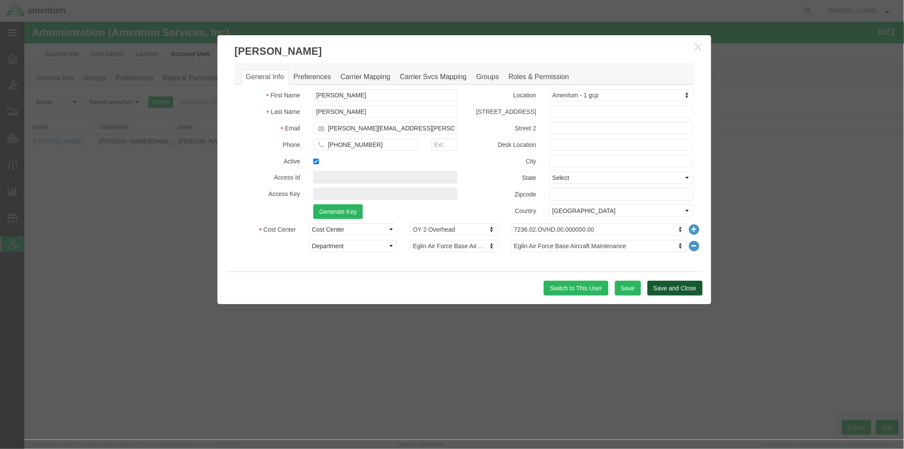
click at [666, 289] on button "Save and Close" at bounding box center [674, 287] width 55 height 15
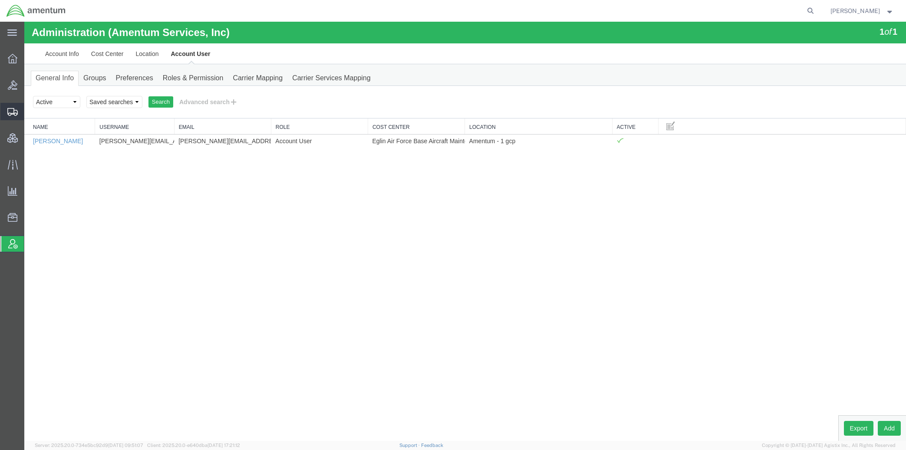
click at [30, 111] on span "Shipments" at bounding box center [27, 111] width 6 height 17
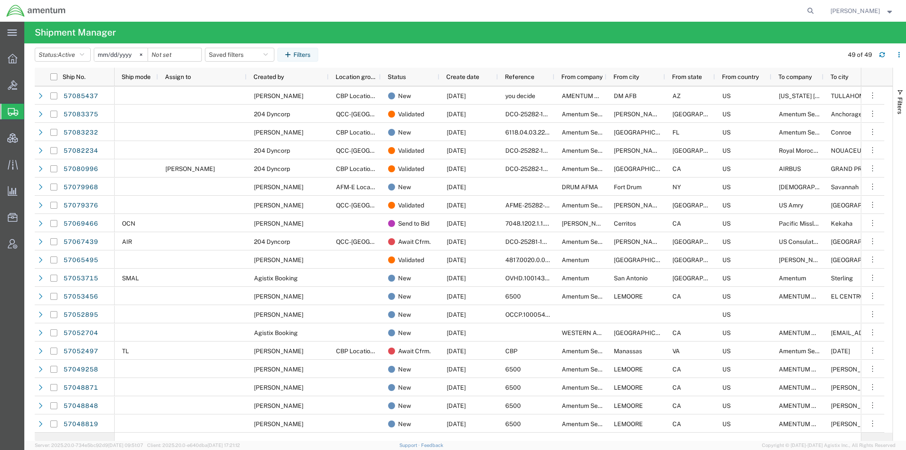
click at [71, 3] on nav "[PERSON_NAME]" at bounding box center [456, 11] width 900 height 22
click at [266, 55] on button "Saved filters" at bounding box center [239, 55] width 69 height 14
click at [253, 107] on span "Active DCI shipments" at bounding box center [263, 109] width 114 height 16
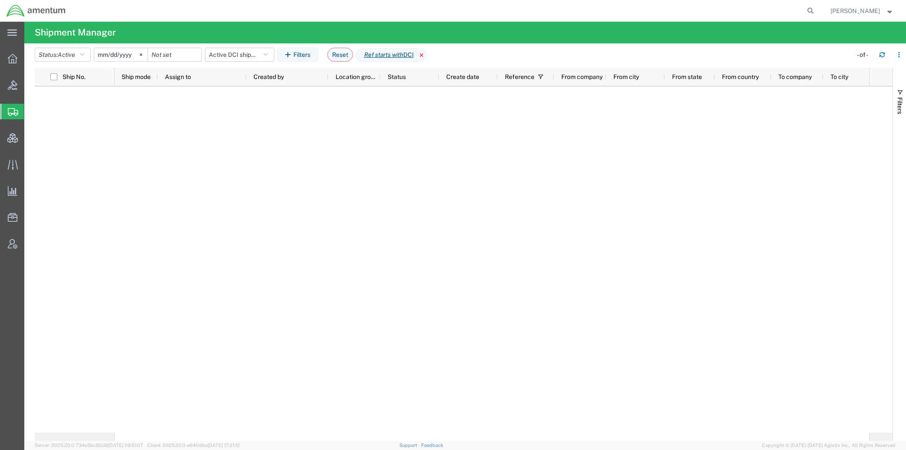
click at [427, 55] on icon at bounding box center [422, 55] width 10 height 14
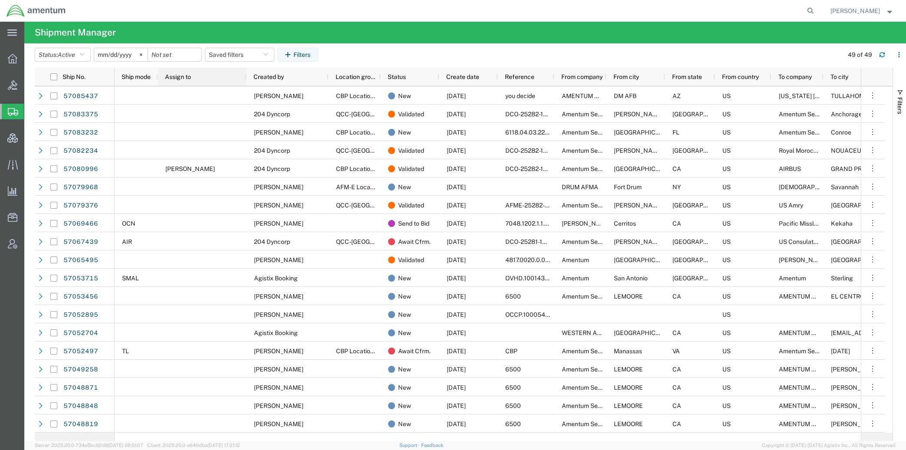
click at [206, 85] on div "Assign to" at bounding box center [204, 77] width 78 height 18
click at [211, 75] on div "Assign to" at bounding box center [204, 77] width 78 height 14
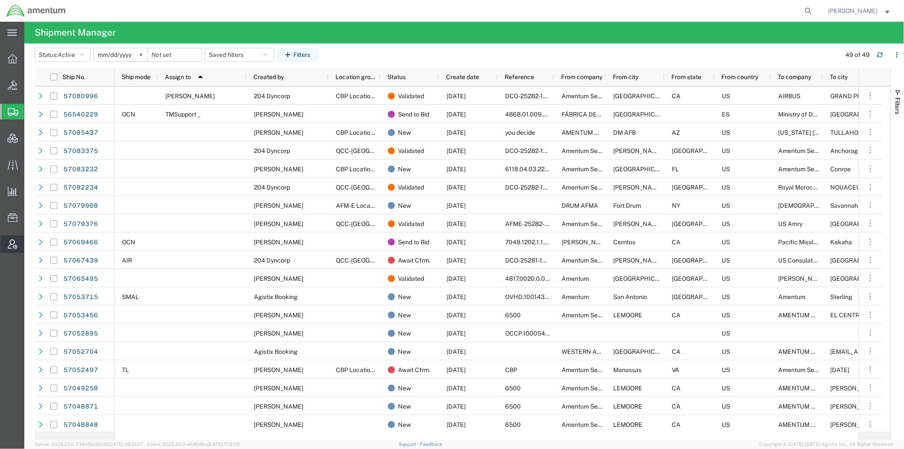
click at [30, 242] on span "Account Admin" at bounding box center [27, 243] width 6 height 17
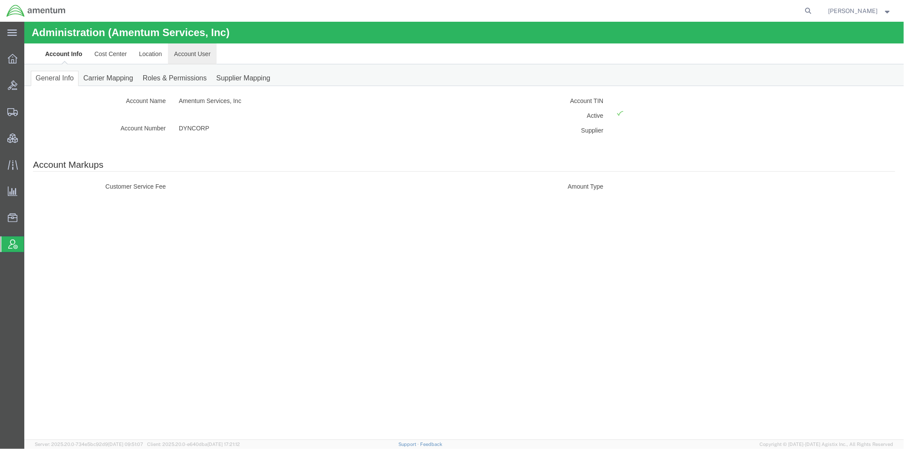
click at [183, 54] on link "Account User" at bounding box center [192, 53] width 49 height 21
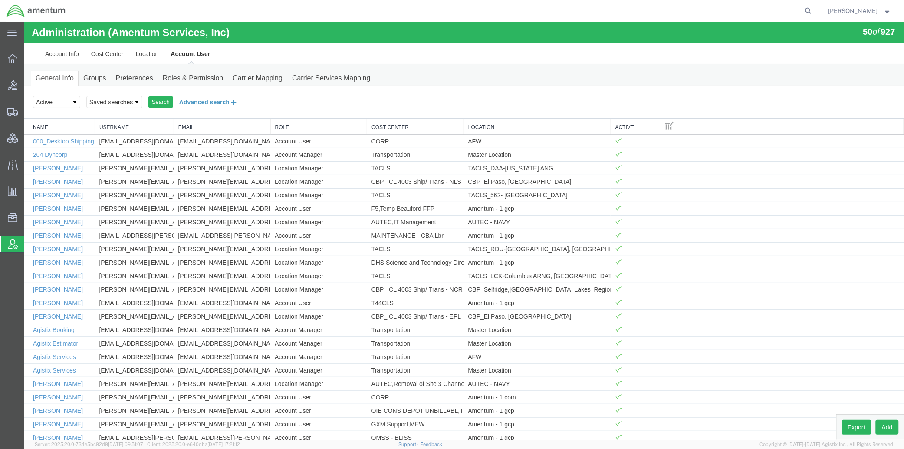
click at [186, 98] on button "Advanced search" at bounding box center [208, 101] width 71 height 15
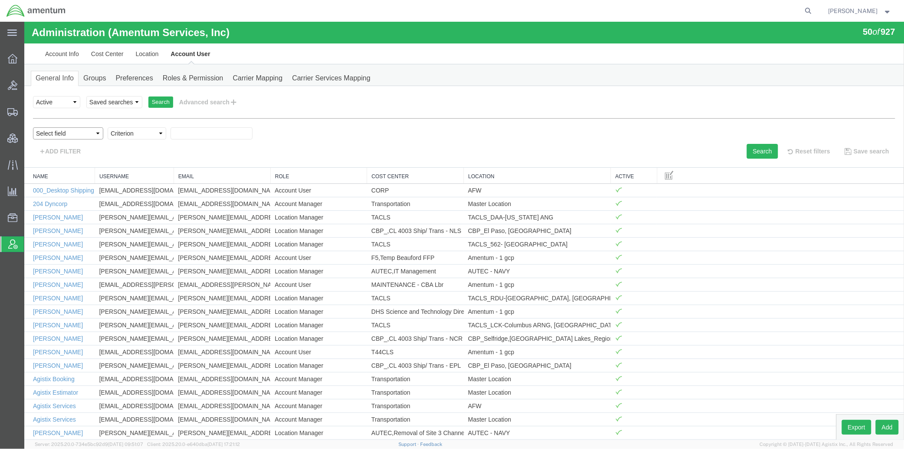
click at [83, 135] on select "Select field Cost Center Email Location Name Role Username" at bounding box center [68, 133] width 70 height 12
select select "personName"
click at [33, 127] on select "Select field Cost Center Email Location Name Role Username" at bounding box center [68, 133] width 70 height 12
click at [192, 135] on input "text" at bounding box center [211, 133] width 82 height 12
type input "ritz"
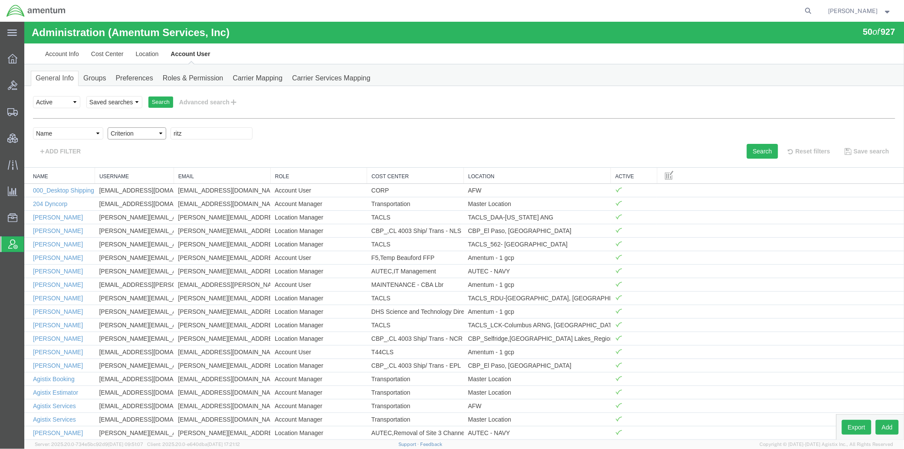
click at [152, 137] on select "Criterion contains does not contain is is blank is not blank starts with" at bounding box center [136, 133] width 59 height 12
select select "contains"
click at [107, 127] on select "Criterion contains does not contain is is blank is not blank starts with" at bounding box center [136, 133] width 59 height 12
click at [749, 146] on button "Search" at bounding box center [762, 150] width 31 height 15
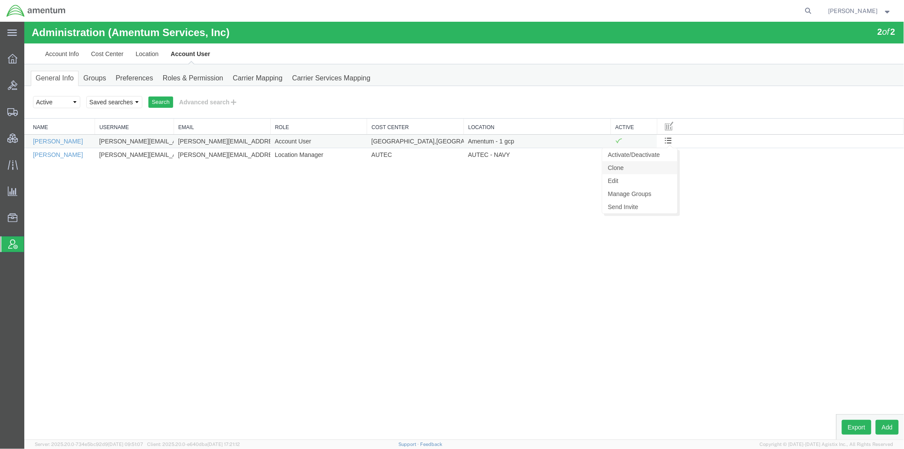
click at [639, 167] on link "Clone" at bounding box center [639, 167] width 75 height 13
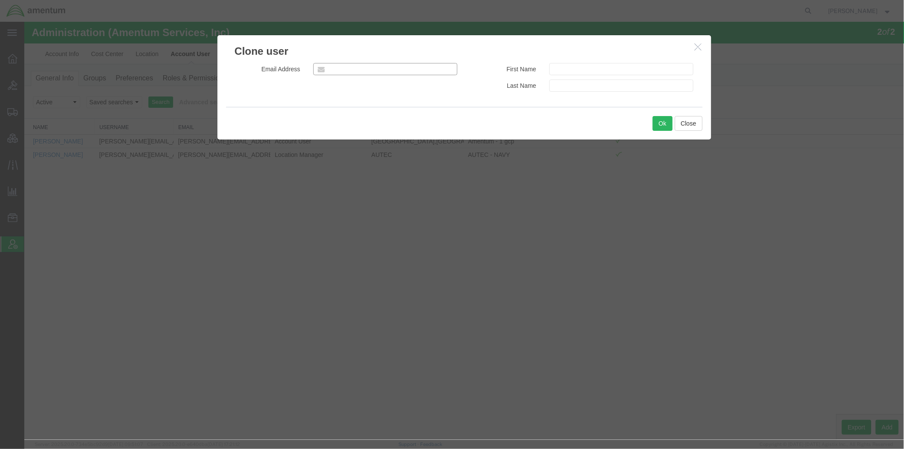
click at [348, 71] on input "email" at bounding box center [385, 69] width 145 height 12
paste input "loren.butler@amentum.com"
type input "loren.butler@amentum.com"
paste input "Butler, Loren"
drag, startPoint x: 591, startPoint y: 86, endPoint x: 571, endPoint y: 89, distance: 19.3
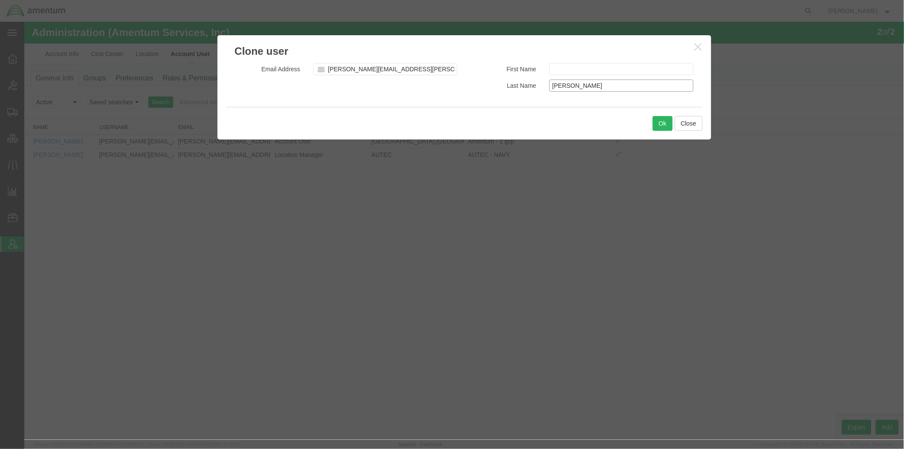
click at [571, 89] on input "Butler, Loren" at bounding box center [621, 85] width 145 height 12
type input "Butler,"
paste input "Loren"
type input "Loren"
click at [584, 91] on input "Butler," at bounding box center [621, 85] width 145 height 12
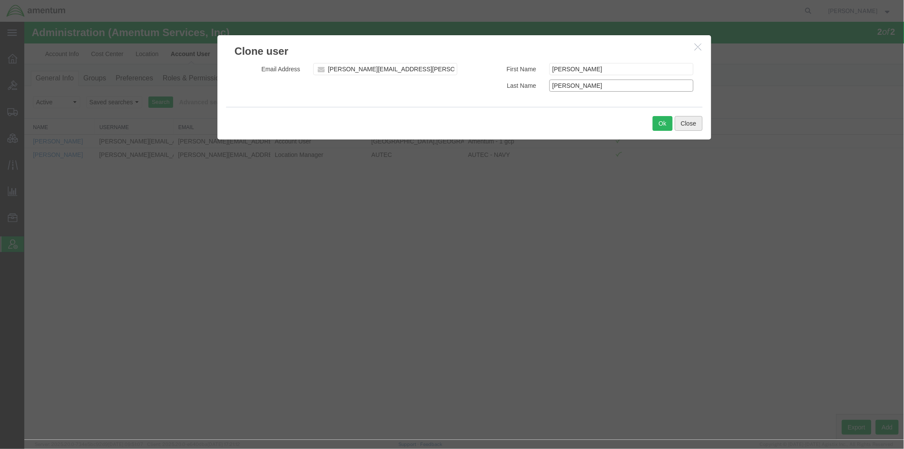
type input "Butler"
click at [675, 118] on button "Close" at bounding box center [689, 123] width 28 height 15
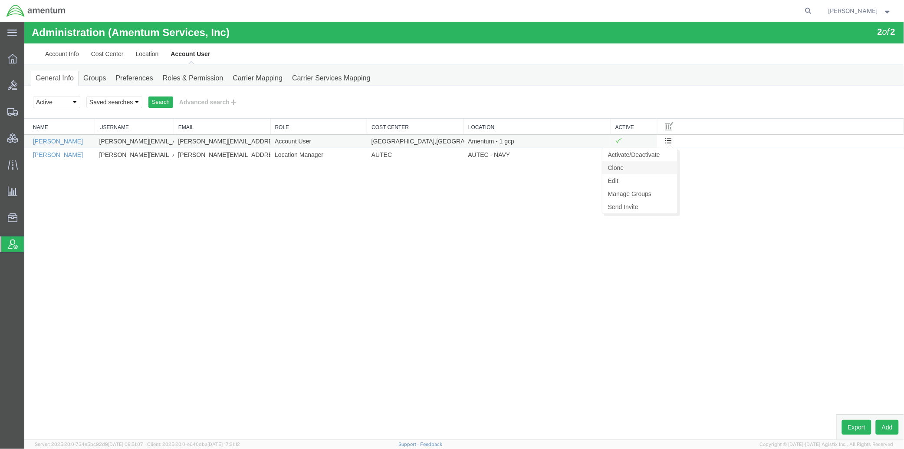
click at [627, 168] on link "Clone" at bounding box center [639, 167] width 75 height 13
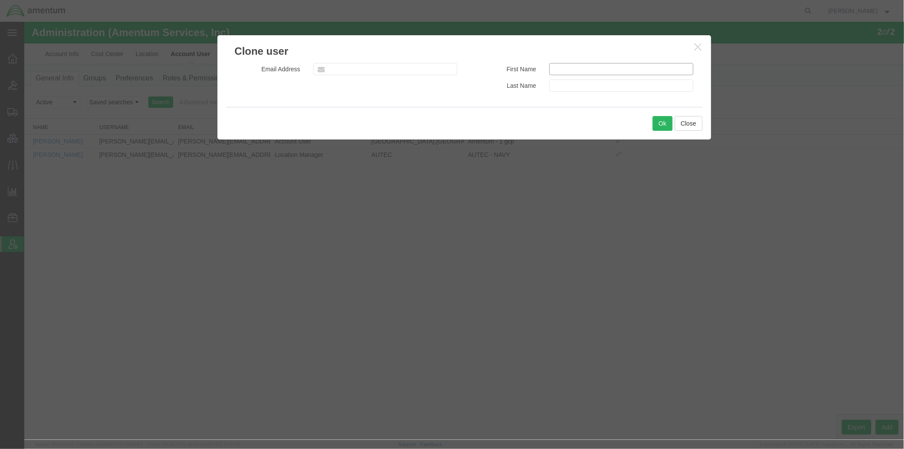
paste input "Loren"
type input "Loren"
paste input "Butler"
type input "Butler"
click at [375, 69] on input "email" at bounding box center [385, 69] width 145 height 12
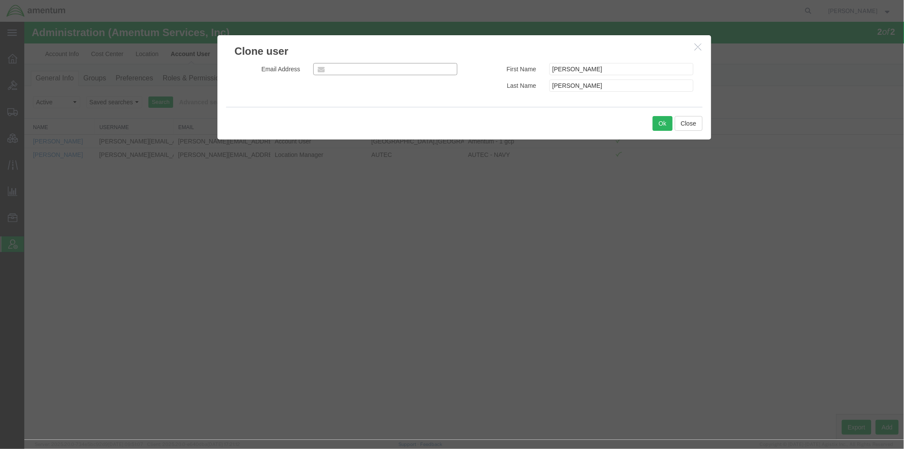
paste input "loren.butler@amentum.com"
type input "loren.butler@amentum.com"
click at [661, 125] on button "Ok" at bounding box center [663, 123] width 20 height 15
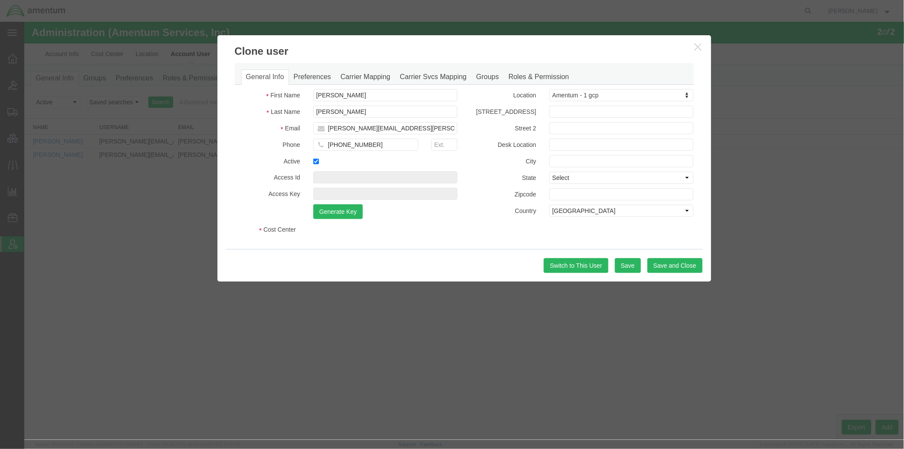
select select "COSTCENTER"
select select "DEPARTMENT"
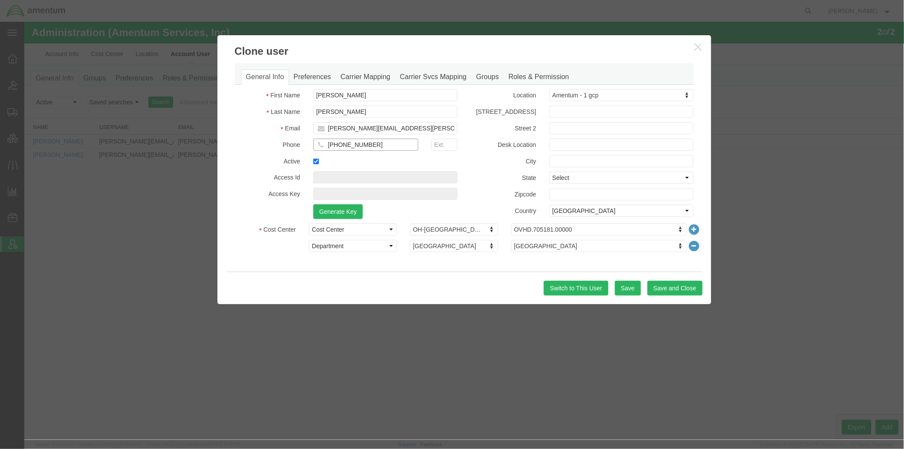
drag, startPoint x: 402, startPoint y: 144, endPoint x: 337, endPoint y: 145, distance: 65.1
click at [337, 145] on input "+1-540-219-509" at bounding box center [365, 144] width 105 height 12
paste input "686-5355"
type input "+1-540-686-5355"
click at [628, 284] on button "Save" at bounding box center [628, 287] width 26 height 15
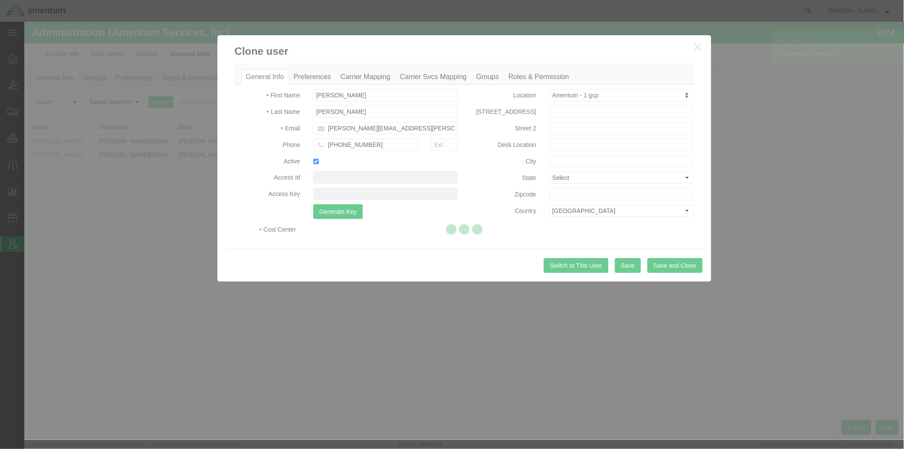
select select "COSTCENTER"
select select "DEPARTMENT"
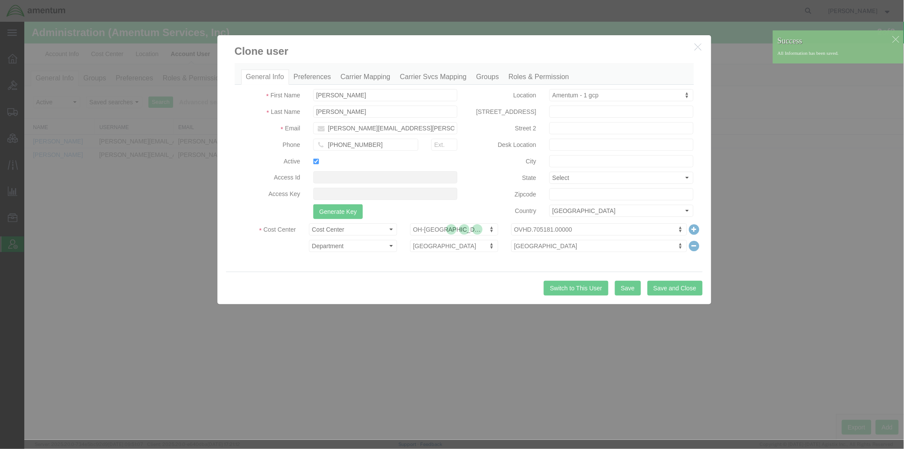
click at [324, 76] on div at bounding box center [464, 231] width 880 height 418
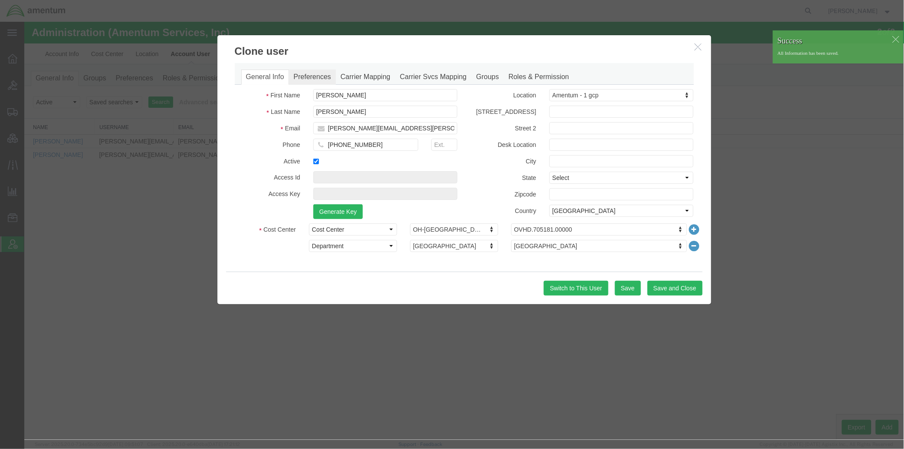
click at [323, 76] on link "Preferences" at bounding box center [312, 76] width 47 height 15
select select
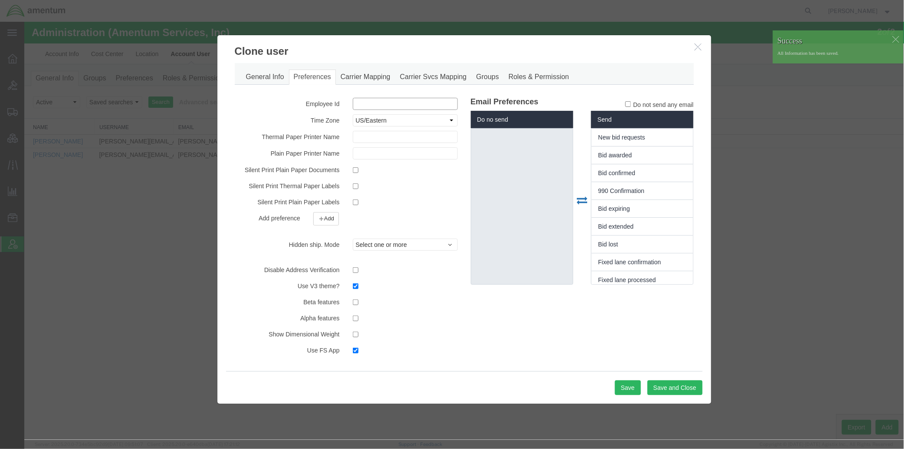
click at [384, 102] on input "text" at bounding box center [405, 103] width 105 height 12
paste input "601052"
type input "601052"
click at [636, 389] on button "Save" at bounding box center [628, 387] width 26 height 15
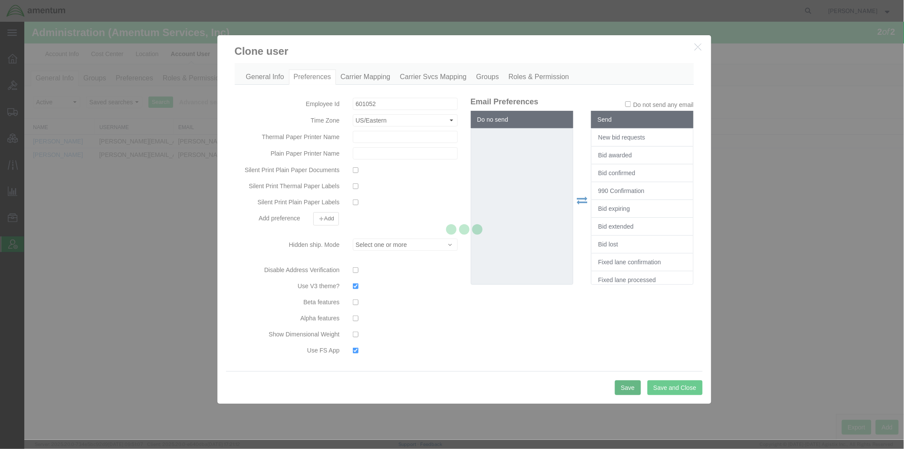
select select
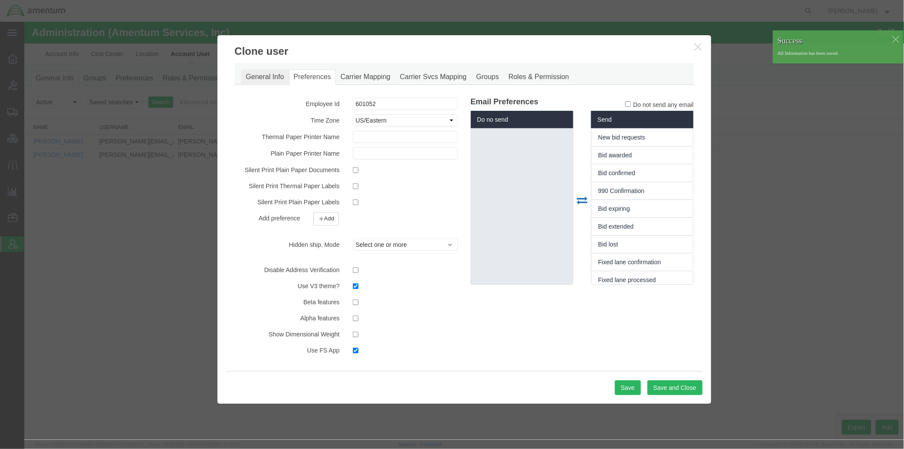
click at [268, 75] on link "General Info" at bounding box center [265, 76] width 48 height 15
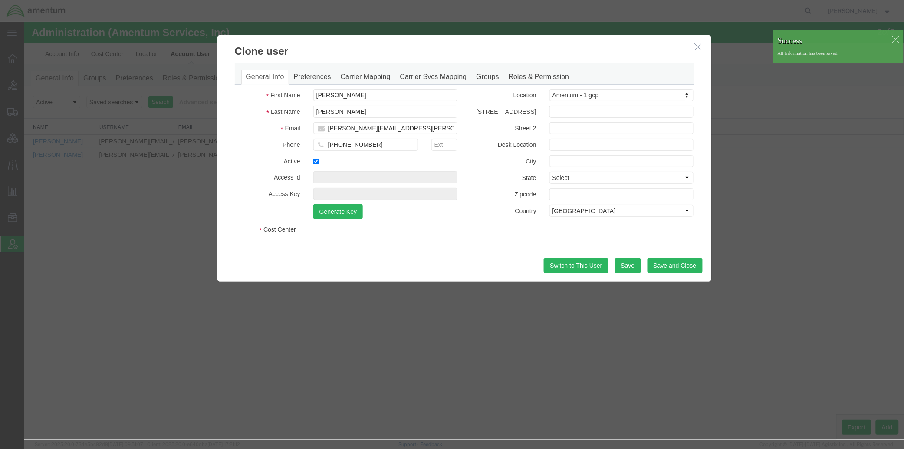
select select "COSTCENTER"
select select "DEPARTMENT"
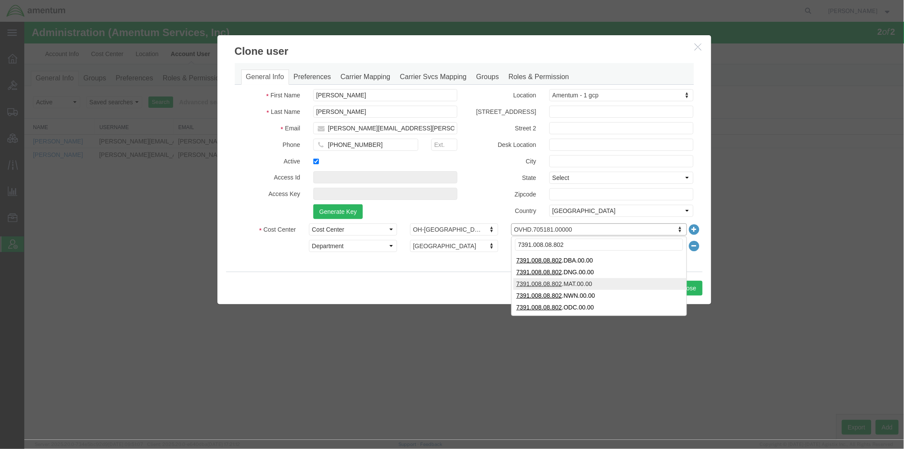
type input "7391.008.08.802"
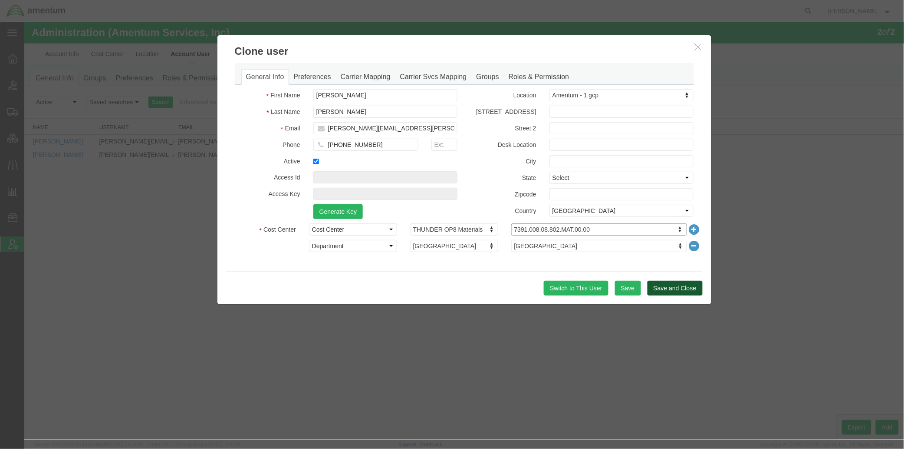
click at [673, 287] on button "Save and Close" at bounding box center [674, 287] width 55 height 15
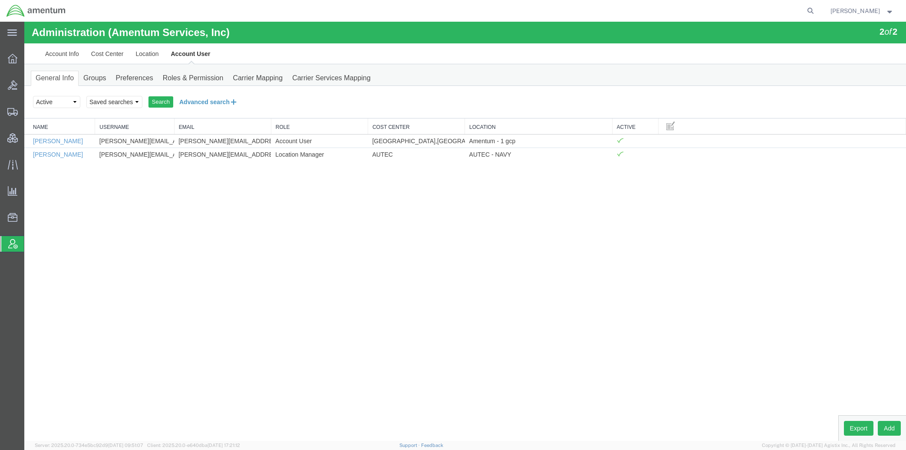
click at [195, 98] on button "Advanced search" at bounding box center [208, 102] width 71 height 15
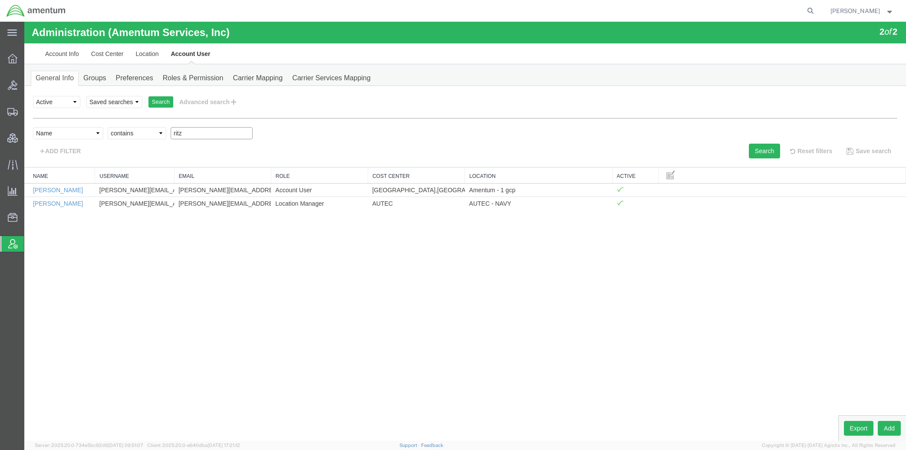
drag, startPoint x: 188, startPoint y: 129, endPoint x: 145, endPoint y: 128, distance: 42.6
click at [145, 128] on div "Select field Cost Center Email Location Name Role Username Criterion contains d…" at bounding box center [465, 135] width 865 height 17
type input "loren"
click at [757, 149] on button "Search" at bounding box center [764, 151] width 31 height 15
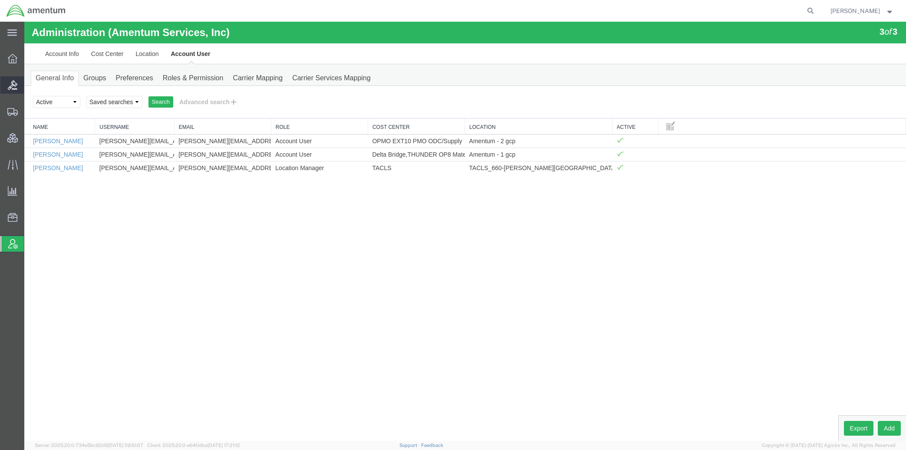
click at [30, 86] on span "Bids" at bounding box center [27, 84] width 6 height 17
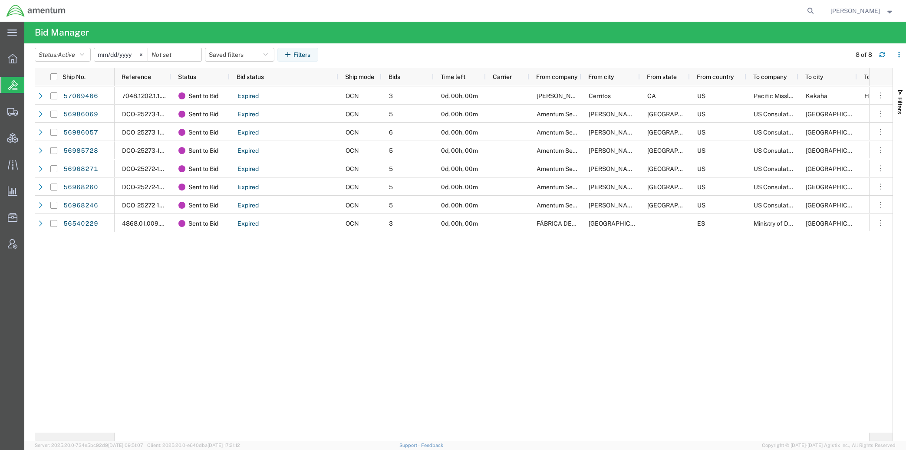
click at [879, 319] on div "57069466 56986069 56986057 56985728 56968271 56968260 56968246" at bounding box center [464, 259] width 858 height 347
click at [30, 246] on span "Account Admin" at bounding box center [27, 243] width 6 height 17
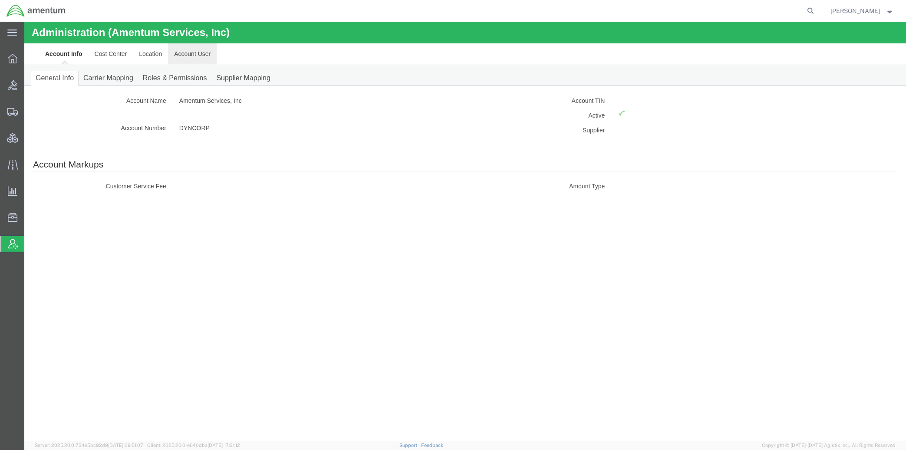
click at [197, 58] on link "Account User" at bounding box center [192, 53] width 49 height 21
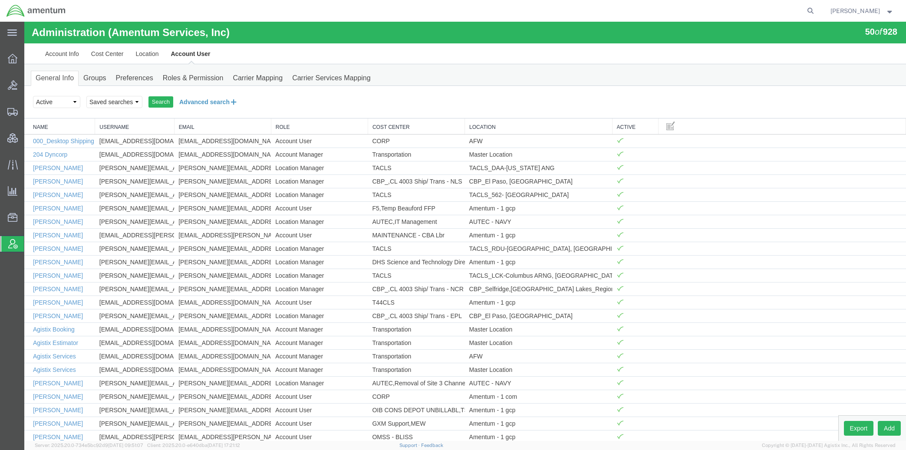
click at [220, 103] on button "Advanced search" at bounding box center [208, 102] width 71 height 15
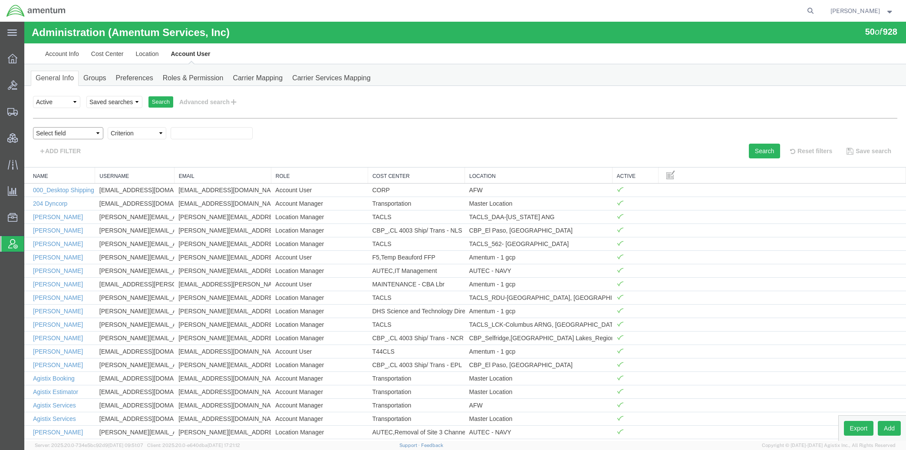
click at [72, 135] on select "Select field Cost Center Email Location Name Role Username" at bounding box center [68, 133] width 70 height 12
select select "personName"
click at [33, 127] on select "Select field Cost Center Email Location Name Role Username" at bounding box center [68, 133] width 70 height 12
click at [127, 136] on select "Criterion contains does not contain is is blank is not blank starts with" at bounding box center [137, 133] width 59 height 12
select select "contains"
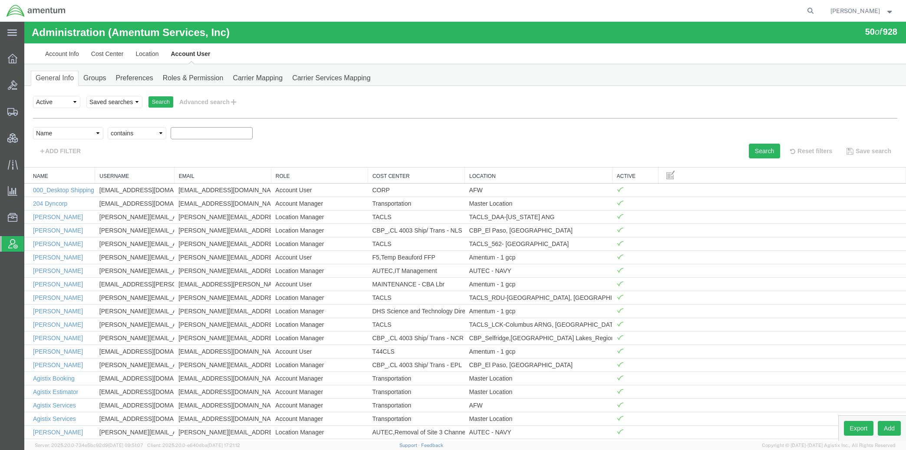
click at [108, 127] on select "Criterion contains does not contain is is blank is not blank starts with" at bounding box center [137, 133] width 59 height 12
click at [233, 135] on input "text" at bounding box center [212, 133] width 82 height 12
type input "sandra"
click at [766, 155] on button "Search" at bounding box center [764, 151] width 31 height 15
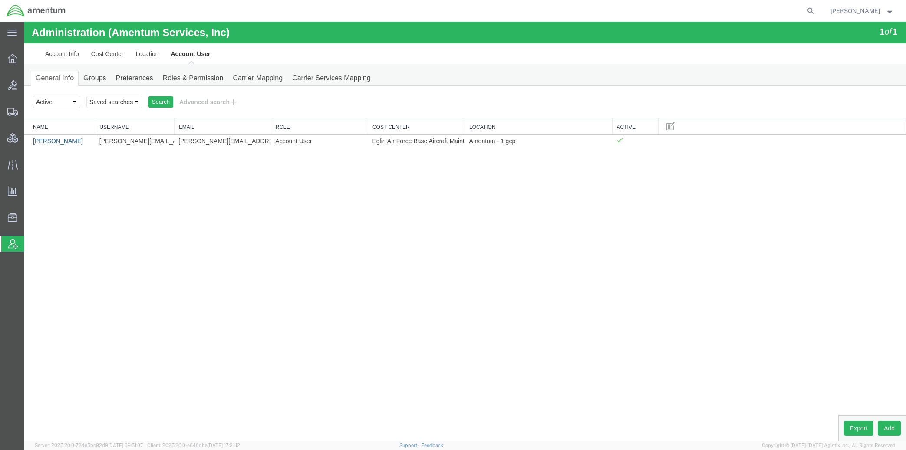
click at [61, 143] on link "Sandra Callahan" at bounding box center [58, 141] width 50 height 7
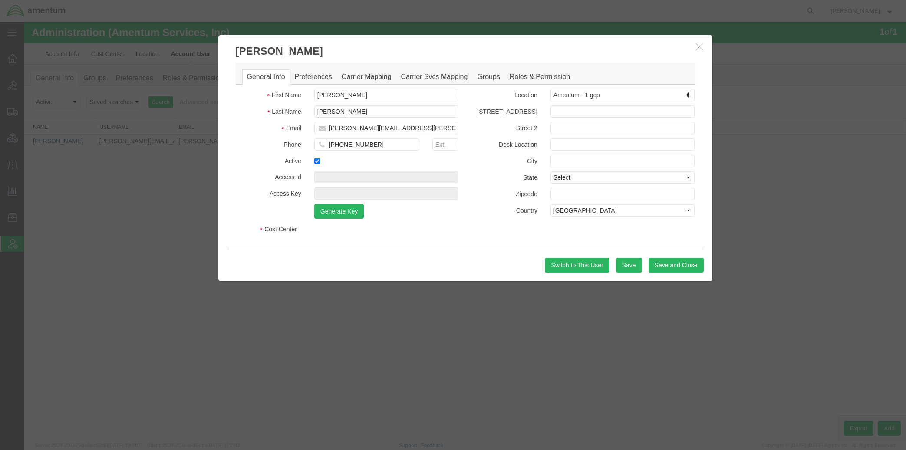
select select "COSTCENTER"
select select "DEPARTMENT"
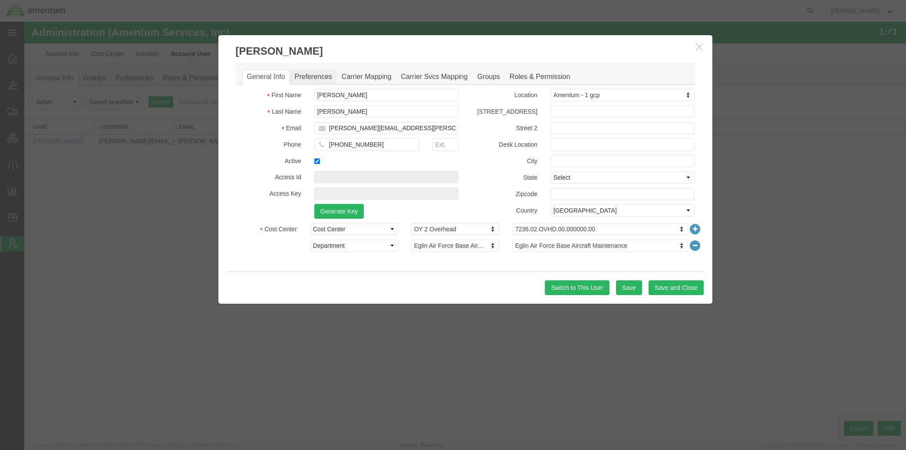
click at [305, 72] on link "Preferences" at bounding box center [313, 76] width 47 height 15
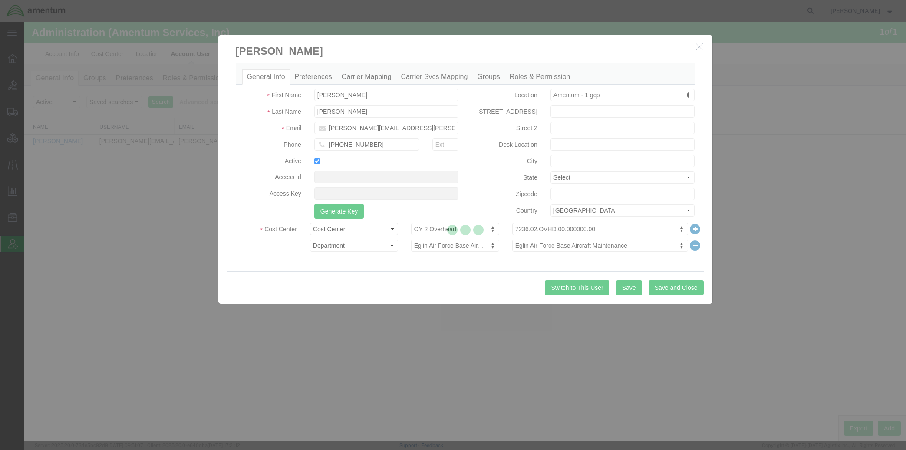
select select
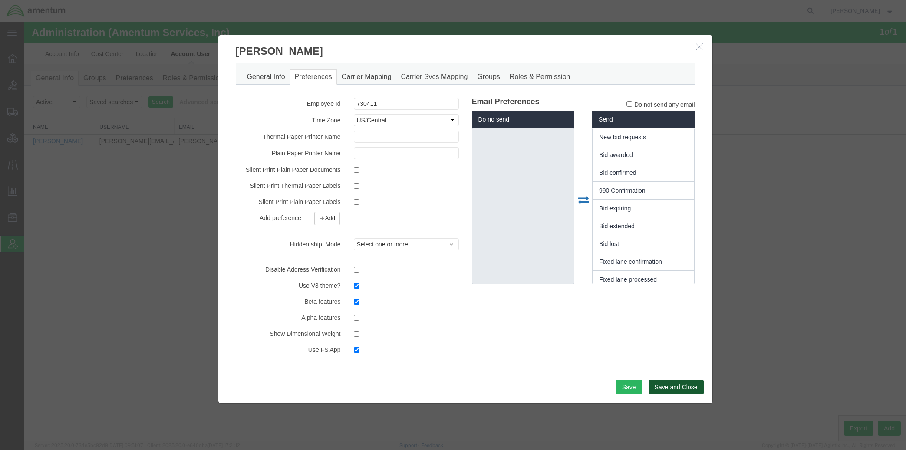
click at [668, 390] on button "Save and Close" at bounding box center [676, 387] width 55 height 15
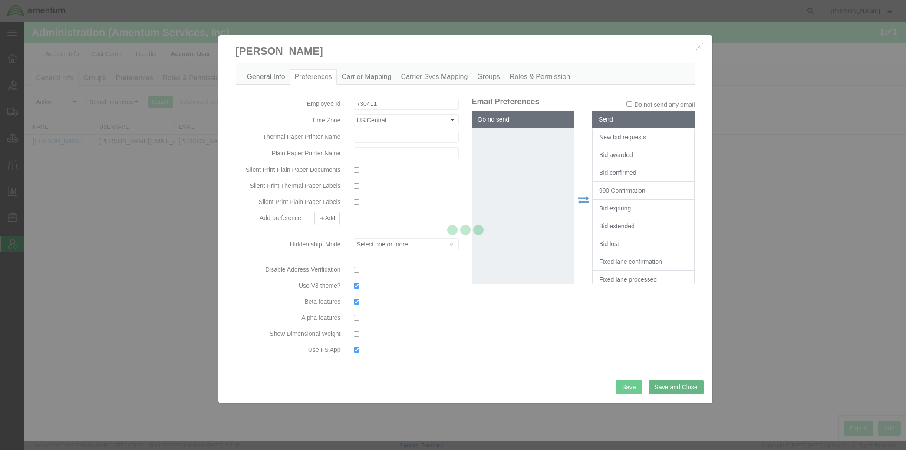
select select
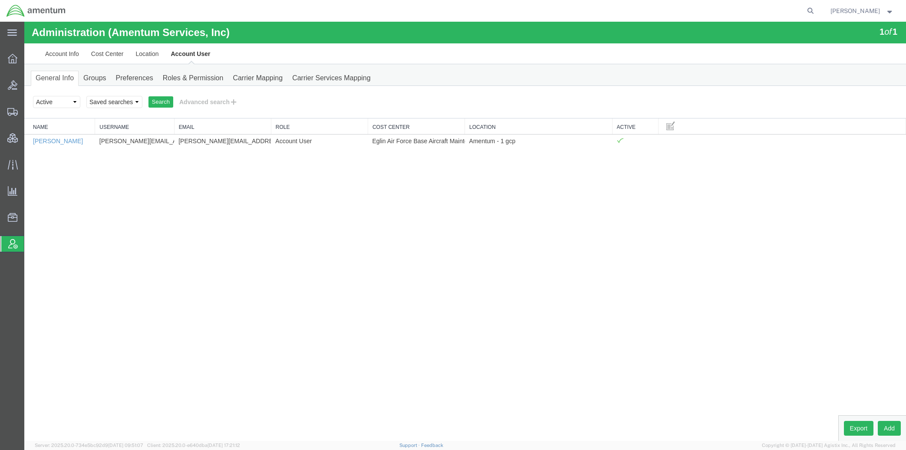
click at [667, 285] on div "Administration (Amentum Services, Inc) 1 of 1 Account Info Cost Center Location…" at bounding box center [465, 231] width 882 height 419
click at [30, 86] on span "Bids" at bounding box center [27, 84] width 6 height 17
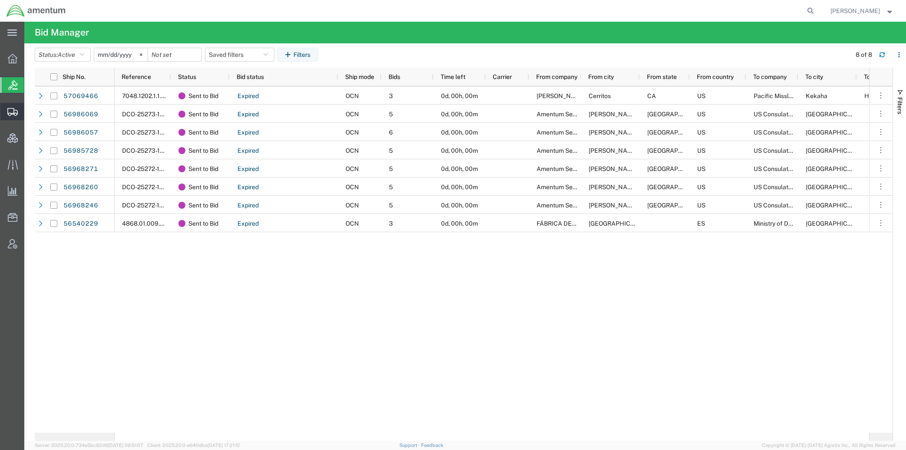
click at [30, 114] on span "Shipments" at bounding box center [27, 111] width 6 height 17
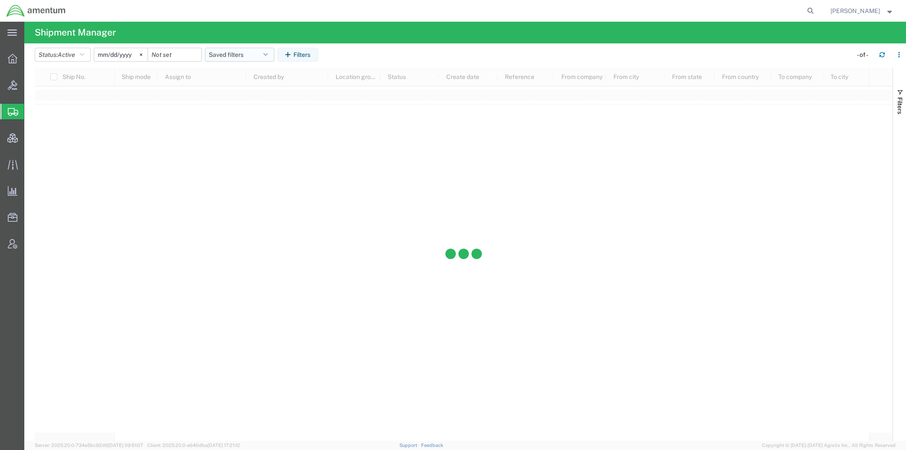
click at [243, 57] on button "Saved filters" at bounding box center [239, 55] width 69 height 14
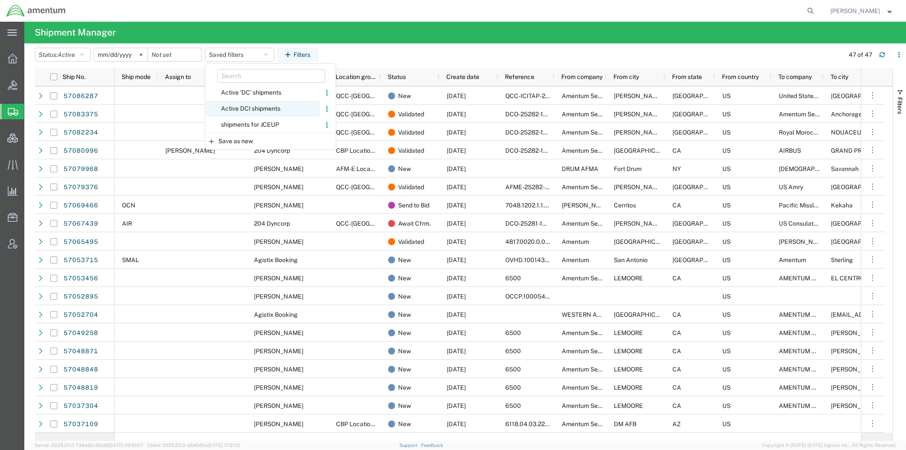
click at [251, 112] on span "Active DCI shipments" at bounding box center [263, 109] width 114 height 16
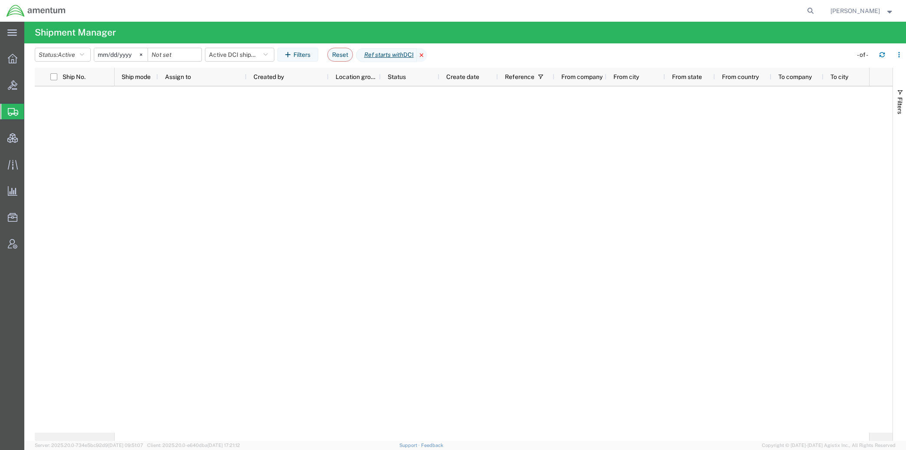
click at [427, 55] on icon at bounding box center [422, 55] width 10 height 14
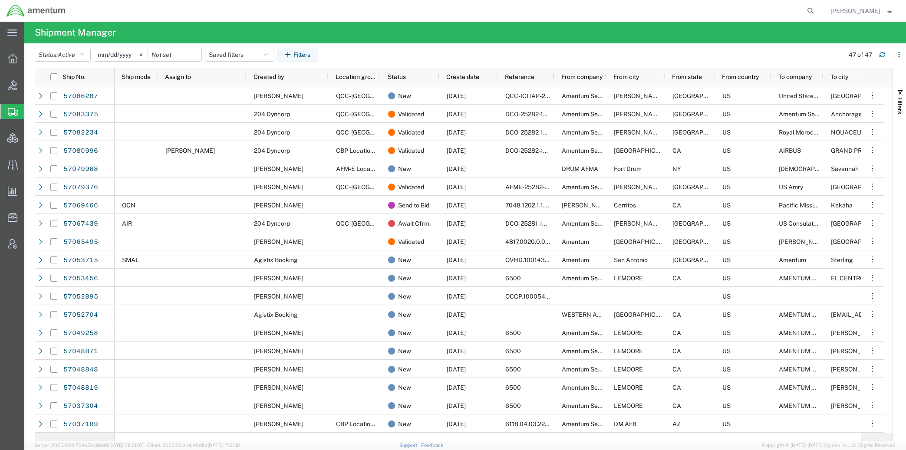
click at [31, 114] on span "Shipments" at bounding box center [27, 111] width 7 height 17
click at [214, 56] on button "Saved filters" at bounding box center [239, 55] width 69 height 14
click at [248, 107] on span "Active DCI shipments" at bounding box center [263, 109] width 114 height 16
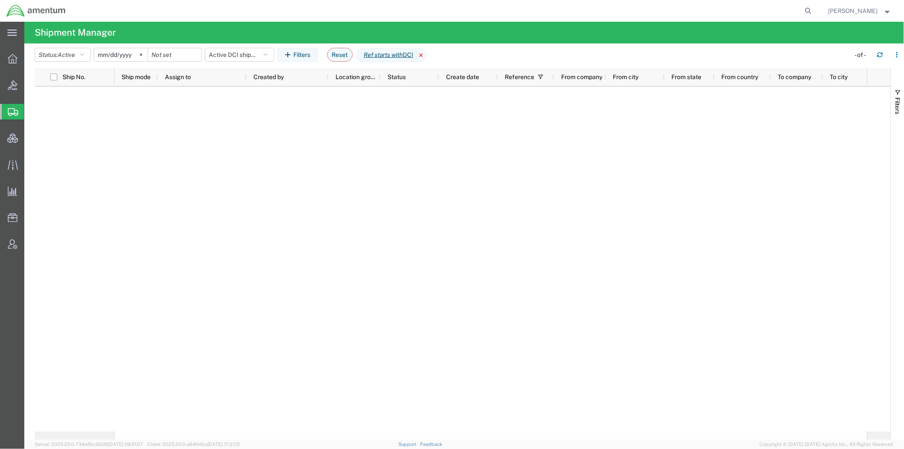
click at [427, 53] on icon at bounding box center [422, 55] width 10 height 14
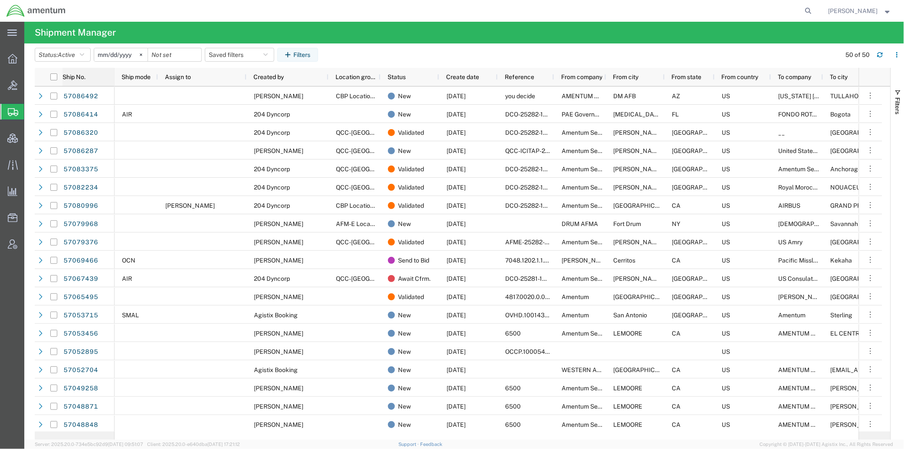
click at [83, 77] on span "Ship No." at bounding box center [74, 76] width 23 height 7
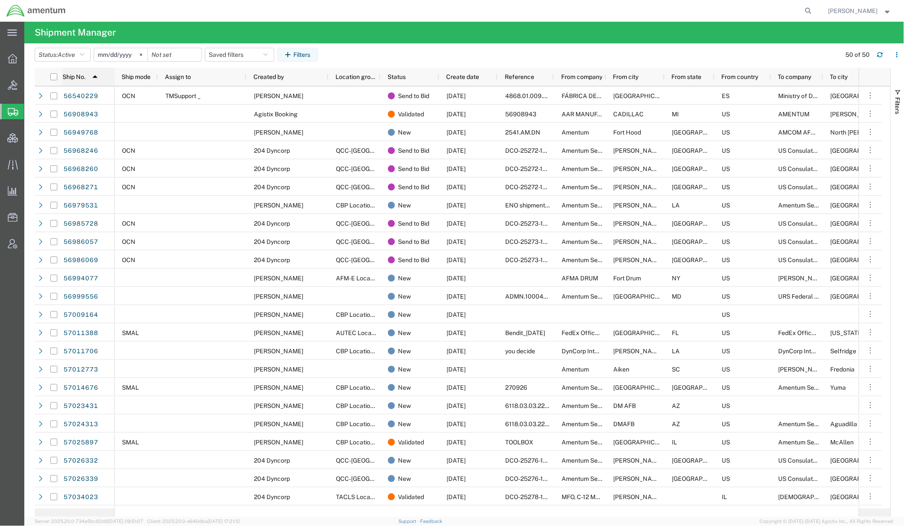
click at [98, 74] on img at bounding box center [95, 77] width 14 height 14
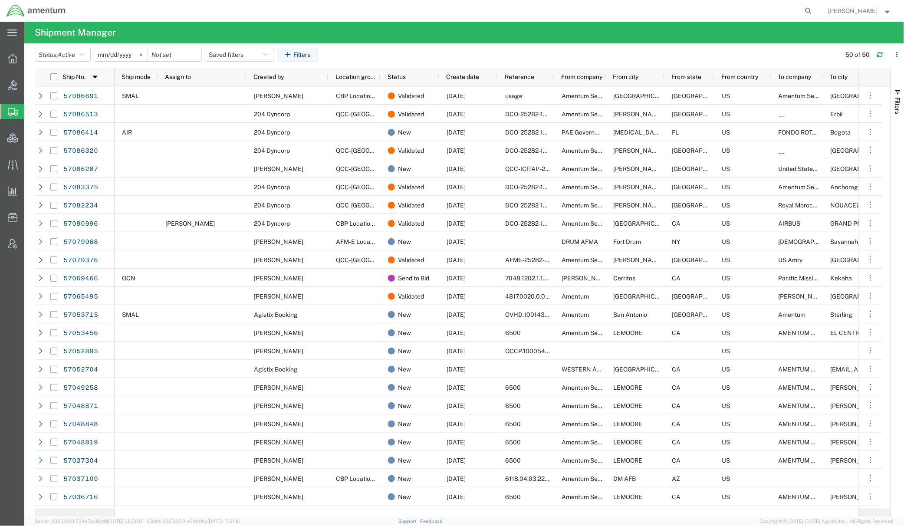
click at [142, 56] on icon at bounding box center [141, 54] width 3 height 3
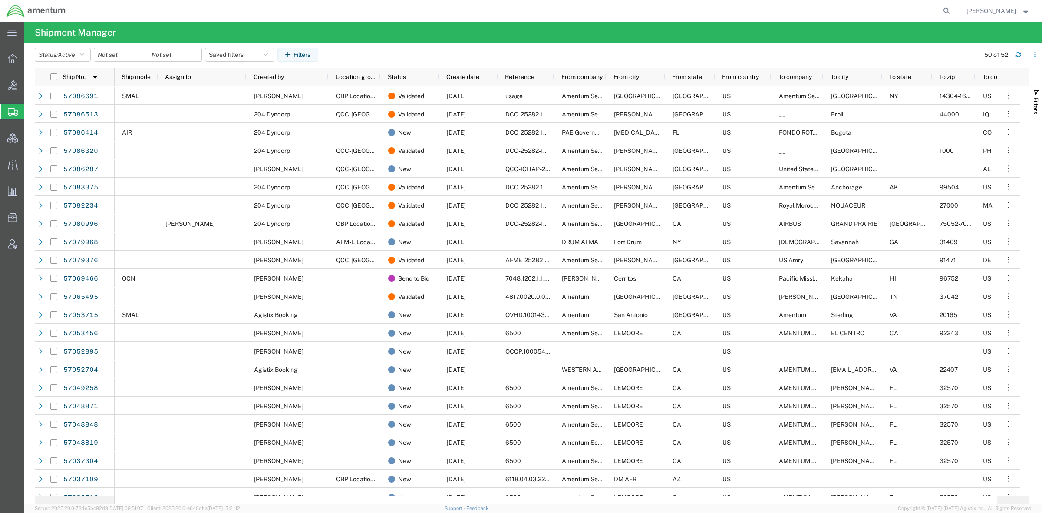
click at [904, 8] on span "[PERSON_NAME]" at bounding box center [992, 11] width 50 height 10
click at [904, 10] on strong "button" at bounding box center [1026, 10] width 8 height 3
click at [30, 245] on span "Account Admin" at bounding box center [27, 243] width 6 height 17
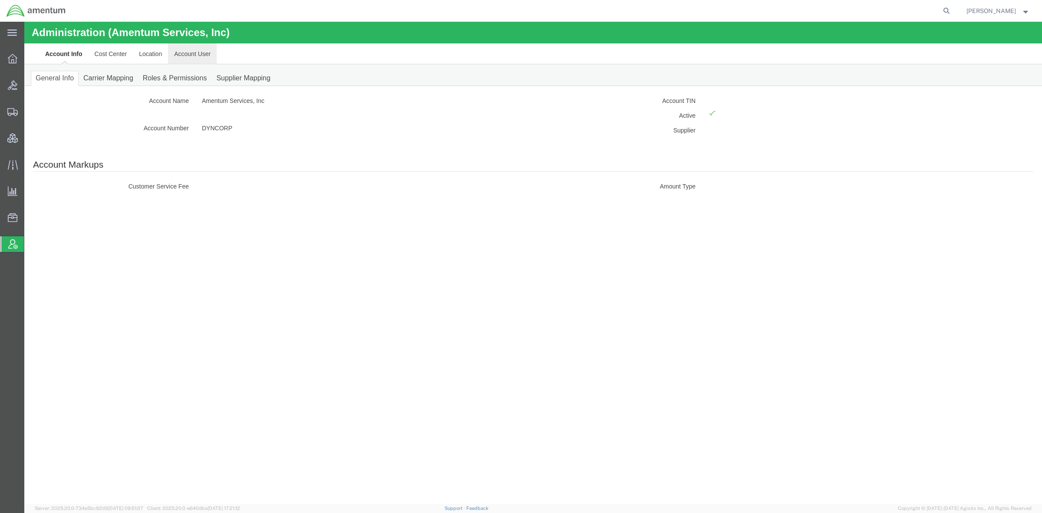
click at [191, 57] on link "Account User" at bounding box center [192, 53] width 49 height 21
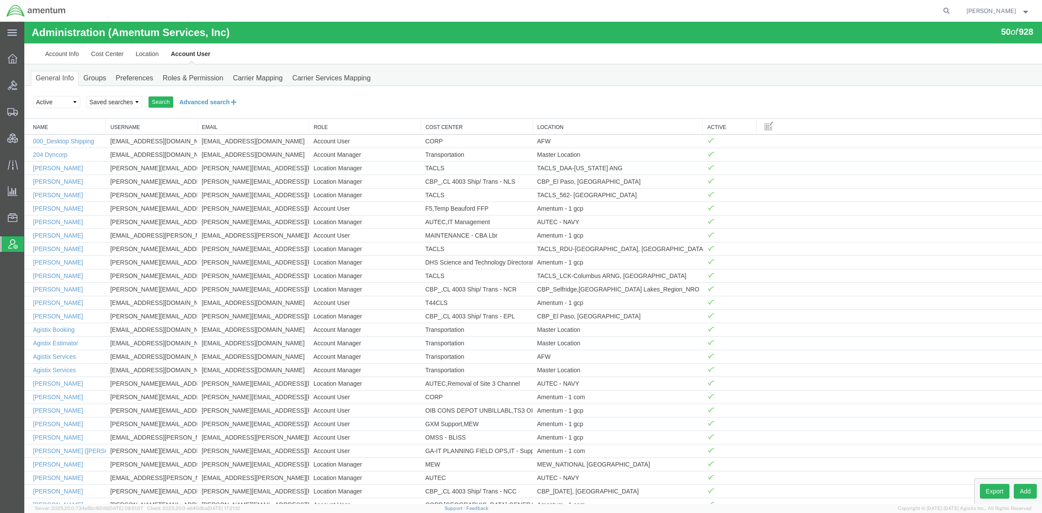
click at [210, 103] on button "Advanced search" at bounding box center [208, 102] width 71 height 15
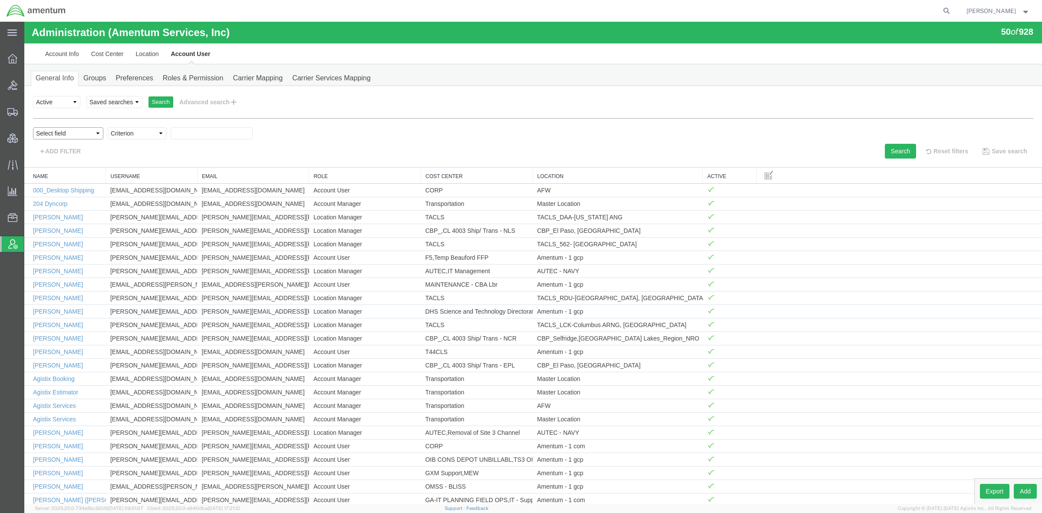
click at [77, 135] on select "Select field Cost Center Email Location Name Role Username" at bounding box center [68, 133] width 70 height 12
select select "personName"
click at [33, 127] on select "Select field Cost Center Email Location Name Role Username" at bounding box center [68, 133] width 70 height 12
select select "contains"
click at [108, 127] on select "Criterion contains does not contain is is blank is not blank starts with" at bounding box center [137, 133] width 59 height 12
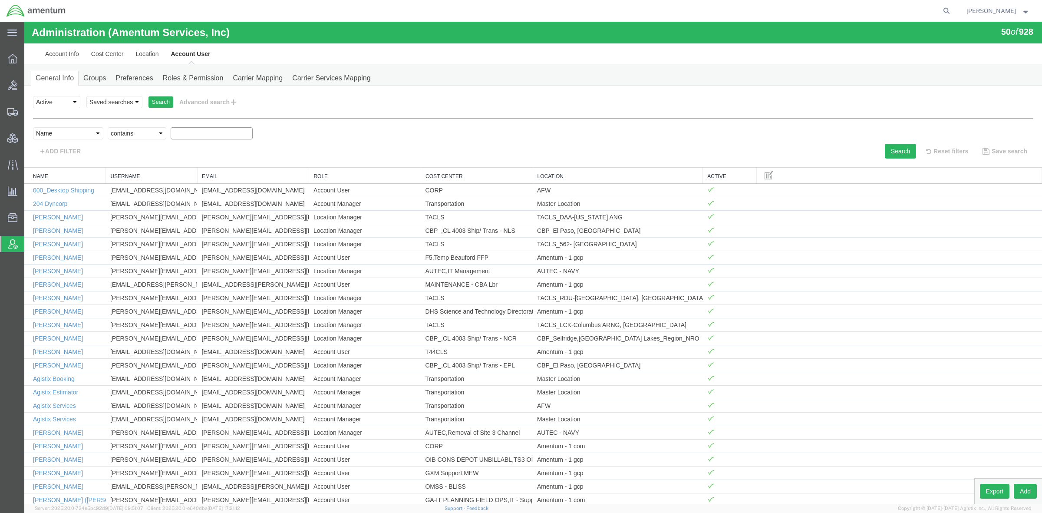
click at [234, 132] on input "text" at bounding box center [212, 133] width 82 height 12
type input "rod"
click at [885, 146] on button "Search" at bounding box center [900, 151] width 31 height 15
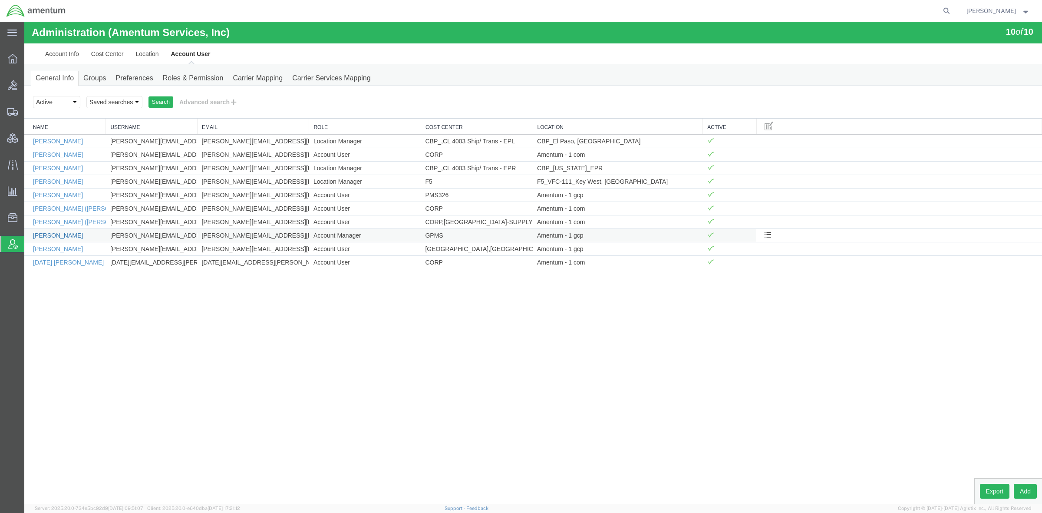
click at [56, 237] on link "Rod Patrick Marahay" at bounding box center [58, 235] width 50 height 7
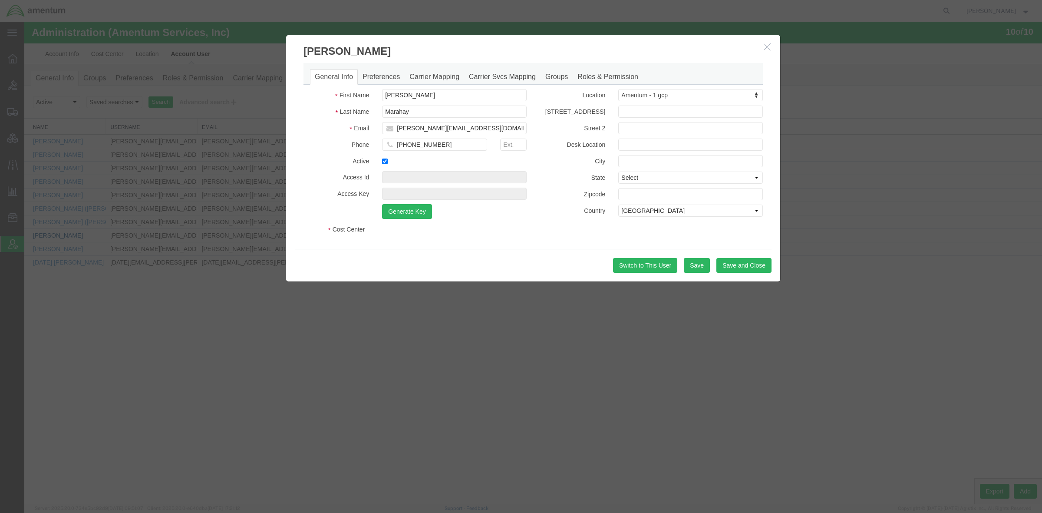
select select "DEPARTMENT"
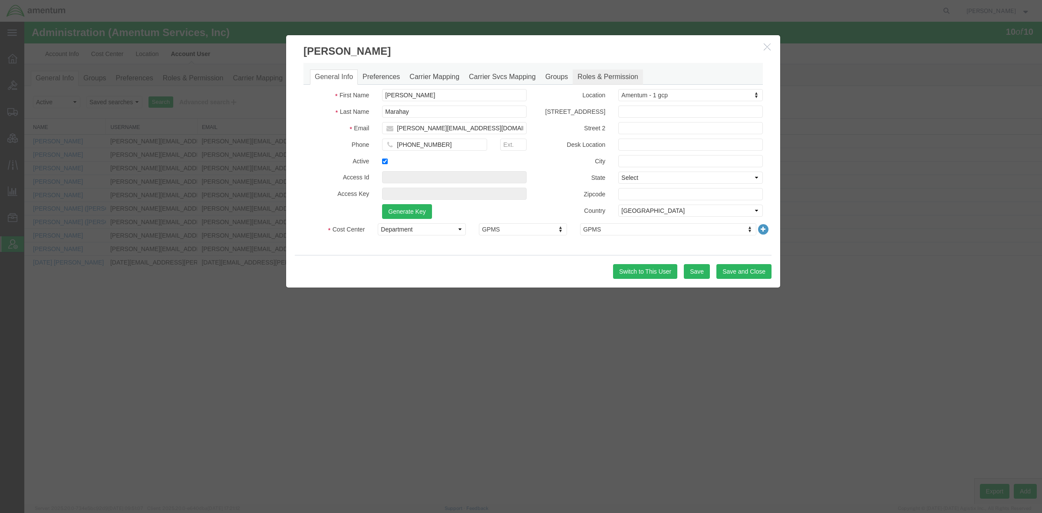
click at [624, 76] on link "Roles & Permission" at bounding box center [608, 76] width 70 height 15
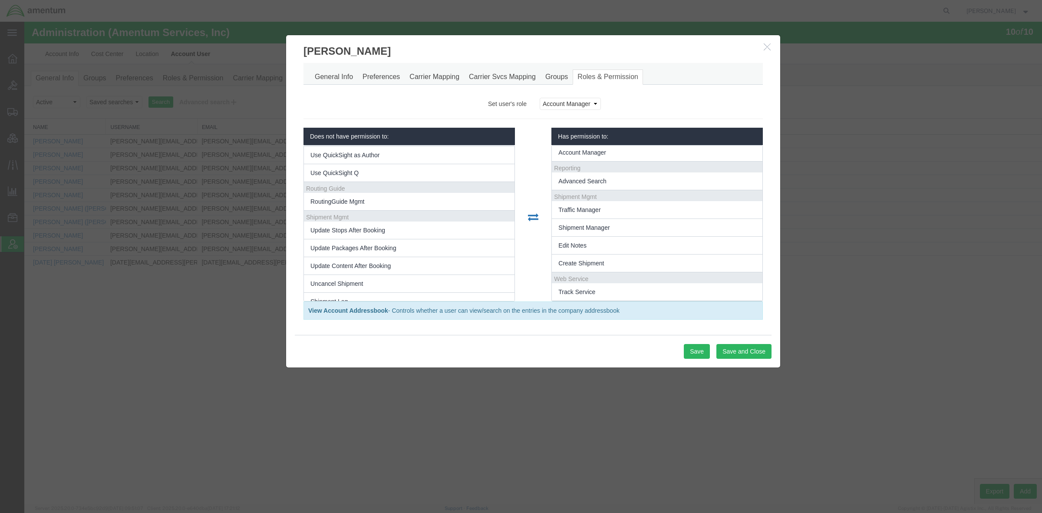
scroll to position [1243, 0]
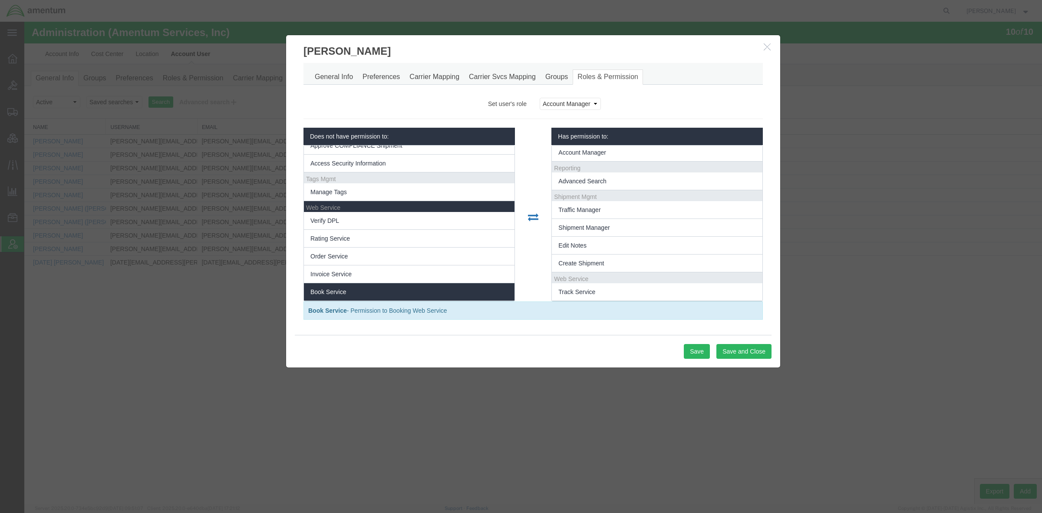
click at [383, 291] on li "Book Service" at bounding box center [409, 292] width 211 height 18
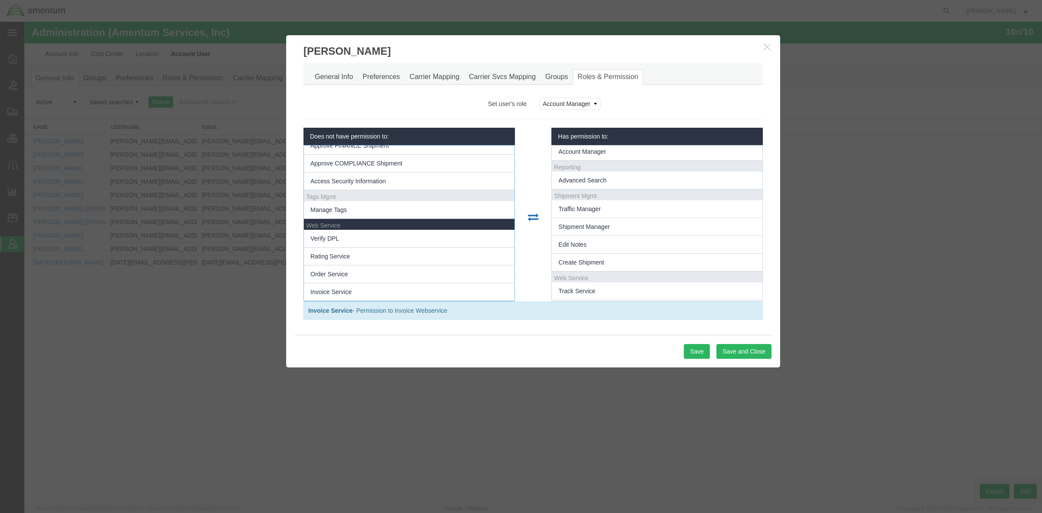
scroll to position [1225, 0]
click at [700, 352] on button "Save" at bounding box center [697, 351] width 26 height 15
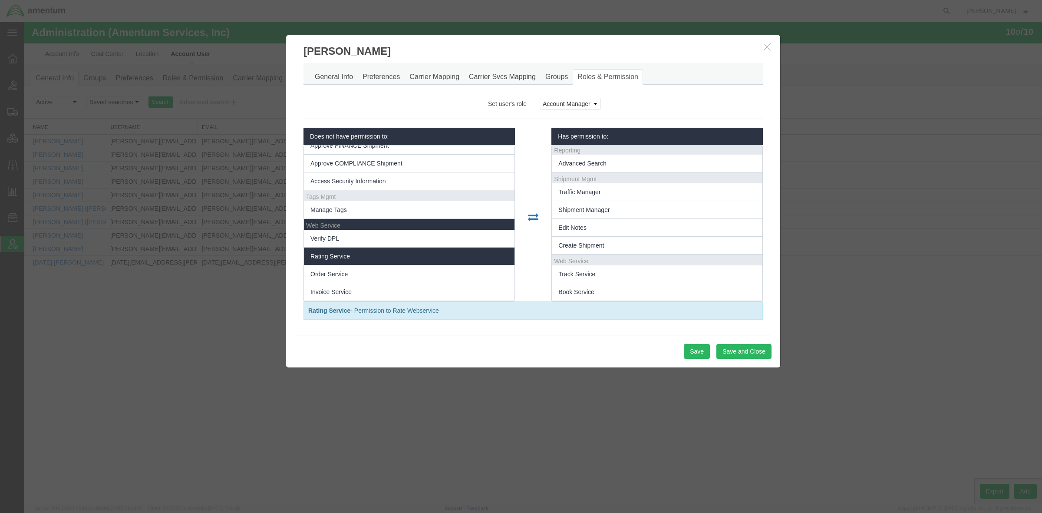
click at [422, 255] on li "Rating Service" at bounding box center [409, 257] width 211 height 18
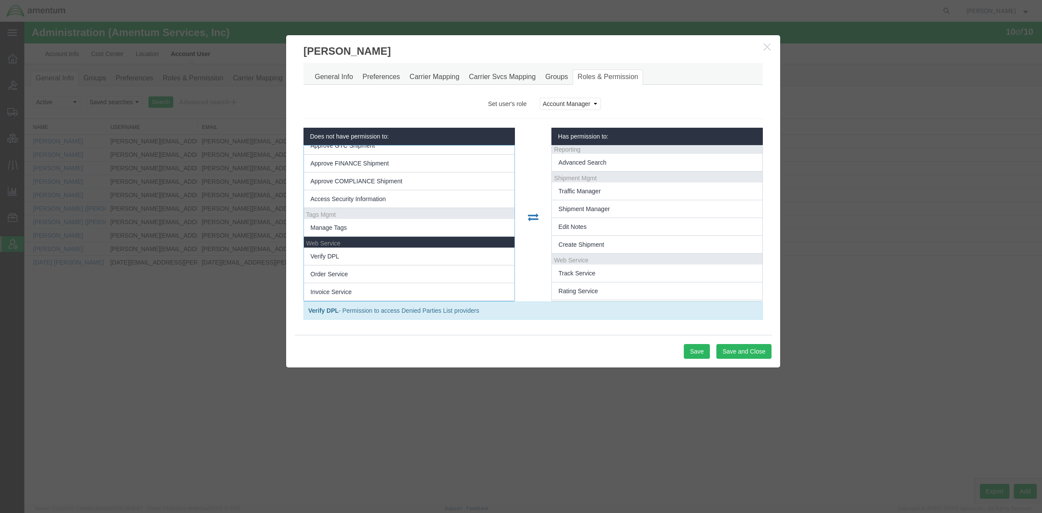
scroll to position [1208, 0]
click at [701, 352] on button "Save" at bounding box center [697, 351] width 26 height 15
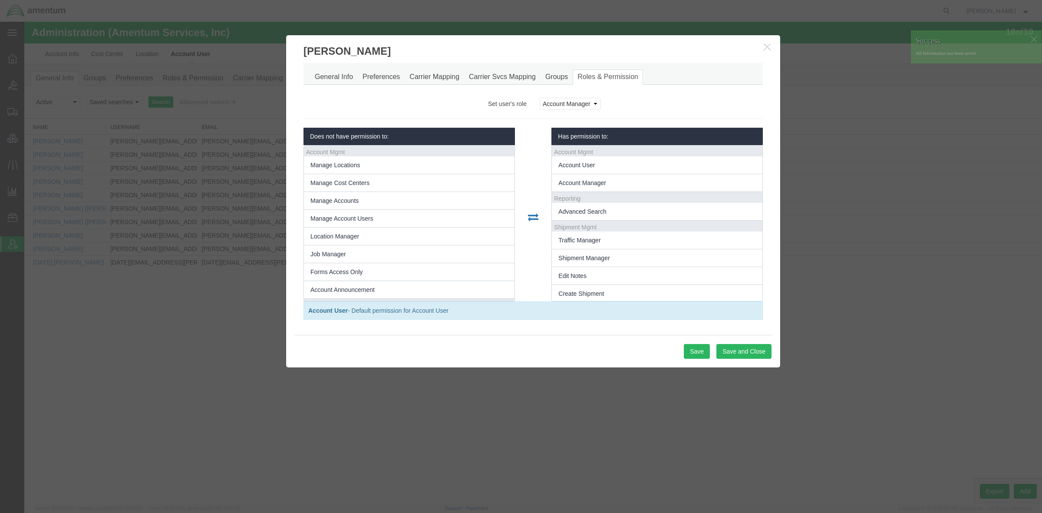
click at [768, 48] on icon "button" at bounding box center [767, 46] width 7 height 7
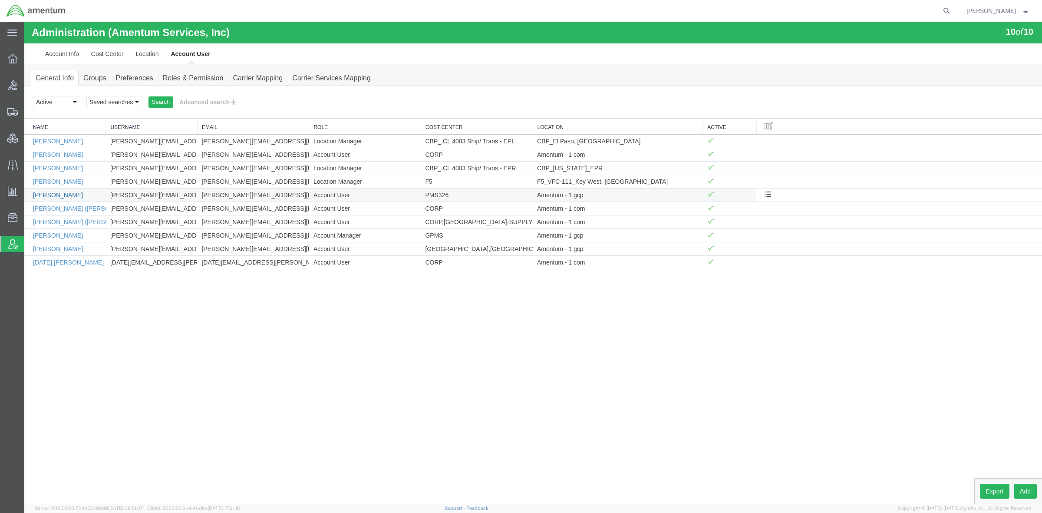
click at [59, 194] on link "Phillip Etrod" at bounding box center [58, 194] width 50 height 7
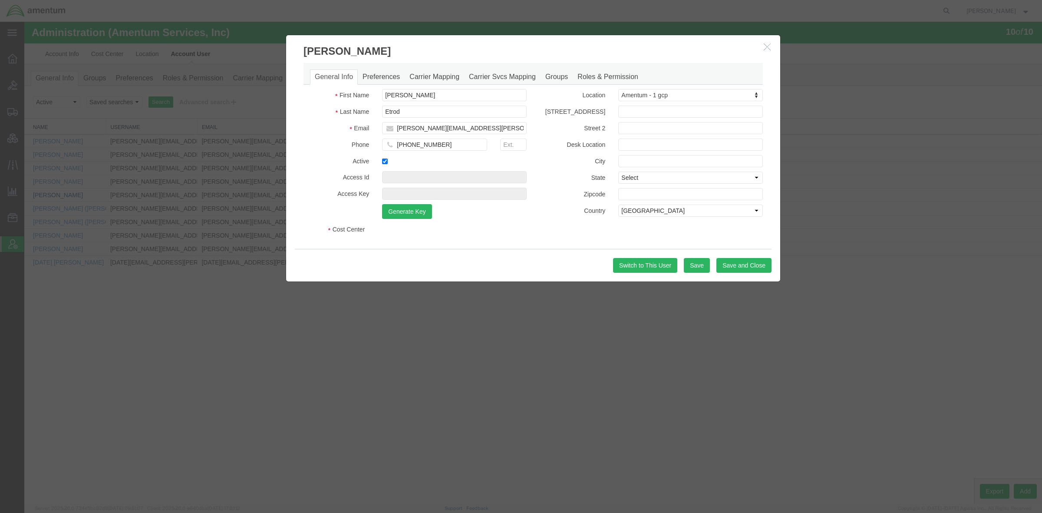
select select "DEPARTMENT"
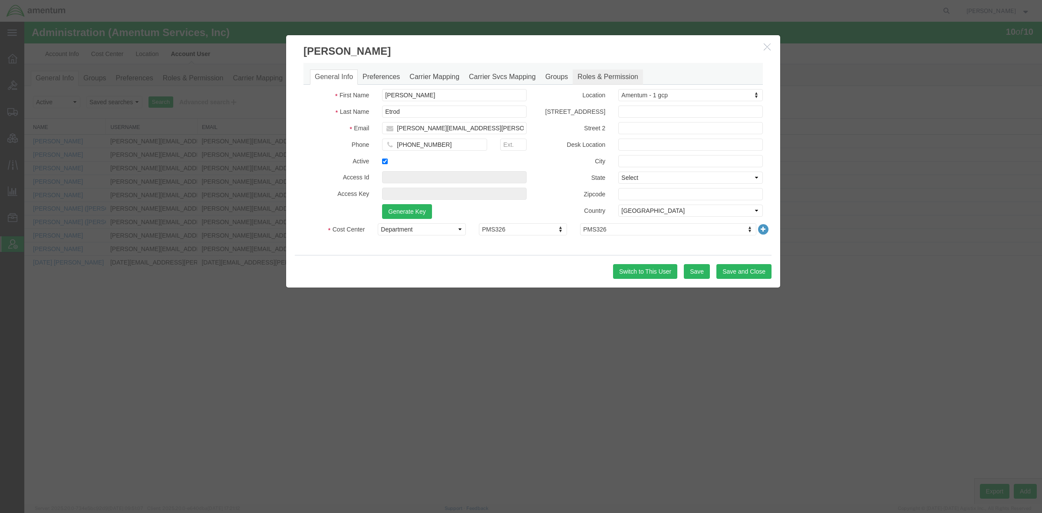
click at [600, 74] on link "Roles & Permission" at bounding box center [608, 76] width 70 height 15
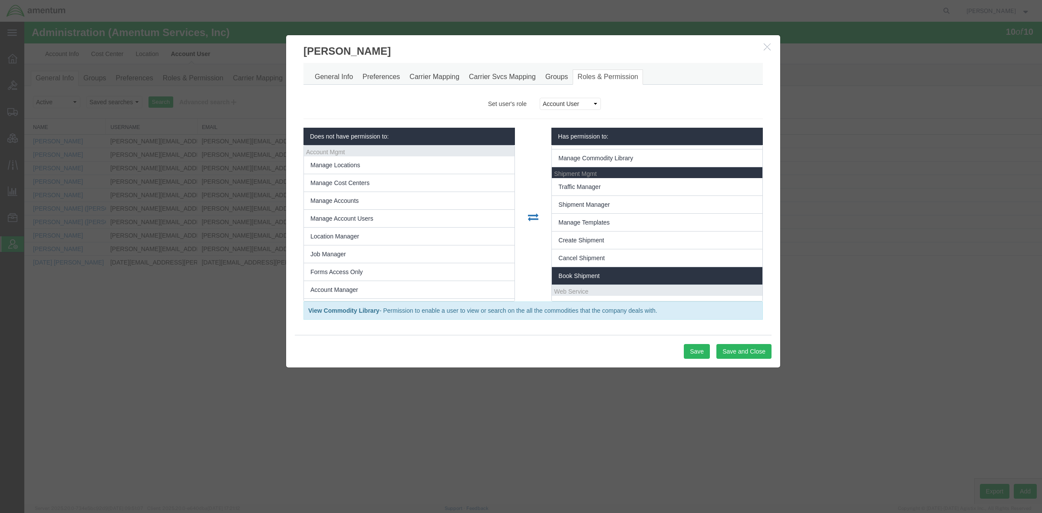
scroll to position [150, 0]
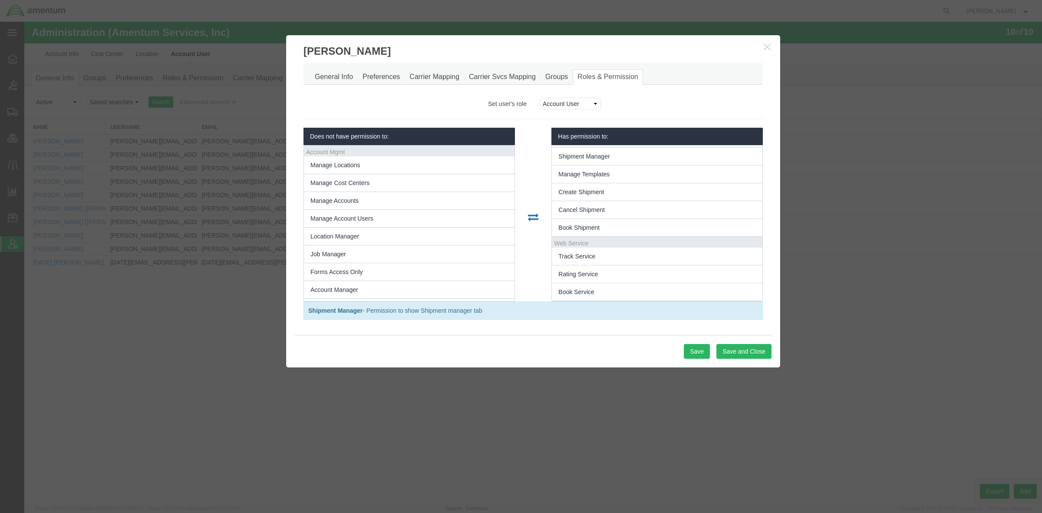
click at [769, 44] on icon "button" at bounding box center [767, 46] width 7 height 7
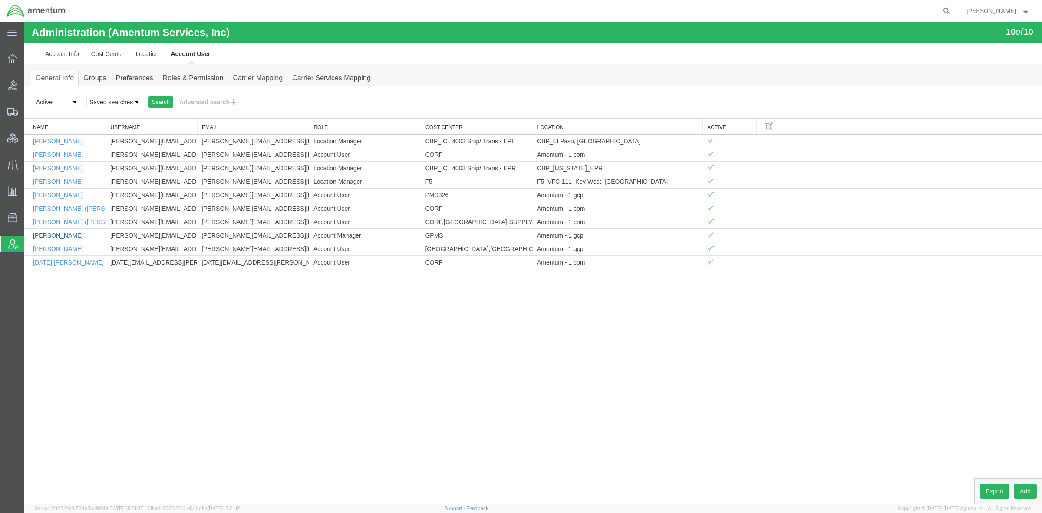
click at [57, 237] on link "Rod Patrick Marahay" at bounding box center [58, 235] width 50 height 7
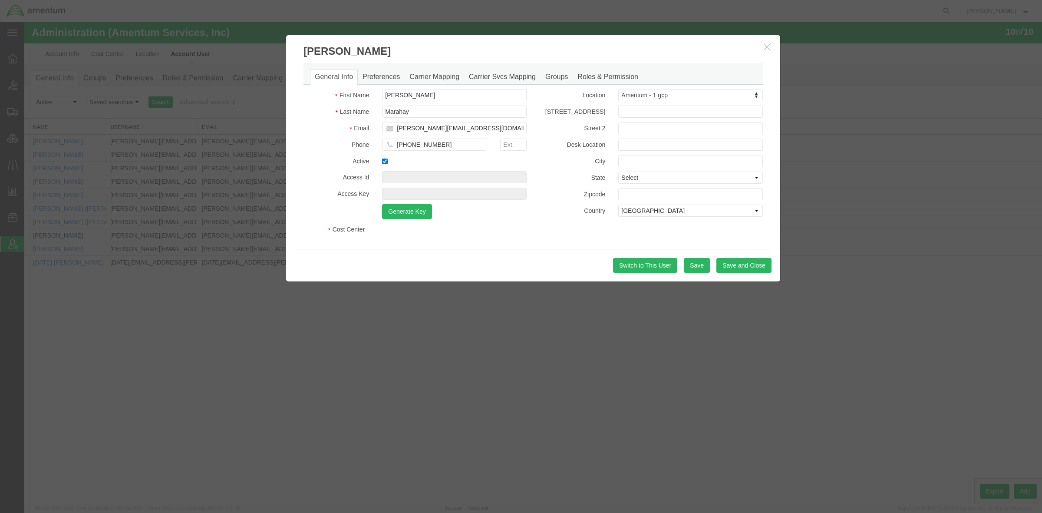
select select "DEPARTMENT"
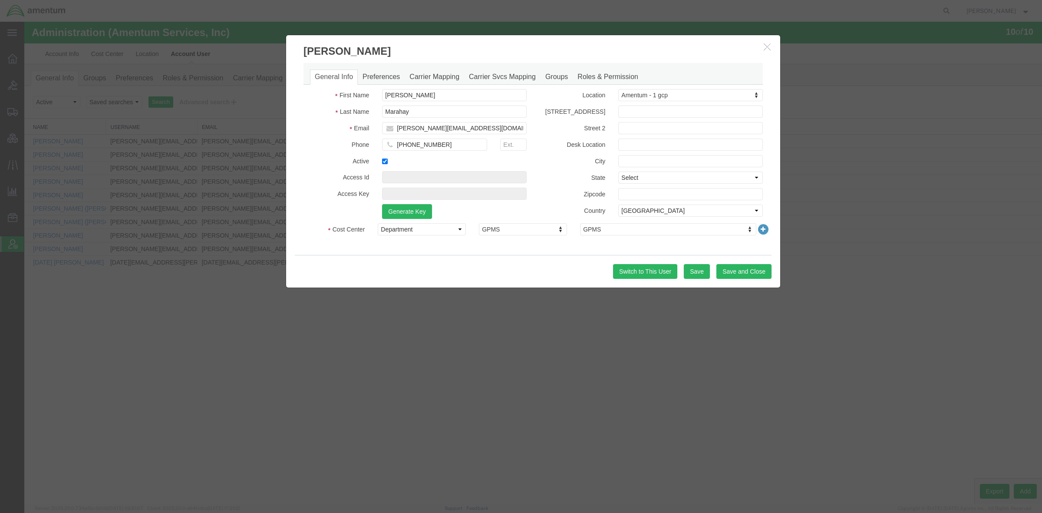
click at [621, 69] on div "General Info Preferences Carrier Mapping Carrier Svcs Mapping Groups Roles & Pe…" at bounding box center [533, 74] width 459 height 22
click at [621, 71] on link "Roles & Permission" at bounding box center [608, 76] width 70 height 15
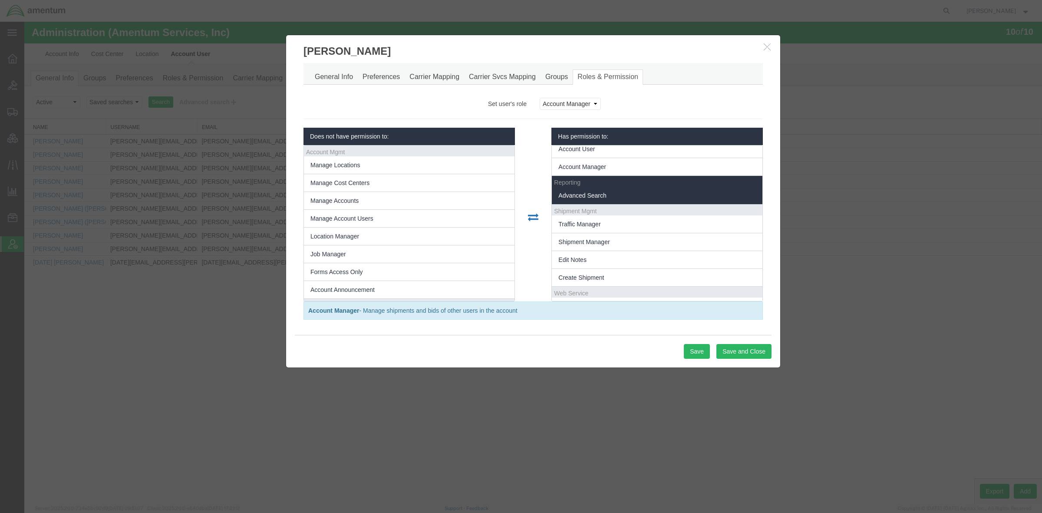
scroll to position [67, 0]
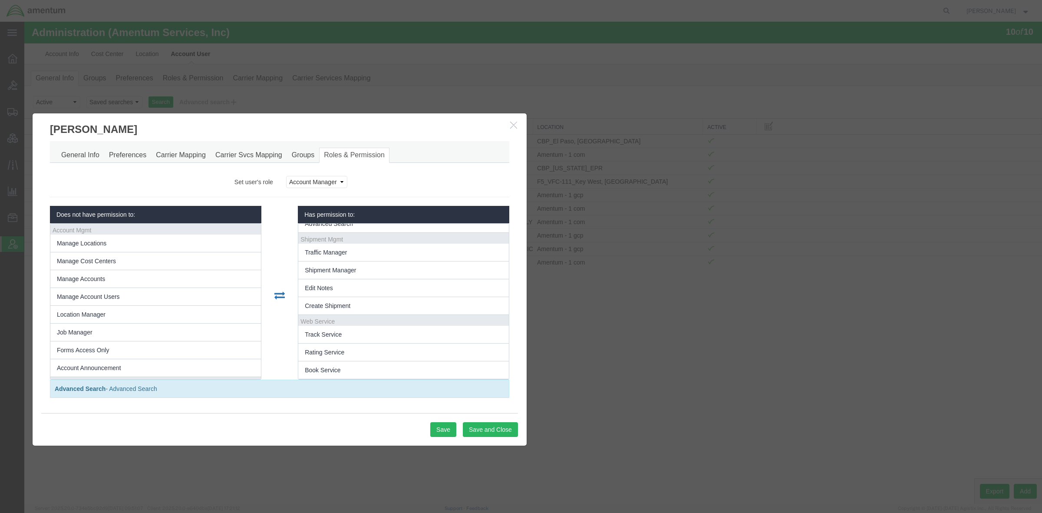
drag, startPoint x: 589, startPoint y: 48, endPoint x: 335, endPoint y: 126, distance: 265.8
click at [335, 126] on h3 "Rod Patrick Marahay" at bounding box center [280, 124] width 494 height 23
click at [69, 154] on link "General Info" at bounding box center [80, 155] width 48 height 15
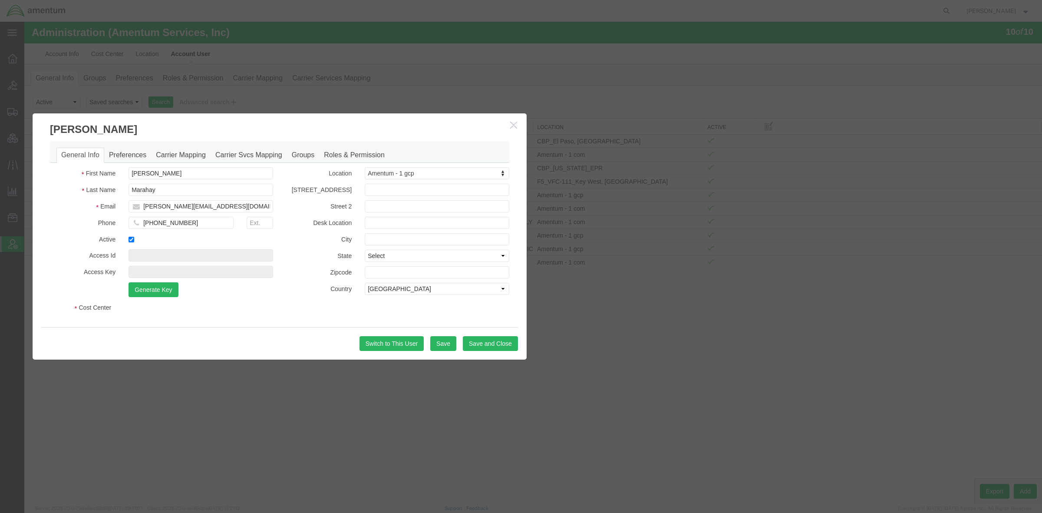
select select "DEPARTMENT"
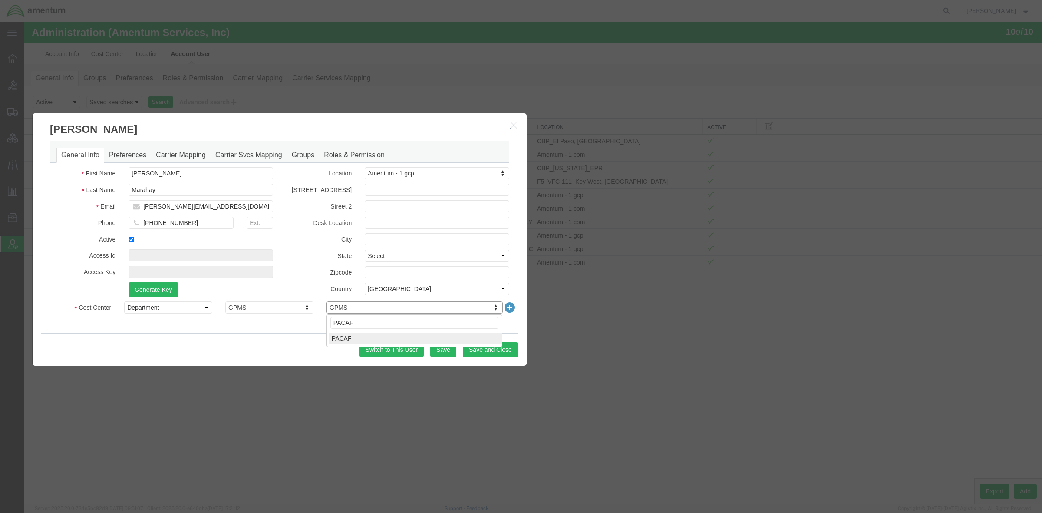
type input "PACAF"
click at [491, 353] on button "Save and Close" at bounding box center [490, 349] width 55 height 15
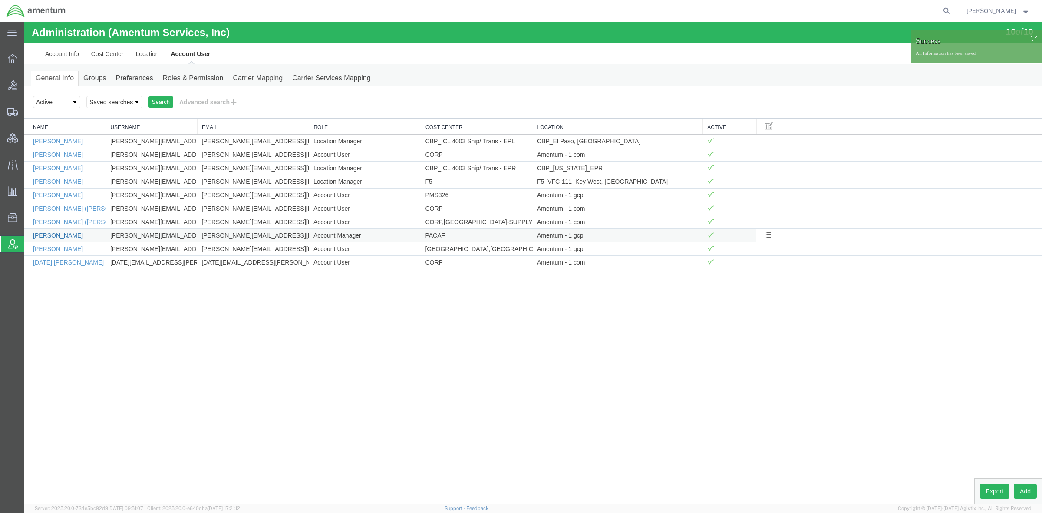
click at [40, 235] on link "Rod Patrick Marahay" at bounding box center [58, 235] width 50 height 7
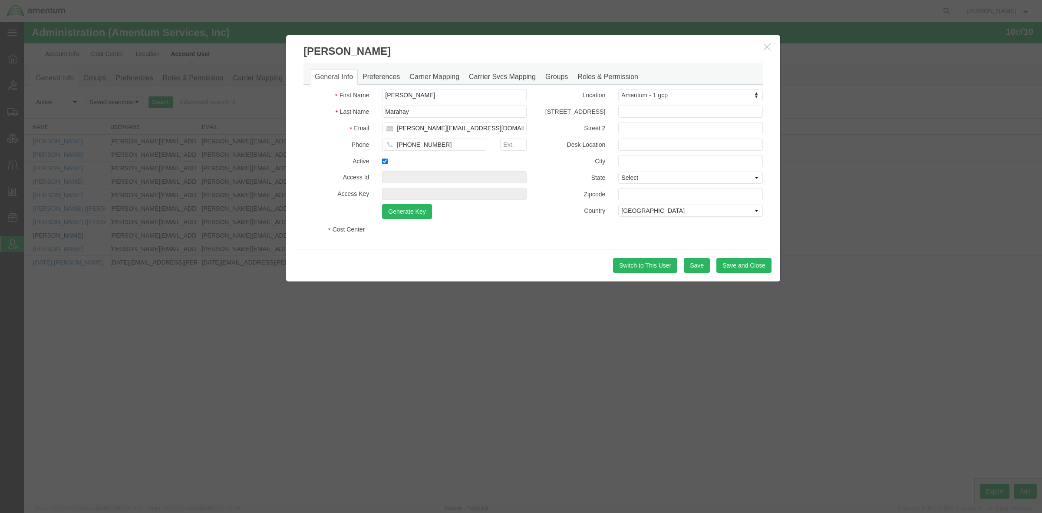
select select "DEPARTMENT"
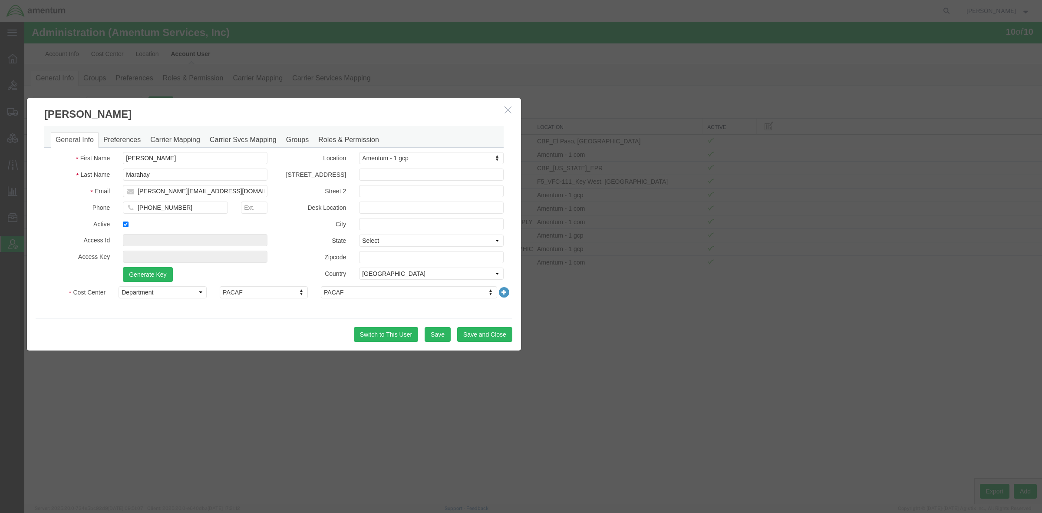
drag, startPoint x: 467, startPoint y: 42, endPoint x: 208, endPoint y: 105, distance: 267.2
click at [208, 105] on h3 "Rod Patrick Marahay" at bounding box center [274, 109] width 494 height 23
click at [488, 337] on button "Save and Close" at bounding box center [484, 334] width 55 height 15
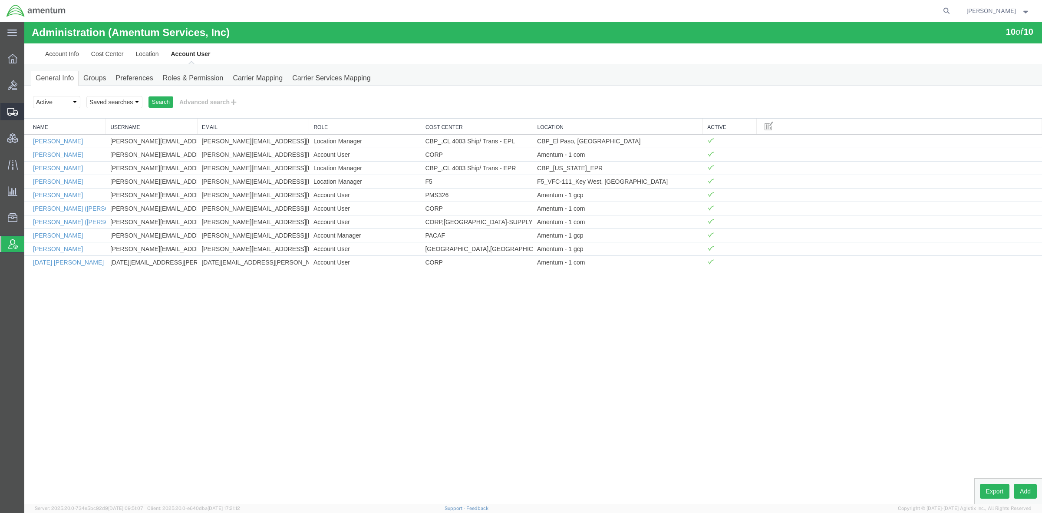
click at [30, 115] on span "Shipments" at bounding box center [27, 111] width 6 height 17
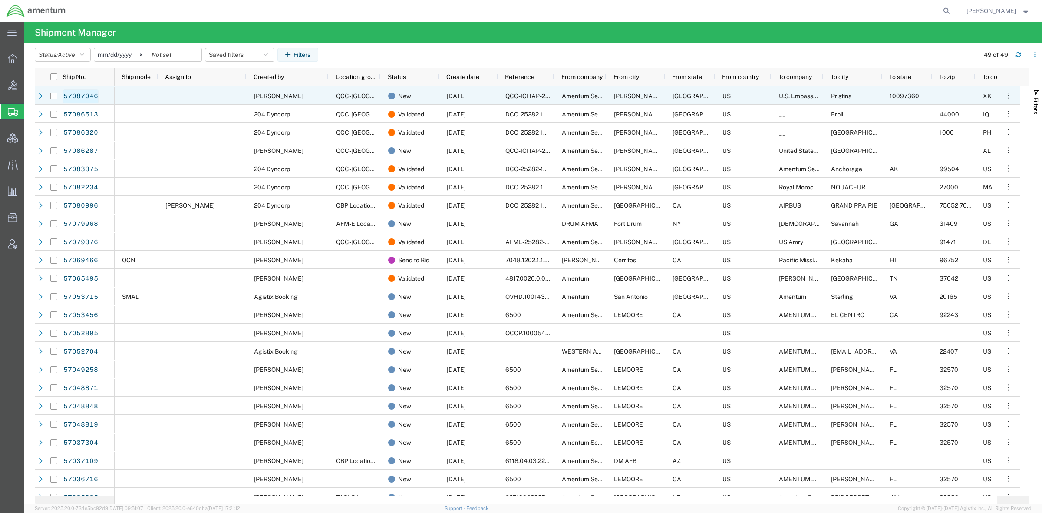
click at [81, 93] on link "57087046" at bounding box center [81, 96] width 36 height 14
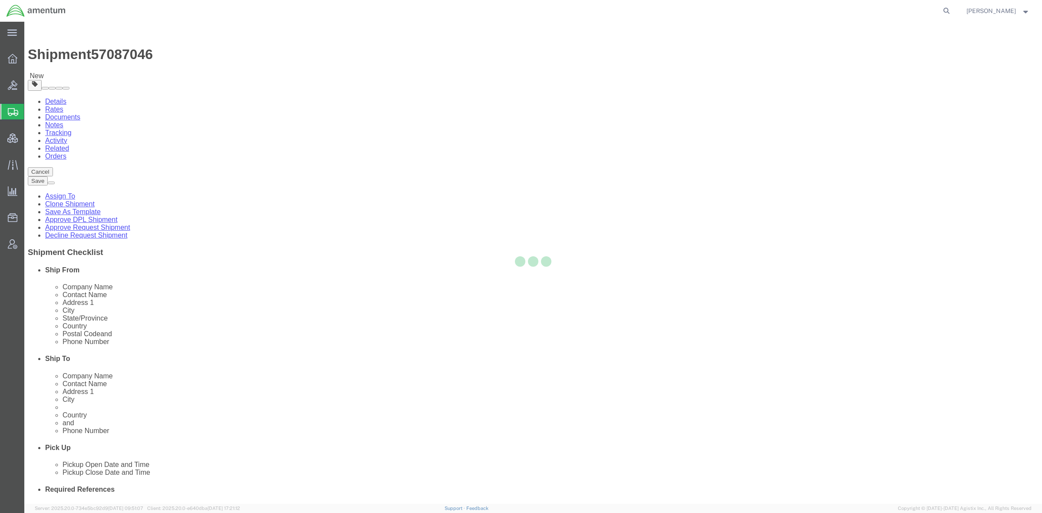
select select "42668"
select select
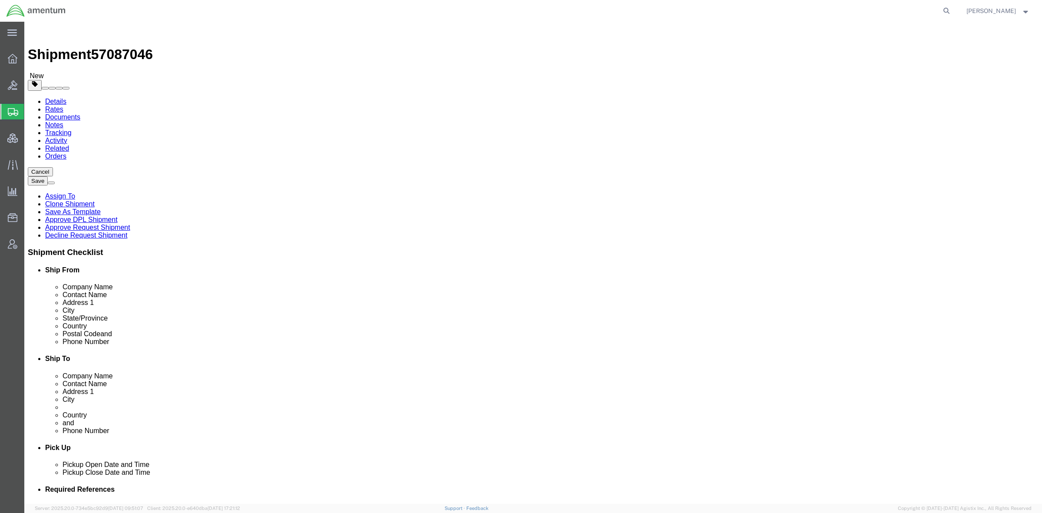
click at [31, 109] on span "Shipments" at bounding box center [27, 111] width 7 height 17
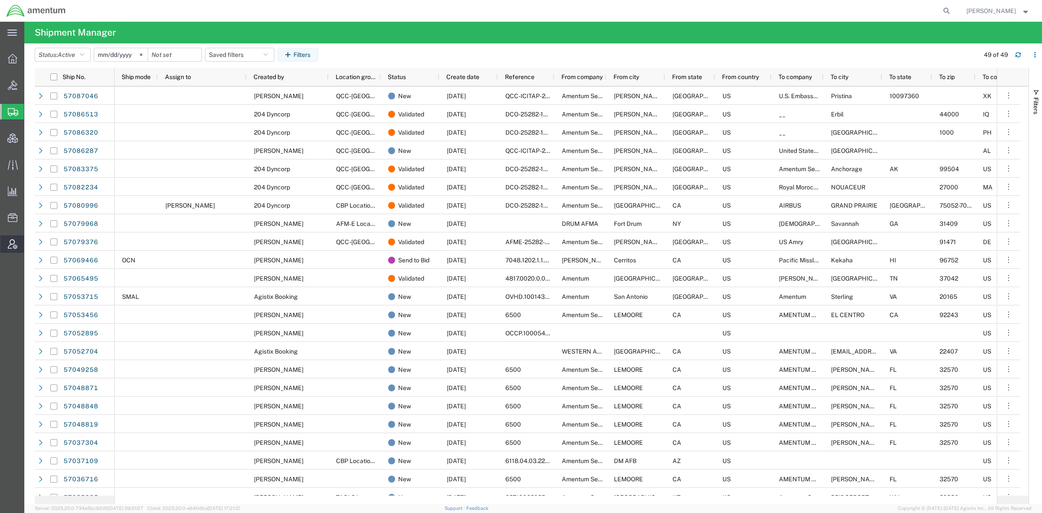
click at [30, 246] on span "Account Admin" at bounding box center [27, 243] width 6 height 17
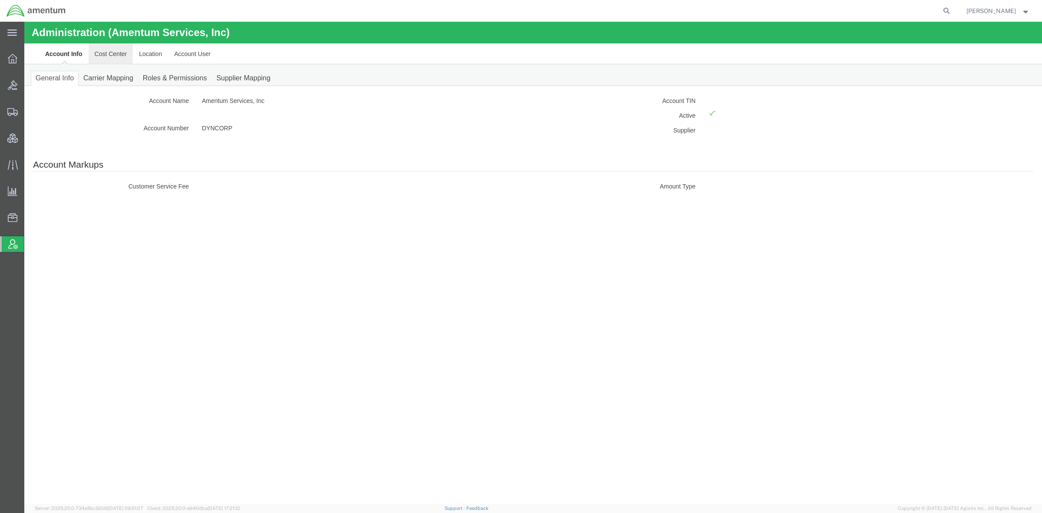
click at [100, 49] on link "Cost Center" at bounding box center [111, 53] width 45 height 21
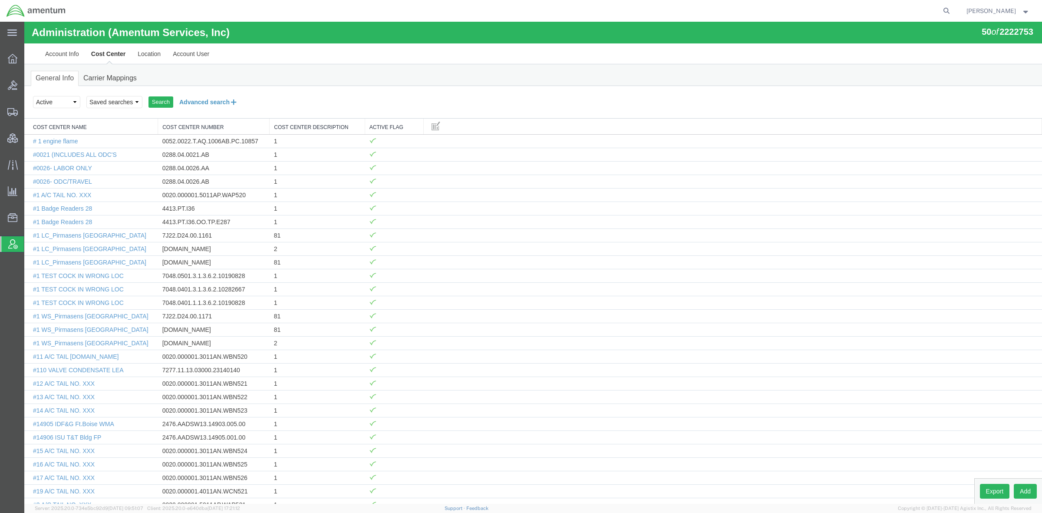
click at [186, 101] on button "Advanced search" at bounding box center [208, 102] width 71 height 15
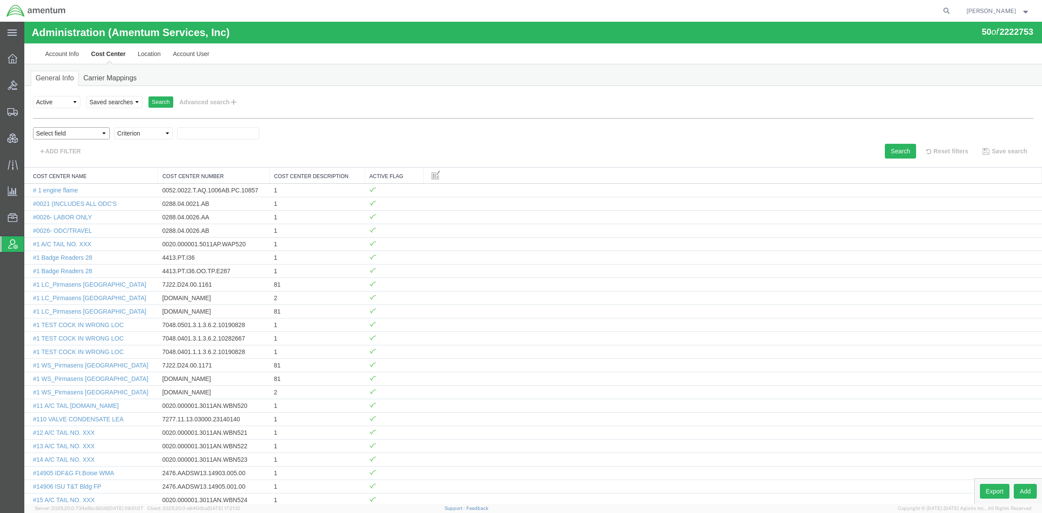
click at [76, 132] on select "Select field Cost Center Description Cost Center Name Cost Center Number" at bounding box center [71, 133] width 77 height 12
select select "costCenterName"
click at [33, 127] on select "Select field Cost Center Description Cost Center Name Cost Center Number" at bounding box center [71, 133] width 77 height 12
click at [93, 134] on select "Select field Cost Center Description Cost Center Name Cost Center Number" at bounding box center [71, 133] width 77 height 12
select select "costCenterNum"
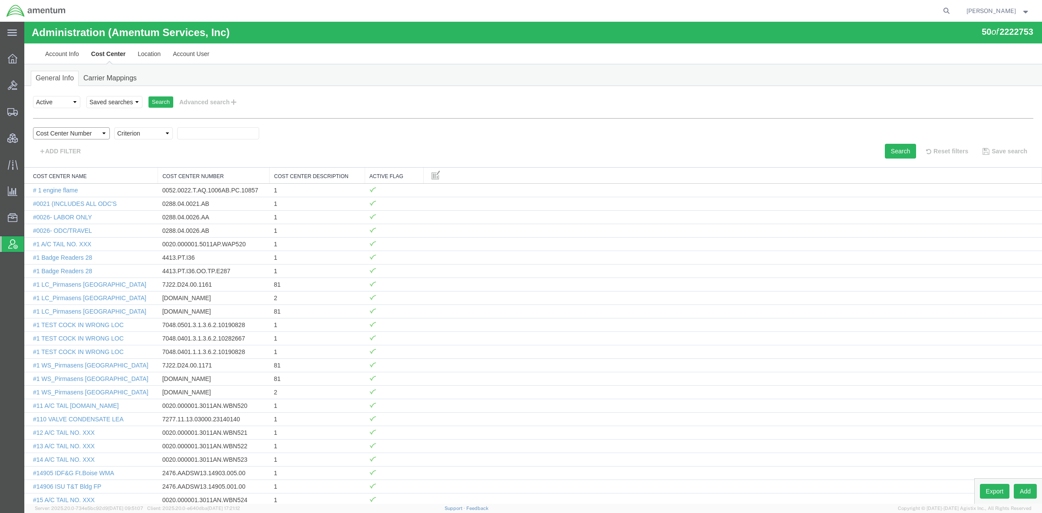
click at [33, 127] on select "Select field Cost Center Description Cost Center Name Cost Center Number" at bounding box center [71, 133] width 77 height 12
click at [153, 137] on select "Criterion contains does not contain is is blank is not blank starts with" at bounding box center [143, 133] width 59 height 12
select select "contains"
click at [114, 127] on select "Criterion contains does not contain is is blank is not blank starts with" at bounding box center [143, 133] width 59 height 12
click at [201, 133] on input "text" at bounding box center [218, 133] width 82 height 12
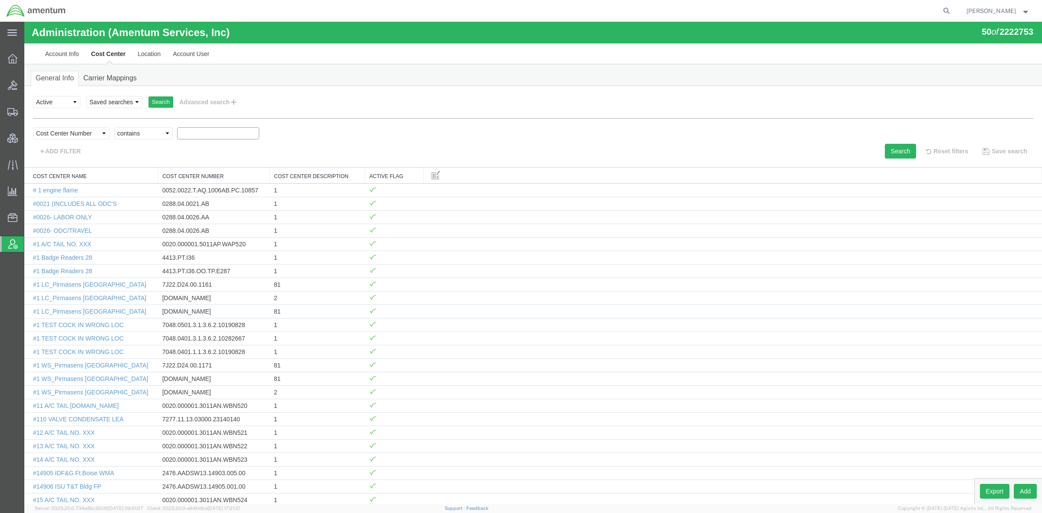
paste input "BDPR.100469.00000"
type input "BDPR.100469.00000"
click at [894, 142] on div "Select field Cost Center Description Cost Center Name Cost Center Number Criter…" at bounding box center [533, 135] width 1000 height 17
click at [892, 151] on button "Search" at bounding box center [900, 151] width 31 height 15
